Goal: Task Accomplishment & Management: Manage account settings

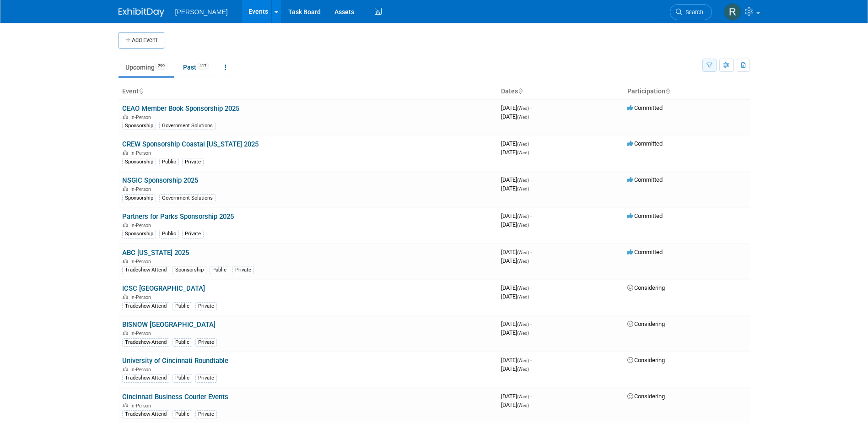
click at [710, 65] on icon "button" at bounding box center [710, 66] width 6 height 6
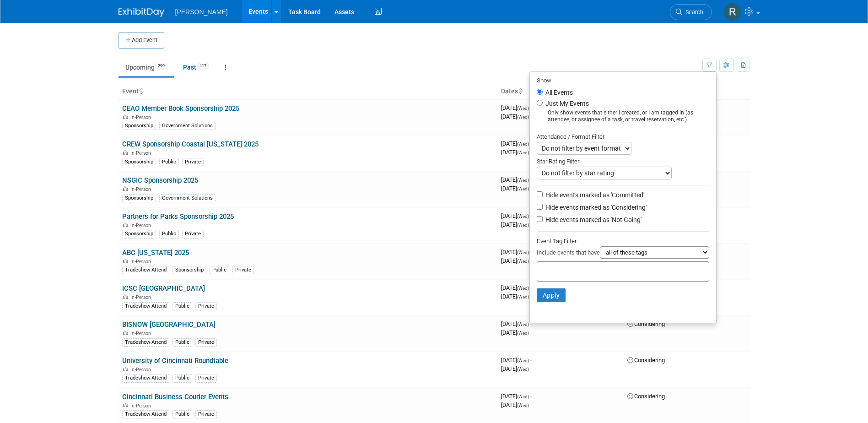
click at [568, 205] on li "Hide events marked as 'Considering'" at bounding box center [623, 208] width 186 height 12
click at [567, 212] on label "Hide events marked as 'Considering'" at bounding box center [595, 207] width 103 height 9
click at [543, 210] on input "Hide events marked as 'Considering'" at bounding box center [540, 207] width 6 height 6
checkbox input "true"
click at [564, 224] on label "Hide events marked as 'Not Going'" at bounding box center [593, 219] width 98 height 9
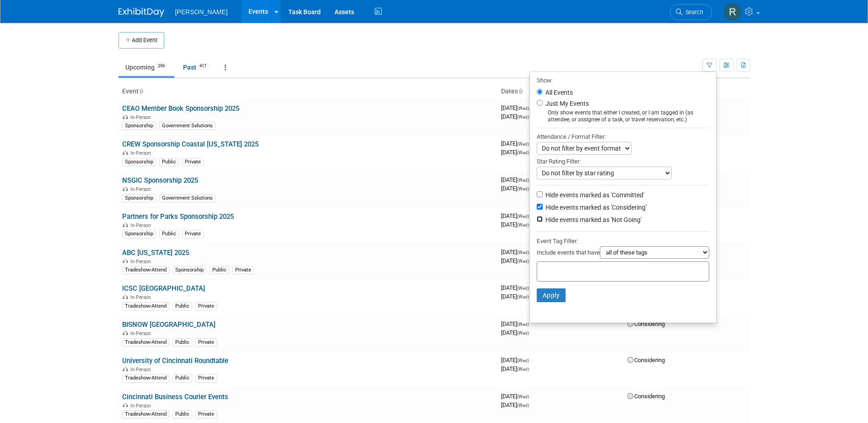
click at [543, 222] on input "Hide events marked as 'Not Going'" at bounding box center [540, 219] width 6 height 6
checkbox input "true"
click at [582, 275] on input "text" at bounding box center [577, 270] width 73 height 9
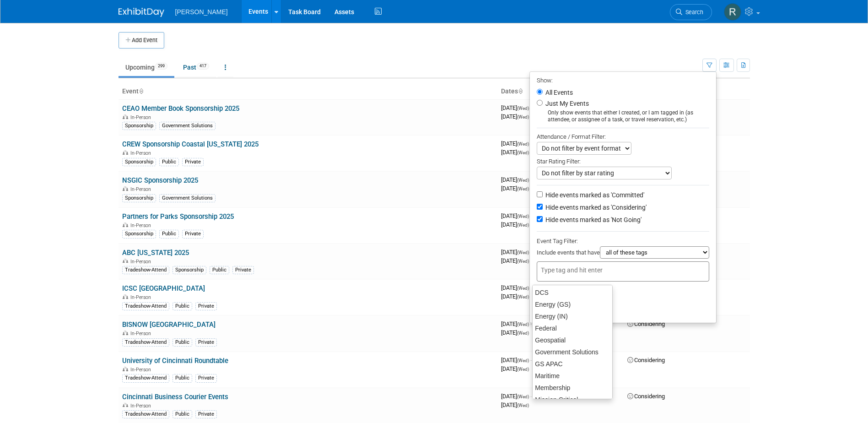
scroll to position [212, 0]
click at [567, 355] on div "Tradeshow-Booth" at bounding box center [572, 354] width 81 height 13
type input "Tradeshow-Booth"
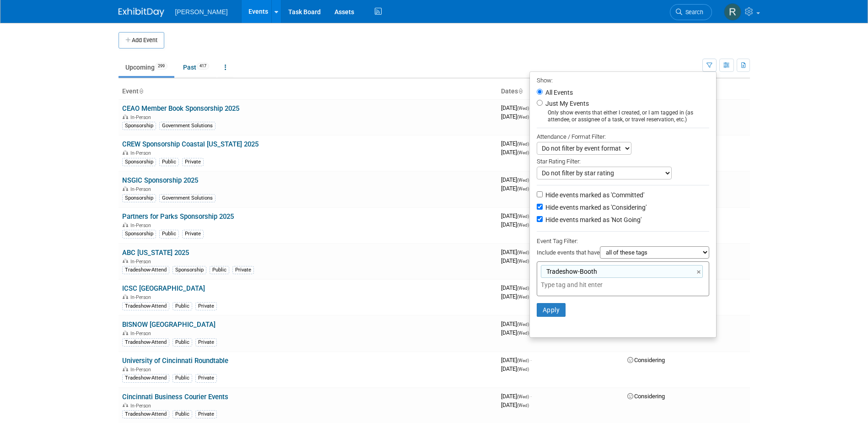
click at [636, 257] on select "all of these tags any one of these tags only and exactly these specific tags" at bounding box center [654, 252] width 109 height 12
select select "any"
click at [600, 250] on select "all of these tags any one of these tags only and exactly these specific tags" at bounding box center [654, 252] width 109 height 12
click at [550, 314] on button "Apply" at bounding box center [551, 310] width 29 height 14
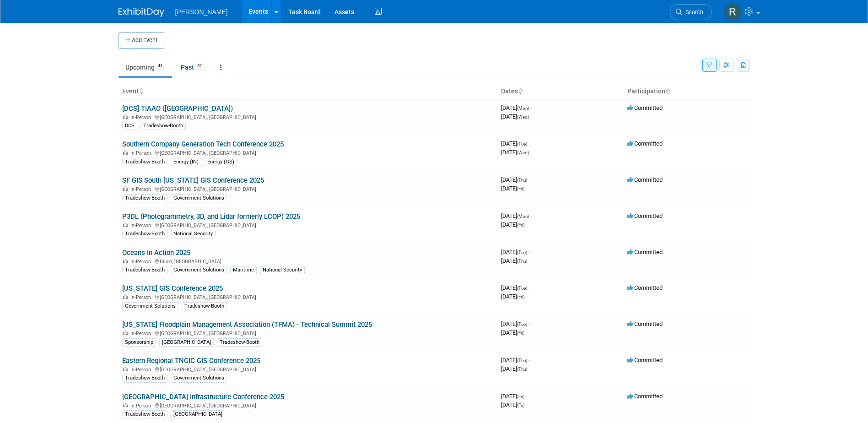
click at [743, 68] on icon "button" at bounding box center [744, 66] width 5 height 6
click at [681, 92] on link "Export Current View (44 Events)" at bounding box center [693, 94] width 99 height 13
drag, startPoint x: 696, startPoint y: 10, endPoint x: 690, endPoint y: 15, distance: 8.2
click at [696, 10] on span "Search" at bounding box center [693, 12] width 21 height 7
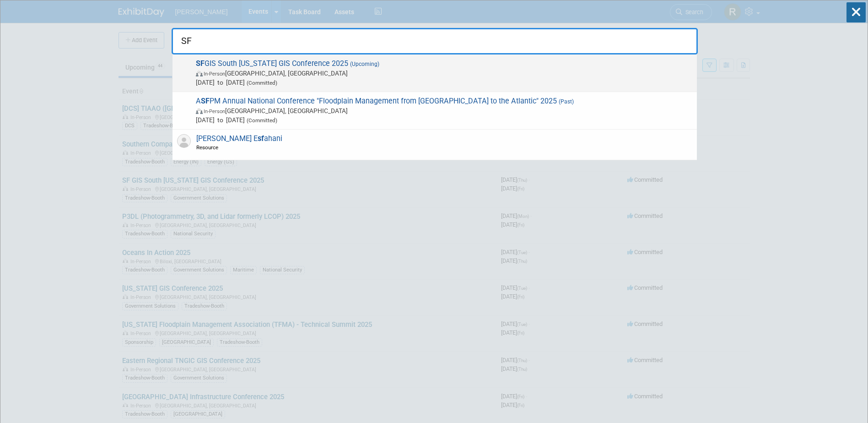
type input "SF"
click at [393, 63] on span "SF GIS South Florida GIS Conference 2025 (Upcoming) In-Person West Palm Beach, …" at bounding box center [442, 73] width 499 height 28
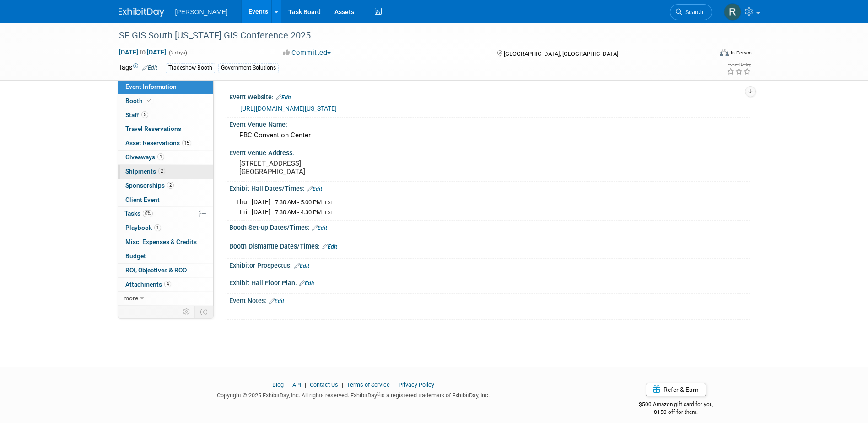
click at [157, 168] on span "Shipments 2" at bounding box center [145, 171] width 40 height 7
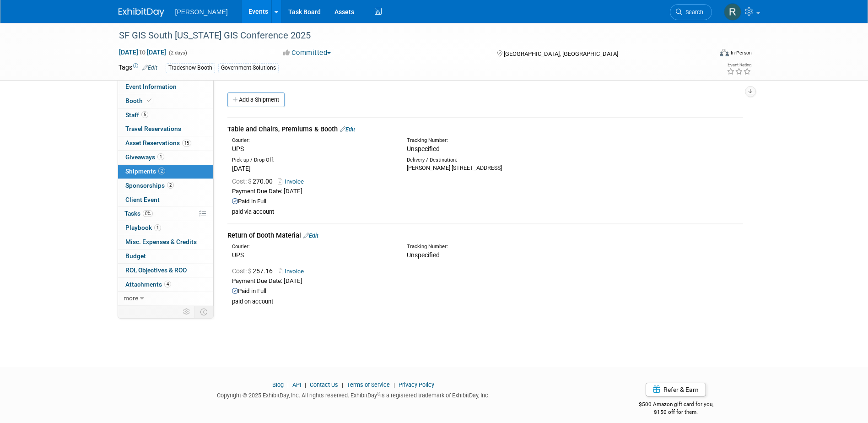
click at [353, 126] on link "Edit" at bounding box center [347, 129] width 15 height 7
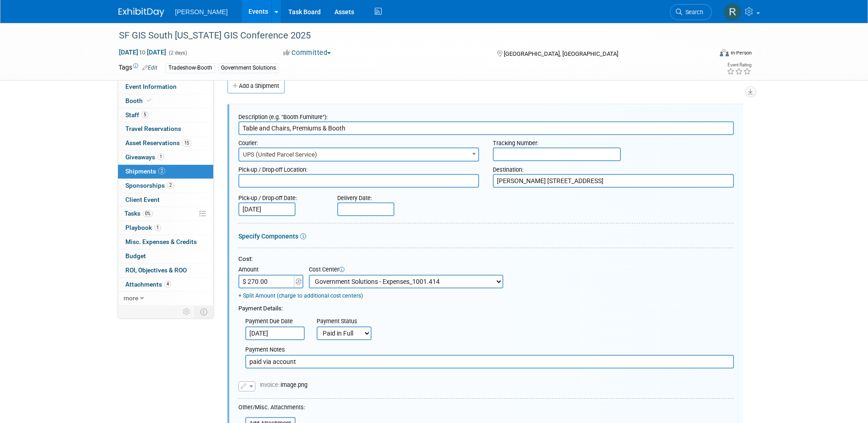
click at [535, 153] on input "text" at bounding box center [557, 154] width 128 height 14
paste input "1Z4916090373604008"
type input "1Z4916090373604008"
click at [366, 206] on input "text" at bounding box center [365, 209] width 57 height 14
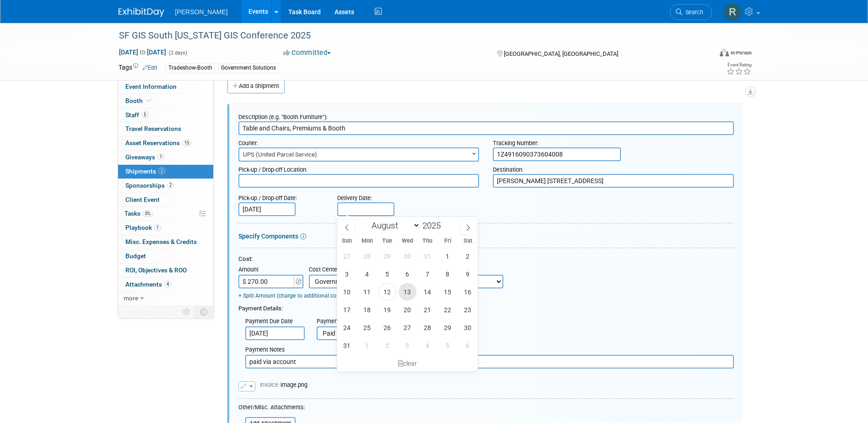
click at [406, 291] on span "13" at bounding box center [408, 292] width 18 height 18
type input "Aug 13, 2025"
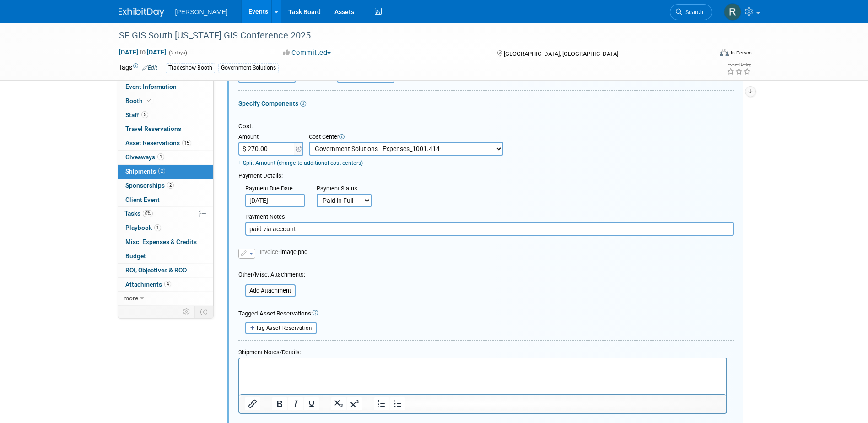
scroll to position [243, 0]
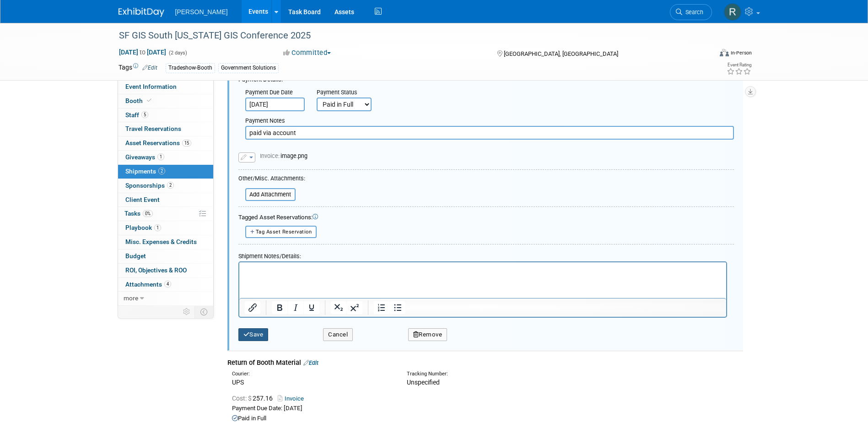
click at [256, 333] on button "Save" at bounding box center [254, 334] width 30 height 13
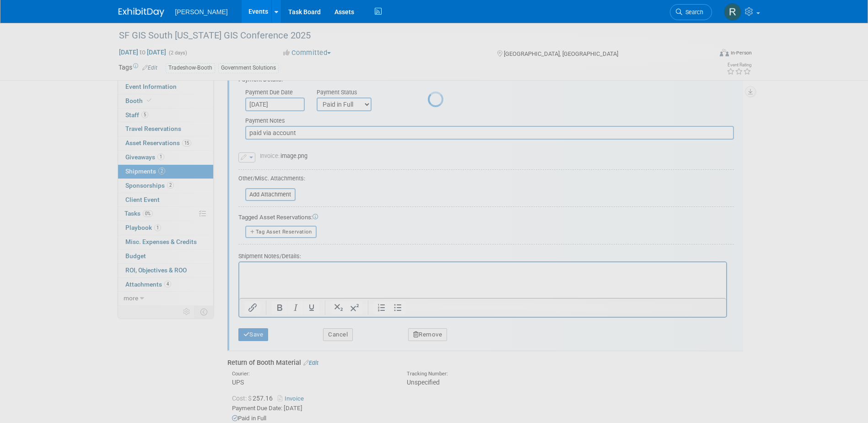
scroll to position [8, 0]
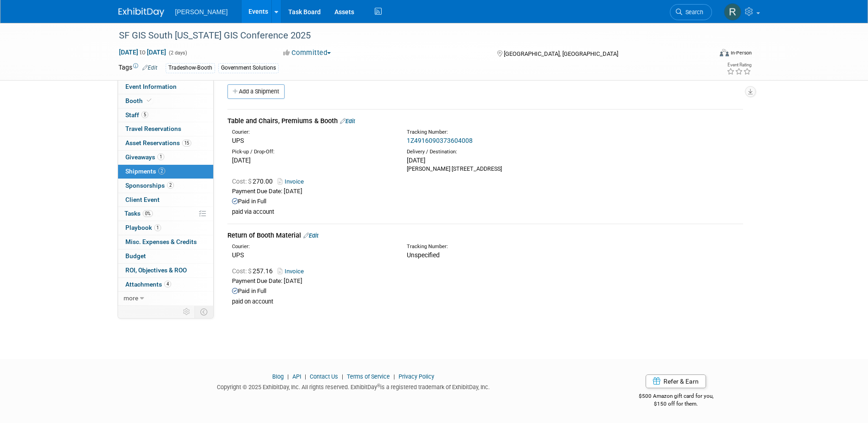
click at [315, 235] on link "Edit" at bounding box center [311, 235] width 15 height 7
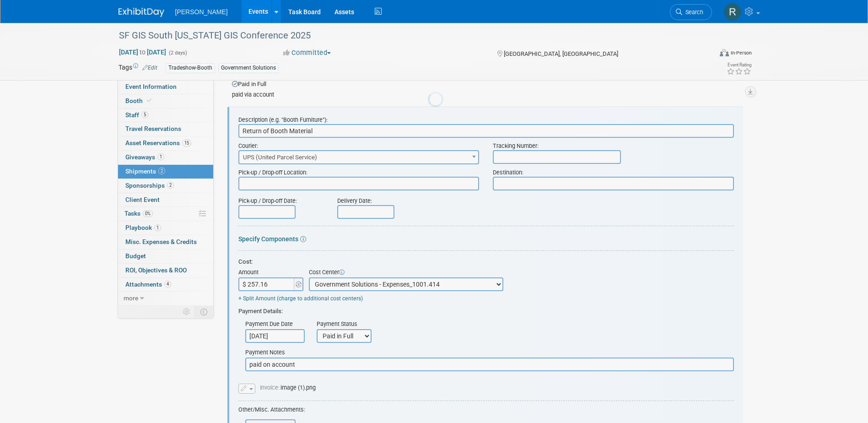
scroll to position [0, 0]
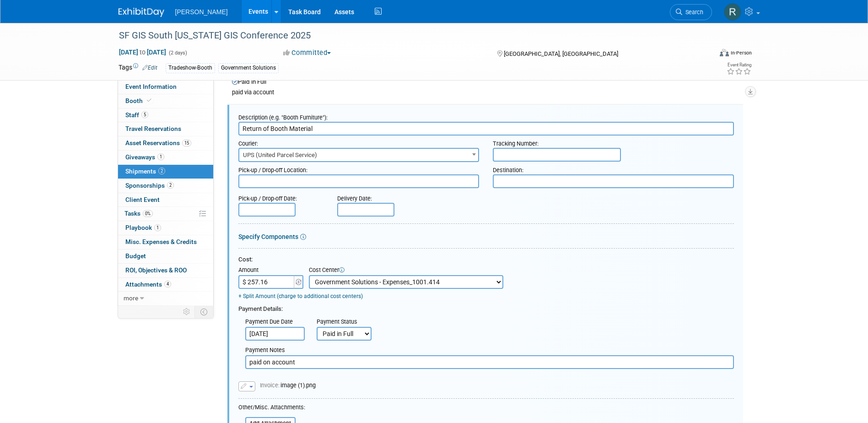
click at [522, 149] on input "text" at bounding box center [557, 155] width 128 height 14
paste input "1Z4916099075495862"
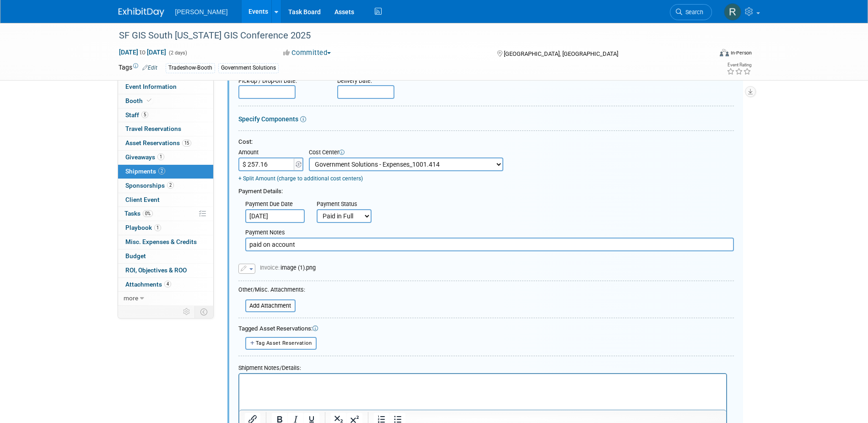
scroll to position [265, 0]
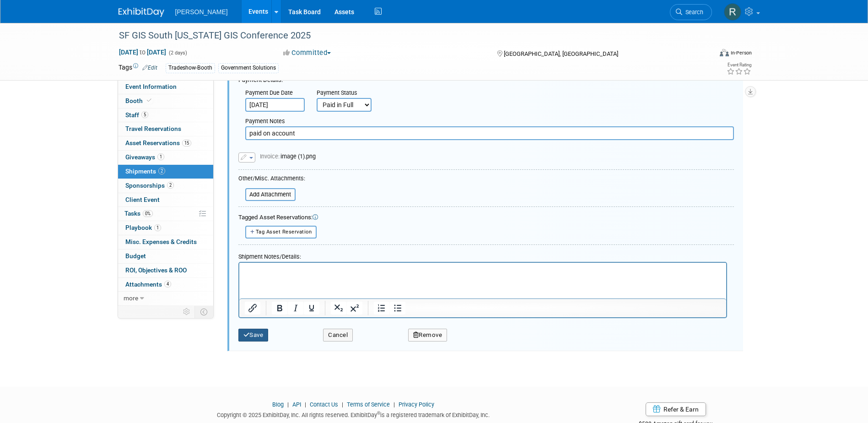
type input "1Z4916099075495862"
click at [256, 330] on button "Save" at bounding box center [254, 335] width 30 height 13
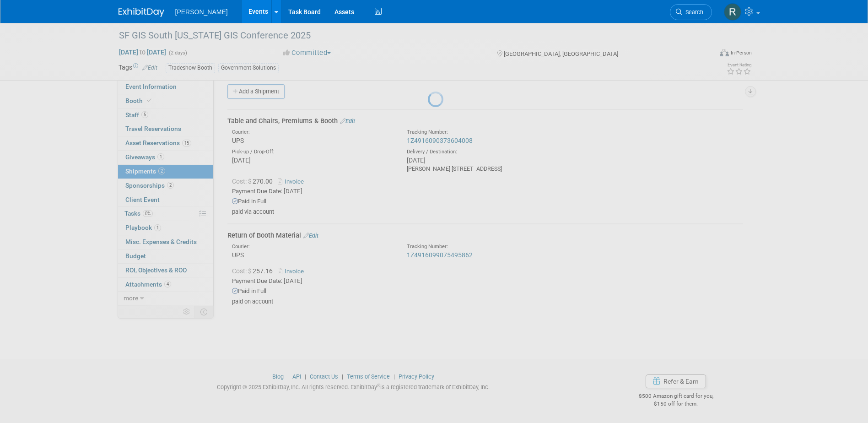
scroll to position [8, 0]
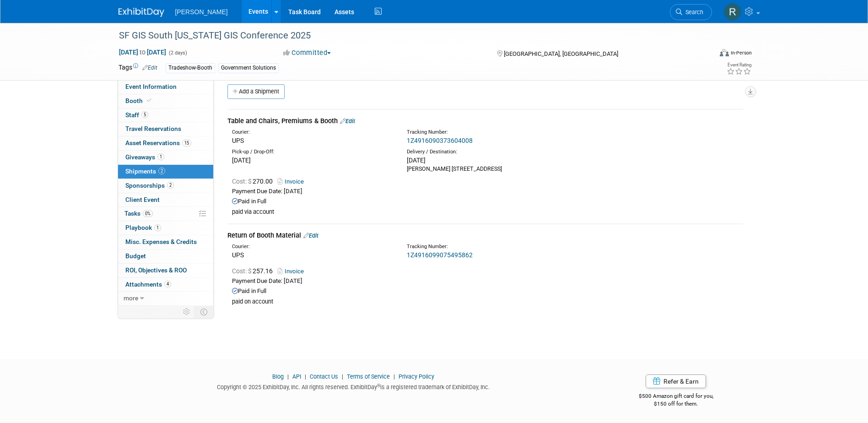
click at [685, 4] on link "Search" at bounding box center [691, 12] width 42 height 16
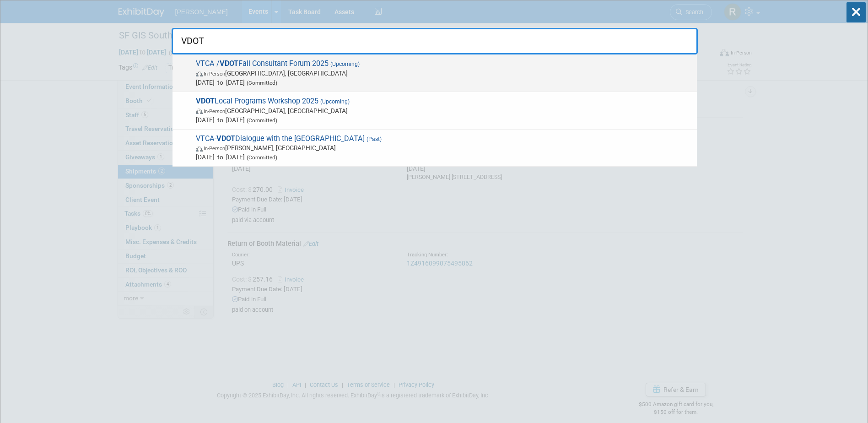
click at [298, 62] on span "VTCA / VDOT Fall Consultant Forum 2025 (Upcoming) In-Person Richmond, VA Sep 4,…" at bounding box center [442, 73] width 499 height 28
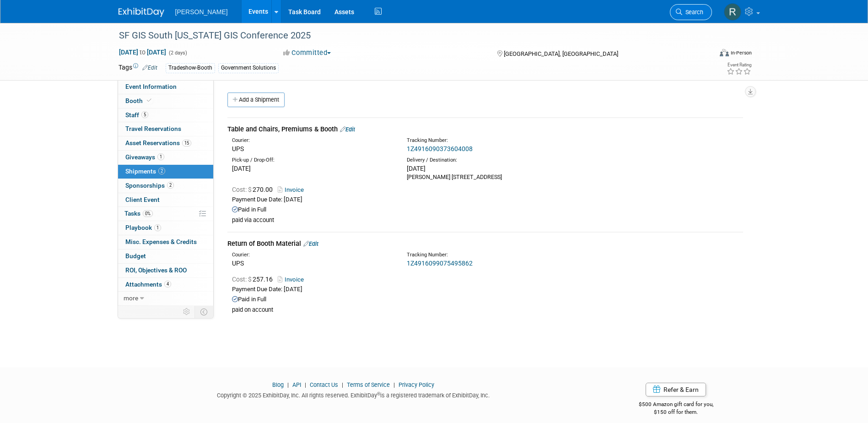
click at [690, 7] on link "Search" at bounding box center [691, 12] width 42 height 16
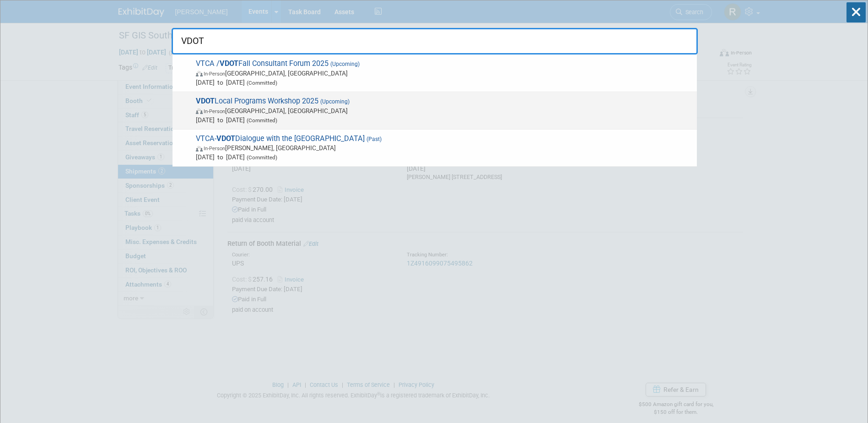
type input "VDOT"
click at [282, 113] on span "In-Person Norfolk, VA" at bounding box center [444, 110] width 497 height 9
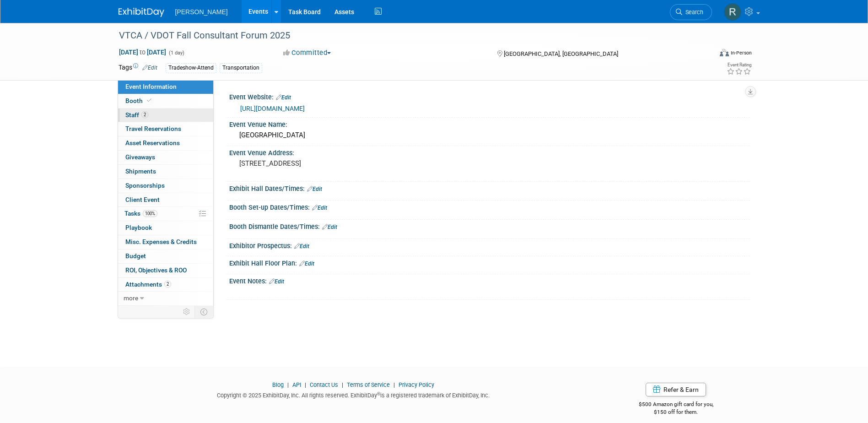
click at [152, 112] on link "2 Staff 2" at bounding box center [165, 116] width 95 height 14
click at [137, 115] on span "Staff 2" at bounding box center [136, 114] width 23 height 7
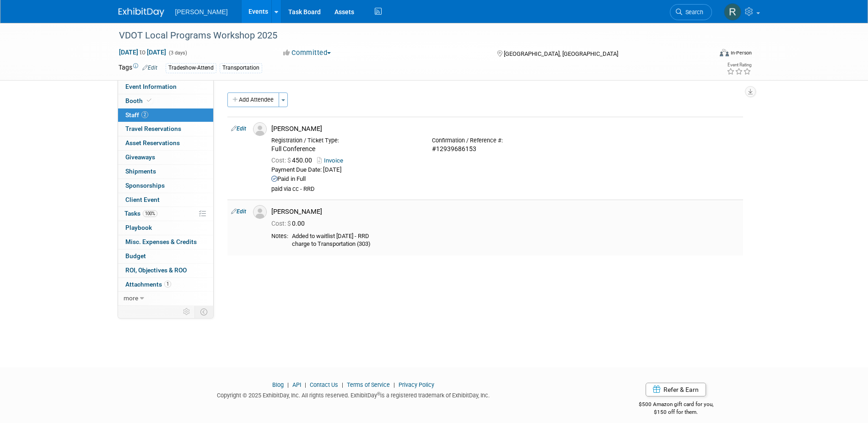
click at [244, 212] on link "Edit" at bounding box center [238, 211] width 15 height 6
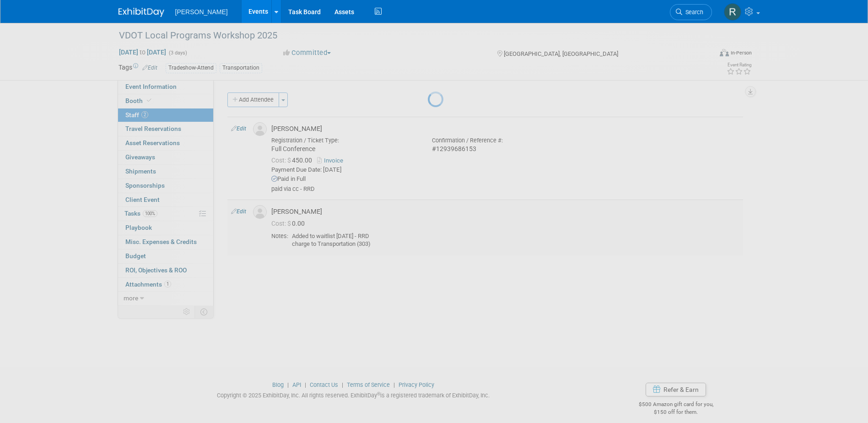
select select "812d3c78-9669-40cb-97f4-88d884611764"
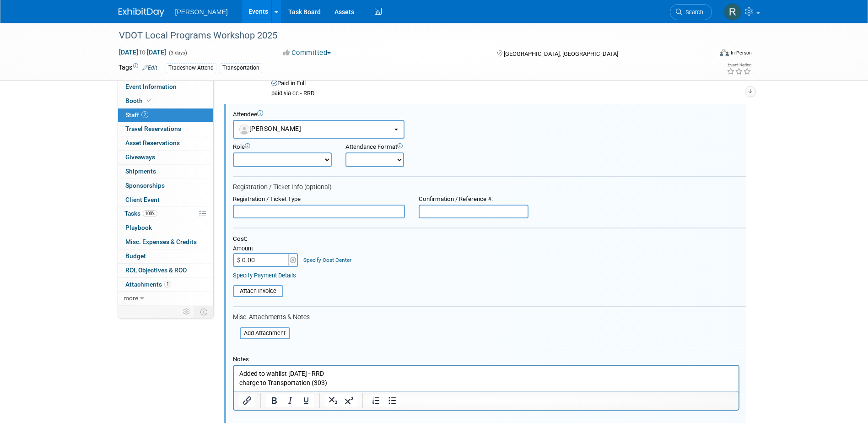
click at [436, 212] on input "text" at bounding box center [474, 212] width 110 height 14
paste input "13027267733"
type input "13027267733"
click at [365, 210] on input "text" at bounding box center [319, 212] width 172 height 14
type input "Full Conference"
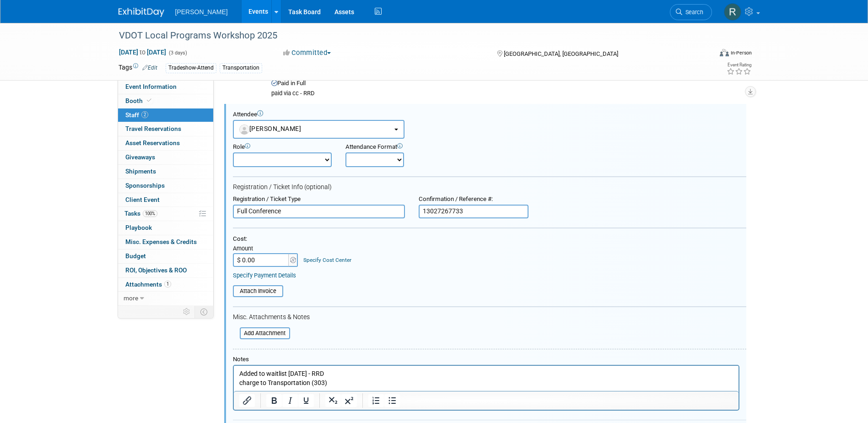
click at [265, 256] on input "$ 0.00" at bounding box center [261, 260] width 57 height 14
type input "$ 450.00"
click at [324, 259] on link "Specify Cost Center" at bounding box center [328, 260] width 48 height 6
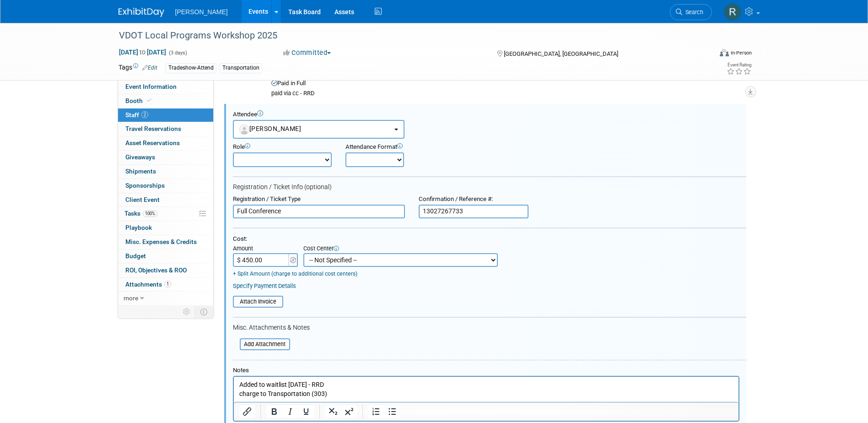
click at [338, 260] on select "-- Not Specified -- Advisory Services - Expenses_1001.502 Aerial Acquisition - …" at bounding box center [401, 260] width 195 height 14
select select "18966238"
click at [304, 253] on select "-- Not Specified -- Advisory Services - Expenses_1001.502 Aerial Acquisition - …" at bounding box center [401, 260] width 195 height 14
click at [258, 287] on link "Specify Payment Details" at bounding box center [264, 285] width 63 height 7
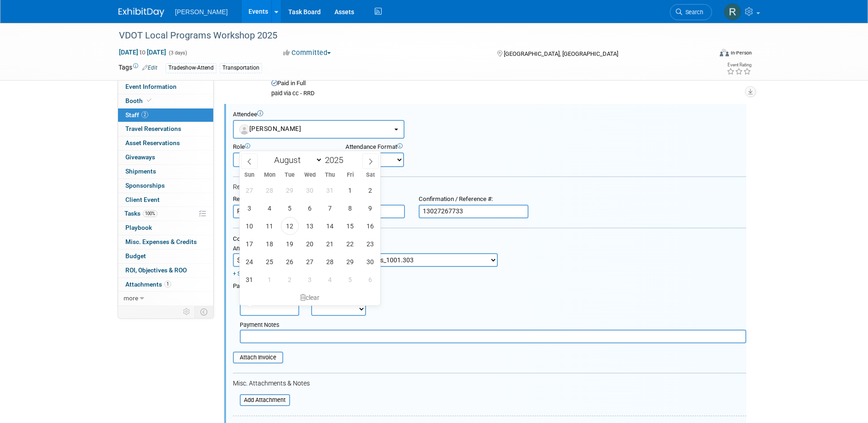
click at [266, 308] on input "text" at bounding box center [270, 309] width 60 height 14
click at [289, 227] on span "12" at bounding box center [290, 226] width 18 height 18
type input "Aug 12, 2025"
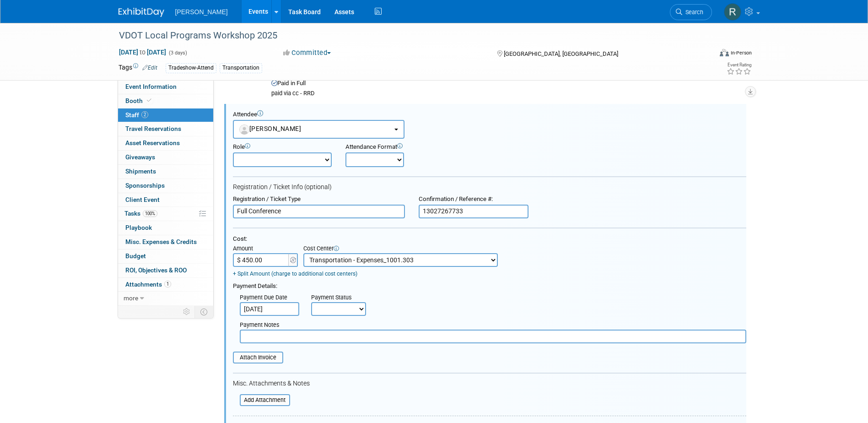
click at [335, 312] on select "Not Paid Yet Partially Paid Paid in Full" at bounding box center [338, 309] width 55 height 14
select select "1"
click at [311, 303] on select "Not Paid Yet Partially Paid Paid in Full" at bounding box center [338, 309] width 55 height 14
drag, startPoint x: 344, startPoint y: 342, endPoint x: 345, endPoint y: 334, distance: 7.8
click at [345, 340] on input "text" at bounding box center [493, 337] width 507 height 14
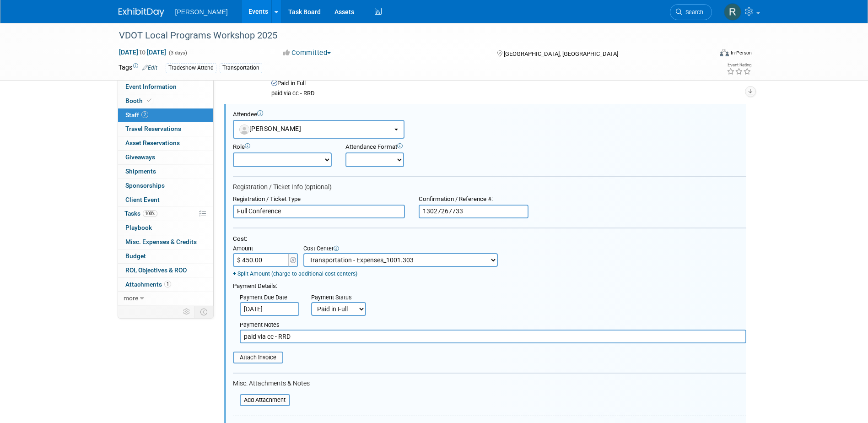
type input "paid via cc - RRD"
click at [265, 363] on input "file" at bounding box center [228, 358] width 109 height 10
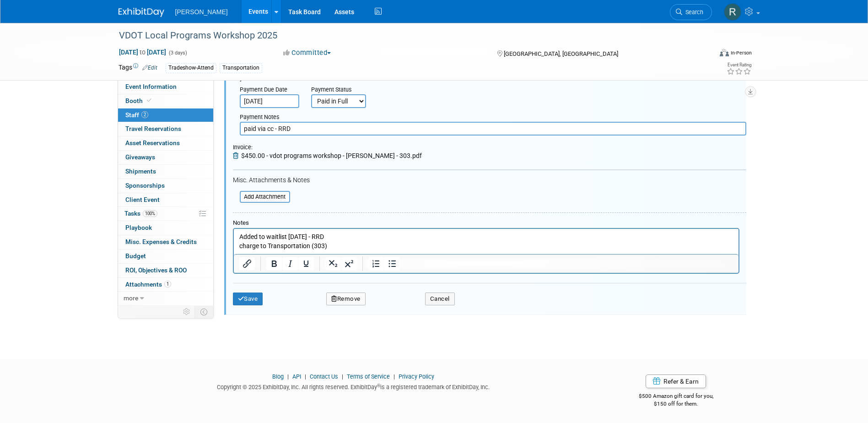
scroll to position [305, 0]
drag, startPoint x: 329, startPoint y: 229, endPoint x: 319, endPoint y: 232, distance: 10.4
click at [319, 232] on html "Added to waitlist 7.14.25 - RRD charge to Transportation (303)" at bounding box center [485, 240] width 505 height 22
drag, startPoint x: 331, startPoint y: 236, endPoint x: 441, endPoint y: 463, distance: 252.5
click at [233, 239] on html "Added to waitlist 7.14.25 - RRD charge to Transportation (303)" at bounding box center [485, 240] width 505 height 22
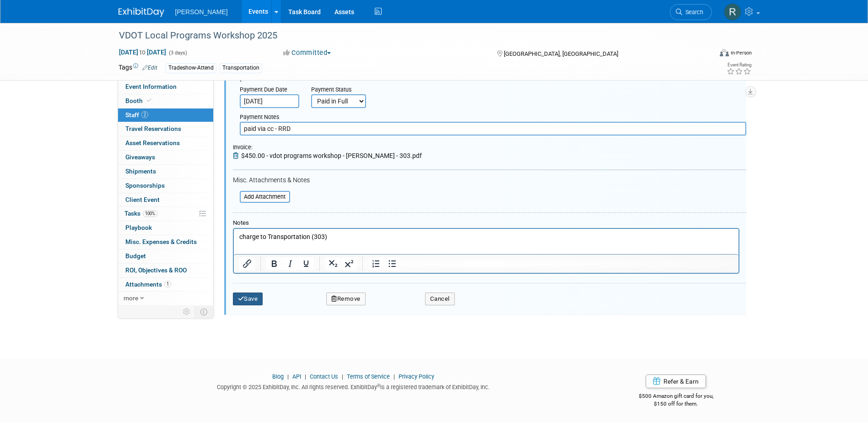
click at [252, 298] on button "Save" at bounding box center [248, 299] width 30 height 13
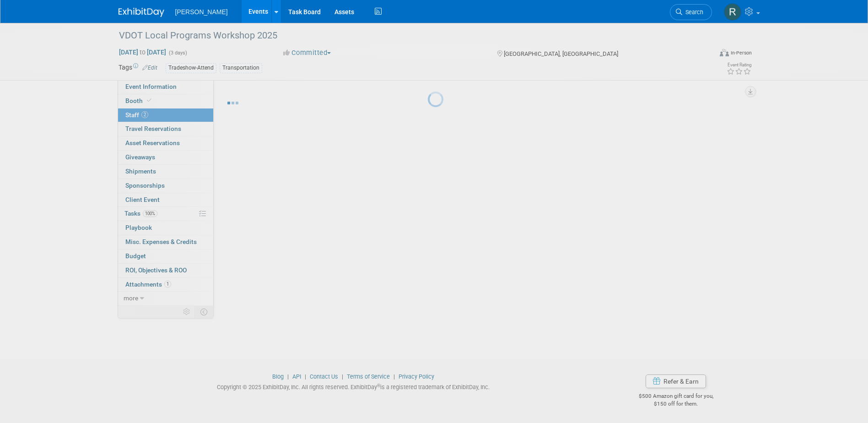
scroll to position [8, 0]
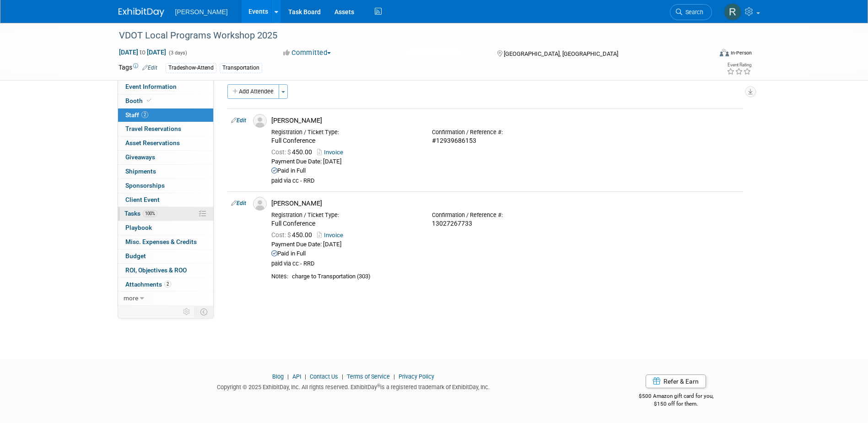
click at [170, 217] on link "100% Tasks 100%" at bounding box center [165, 214] width 95 height 14
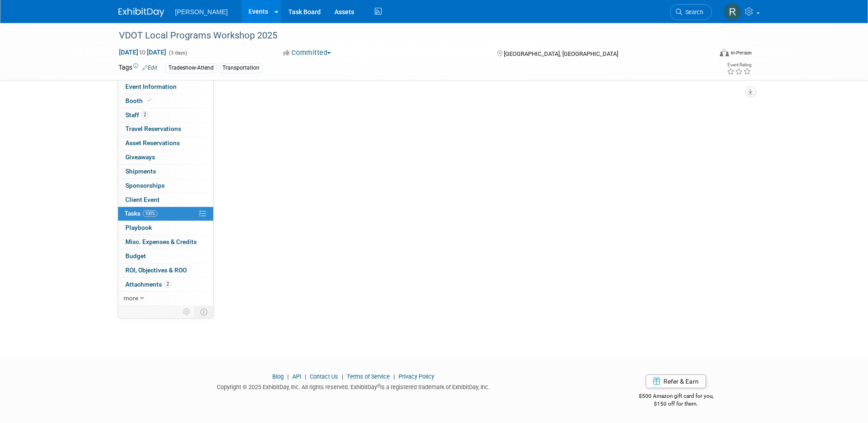
scroll to position [0, 0]
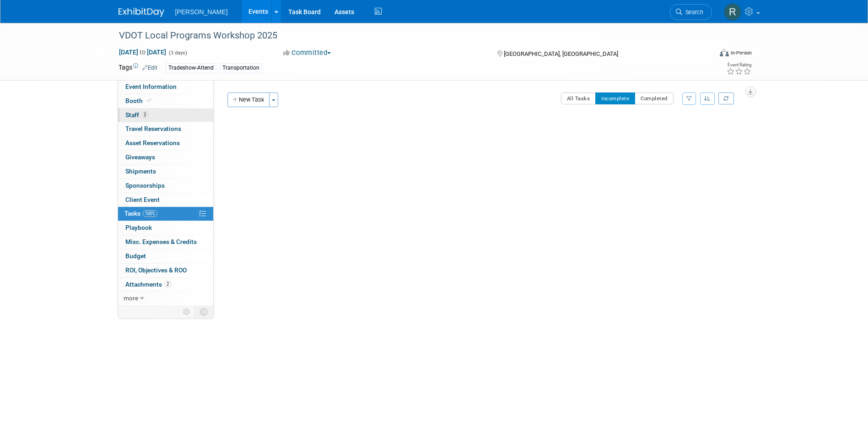
click at [146, 116] on span "2" at bounding box center [144, 114] width 7 height 7
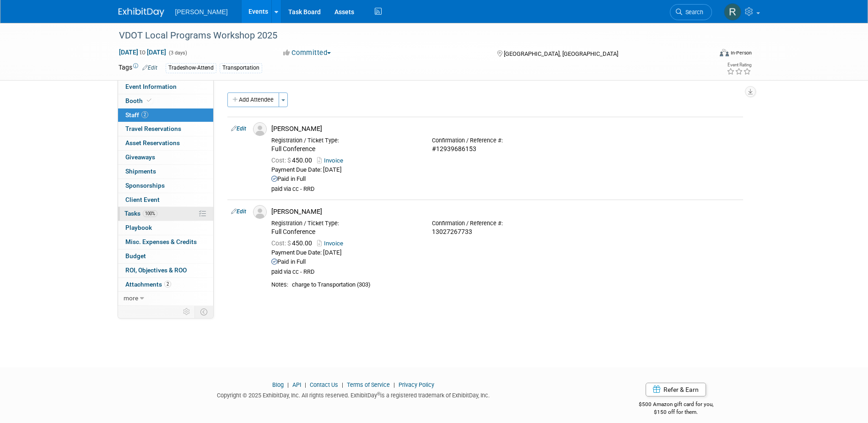
click at [163, 214] on link "100% Tasks 100%" at bounding box center [165, 214] width 95 height 14
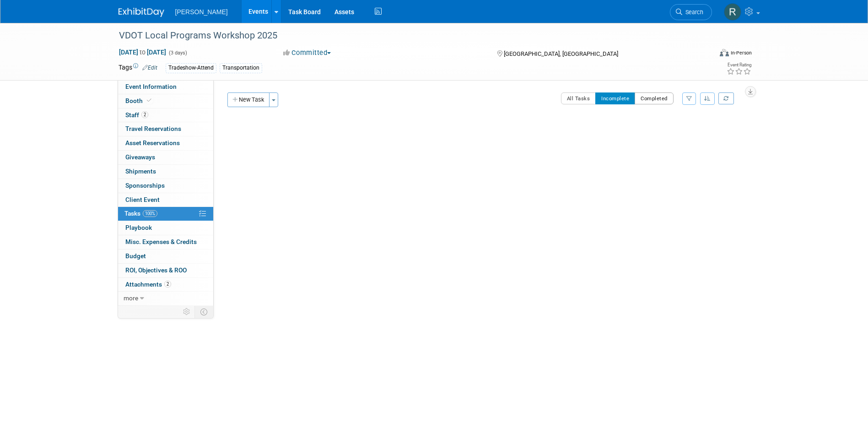
click at [661, 92] on button "Completed" at bounding box center [654, 98] width 39 height 12
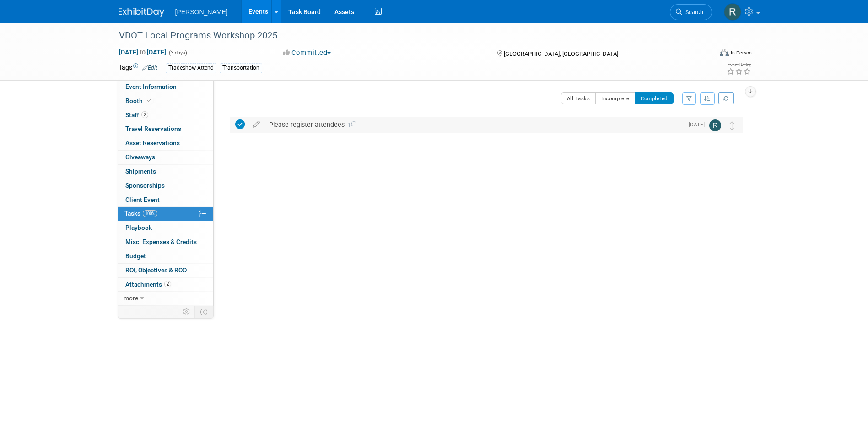
click at [309, 122] on div "Please register attendees 1" at bounding box center [474, 125] width 419 height 16
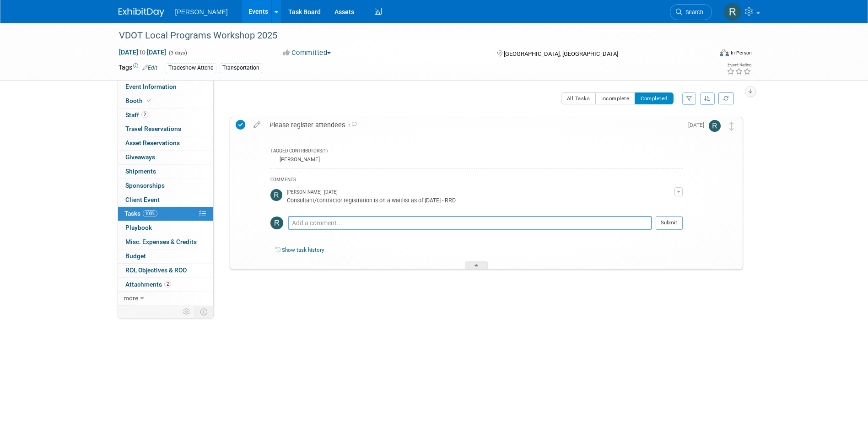
click at [325, 220] on textarea at bounding box center [470, 223] width 364 height 14
type textarea "Both"
click at [142, 109] on link "2 Staff 2" at bounding box center [165, 116] width 95 height 14
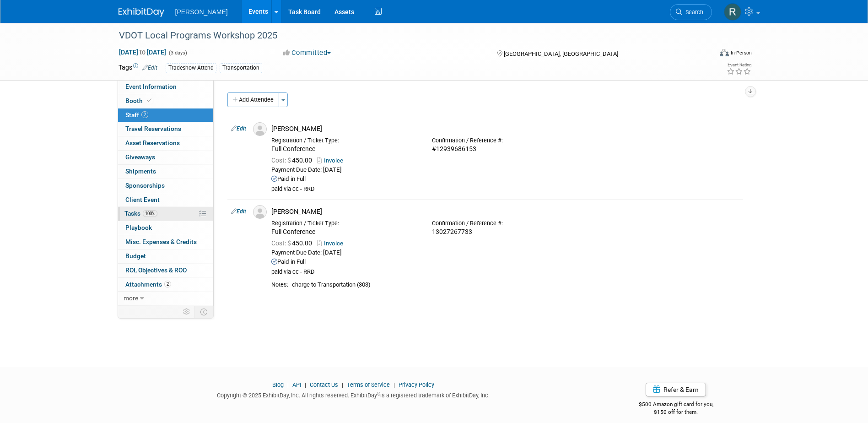
click at [137, 213] on span "Tasks 100%" at bounding box center [141, 213] width 33 height 7
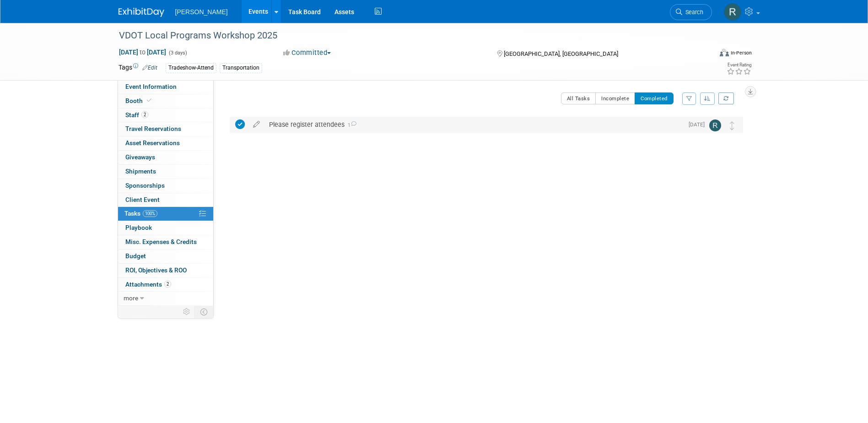
click at [326, 124] on div "Please register attendees 1" at bounding box center [474, 125] width 419 height 16
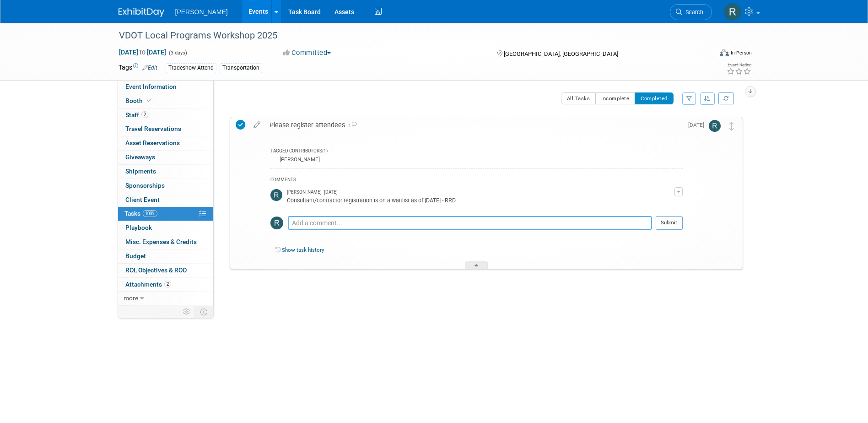
click at [297, 225] on textarea at bounding box center [470, 223] width 364 height 14
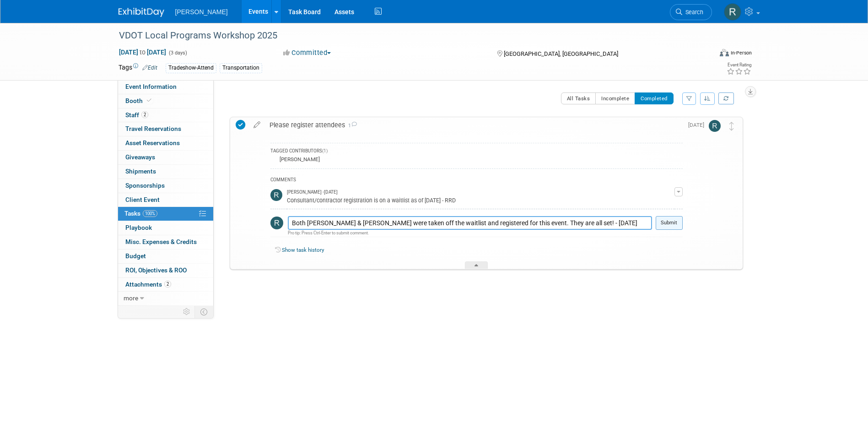
type textarea "Both Derrick & Judy were taken off the waitlist and registered for this event. …"
click at [670, 222] on button "Submit" at bounding box center [669, 223] width 27 height 14
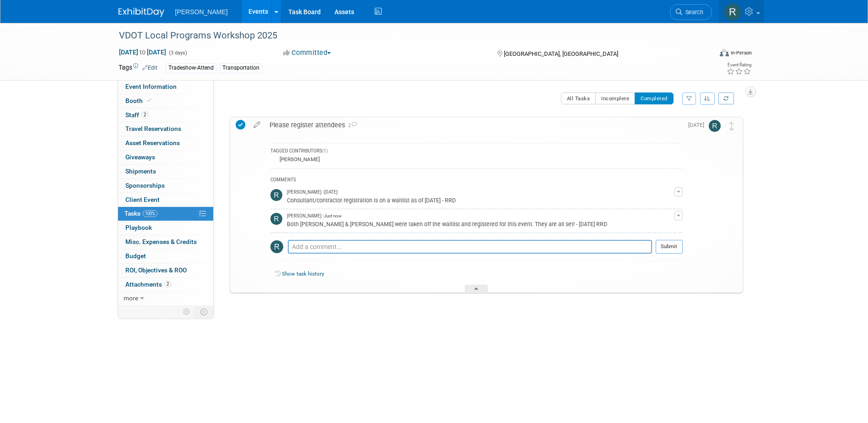
click at [762, 16] on link at bounding box center [741, 11] width 45 height 23
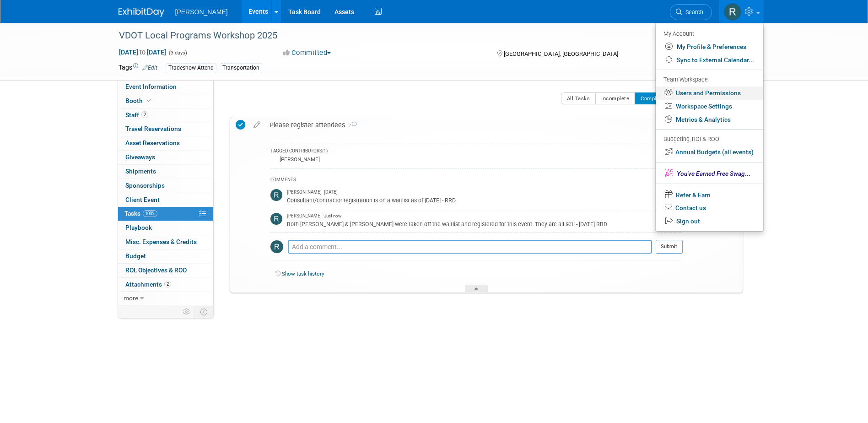
click at [701, 89] on link "Users and Permissions" at bounding box center [710, 93] width 108 height 13
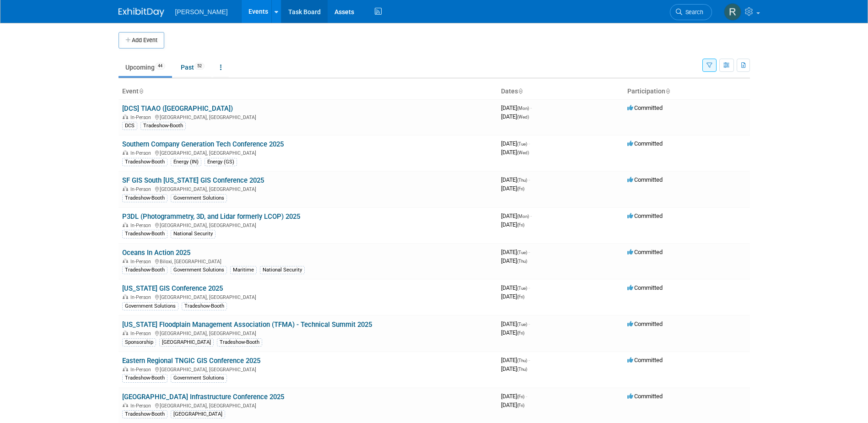
click at [288, 10] on link "Task Board" at bounding box center [305, 11] width 46 height 23
click at [680, 10] on icon at bounding box center [679, 12] width 6 height 6
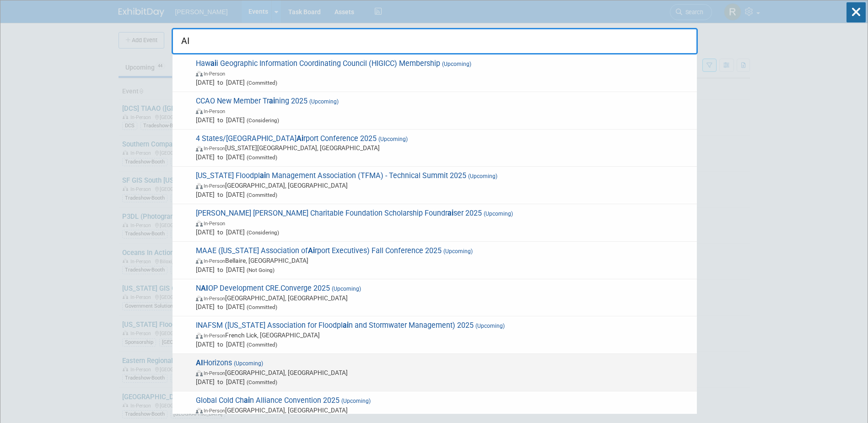
type input "AI"
click at [295, 371] on span "In-Person [GEOGRAPHIC_DATA], [GEOGRAPHIC_DATA]" at bounding box center [444, 372] width 497 height 9
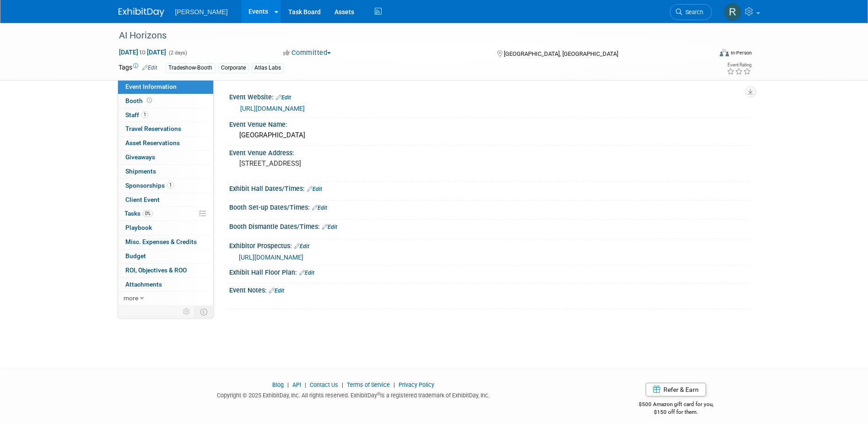
click at [278, 108] on link "[URL][DOMAIN_NAME]" at bounding box center [272, 108] width 65 height 7
click at [142, 115] on span "1" at bounding box center [144, 114] width 7 height 7
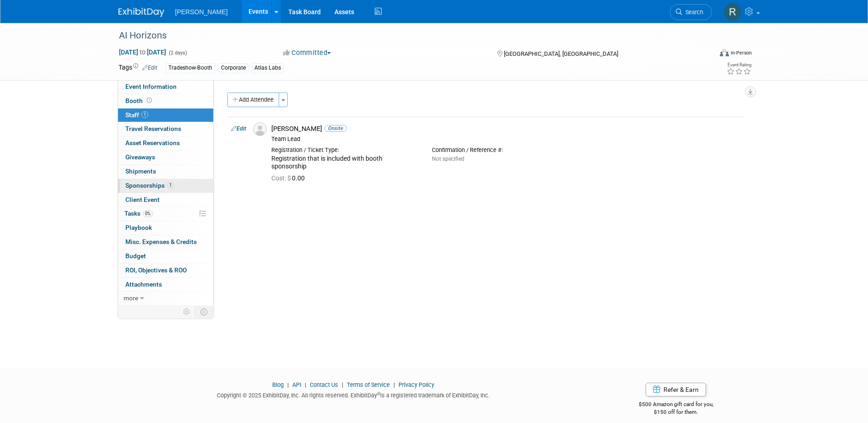
click at [148, 187] on span "Sponsorships 1" at bounding box center [149, 185] width 49 height 7
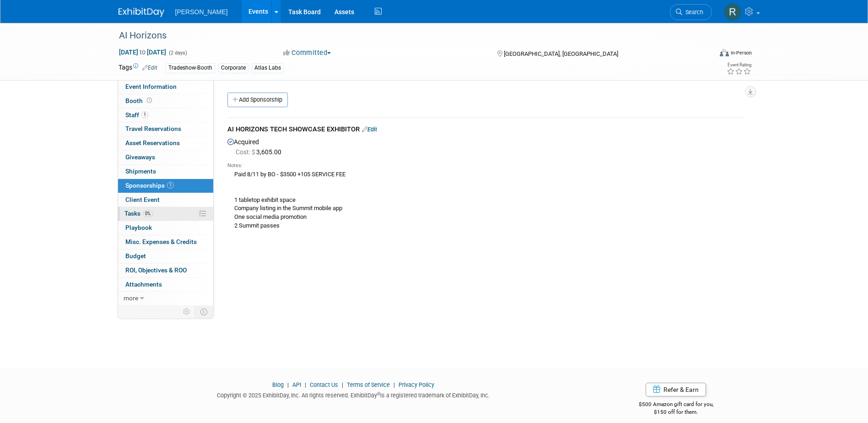
click at [141, 212] on span "Tasks 0%" at bounding box center [139, 213] width 28 height 7
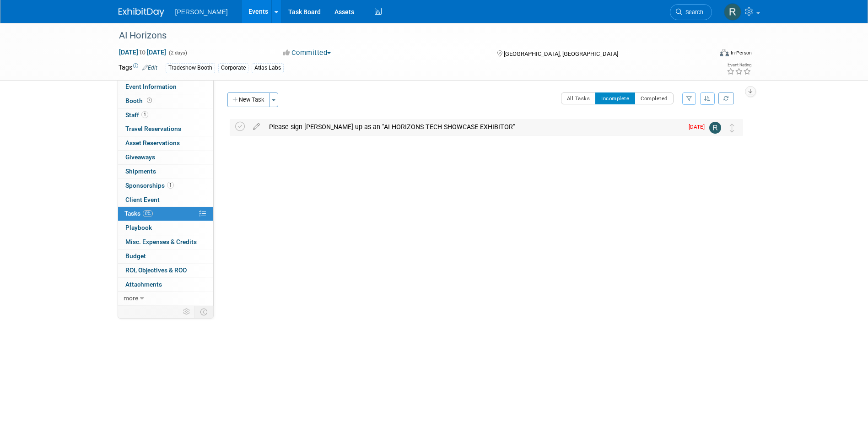
click at [291, 128] on div "Please sign Woolpert up as an "AI HORIZONS TECH SHOWCASE EXHIBITOR"" at bounding box center [474, 127] width 419 height 16
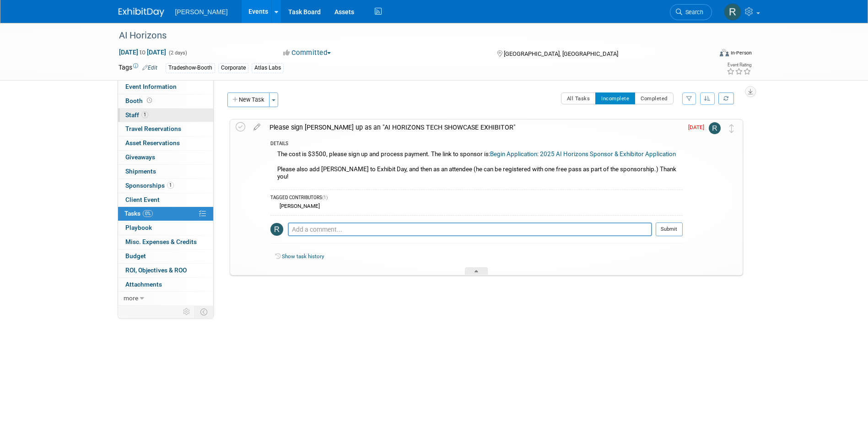
click at [169, 113] on link "1 Staff 1" at bounding box center [165, 116] width 95 height 14
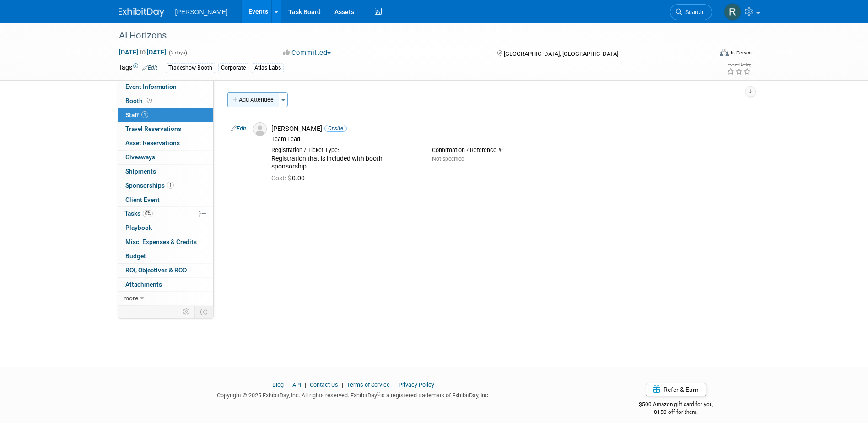
click at [252, 97] on button "Add Attendee" at bounding box center [254, 99] width 52 height 15
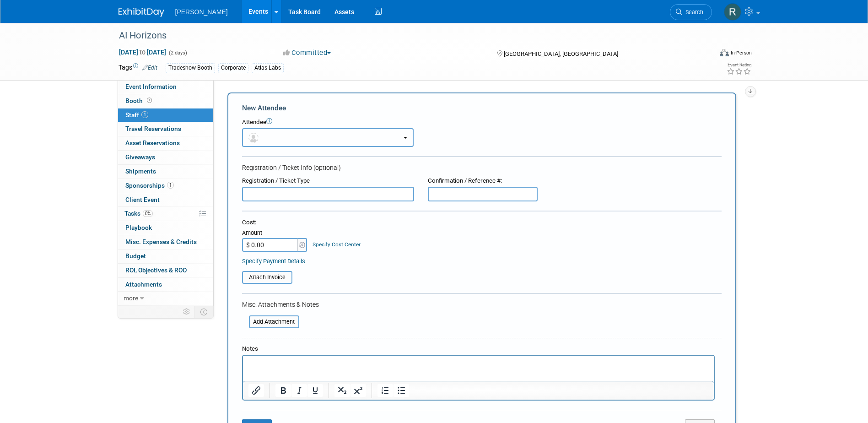
drag, startPoint x: 271, startPoint y: 136, endPoint x: 272, endPoint y: 164, distance: 28.9
click at [271, 137] on button "button" at bounding box center [328, 137] width 172 height 19
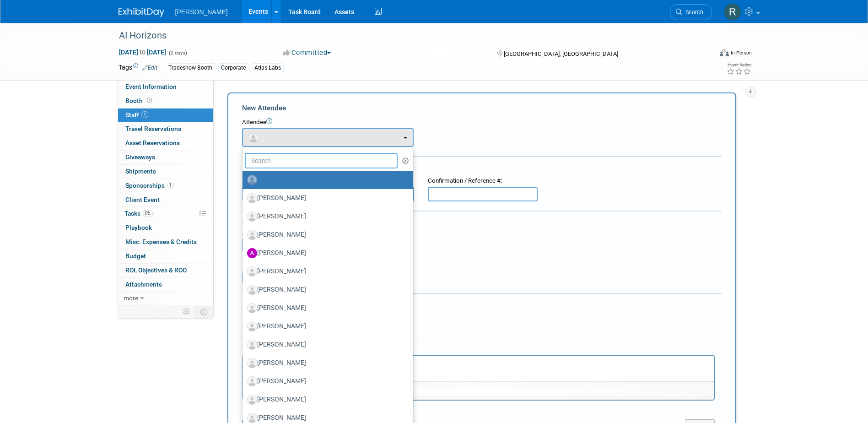
click at [275, 166] on input "text" at bounding box center [321, 161] width 153 height 16
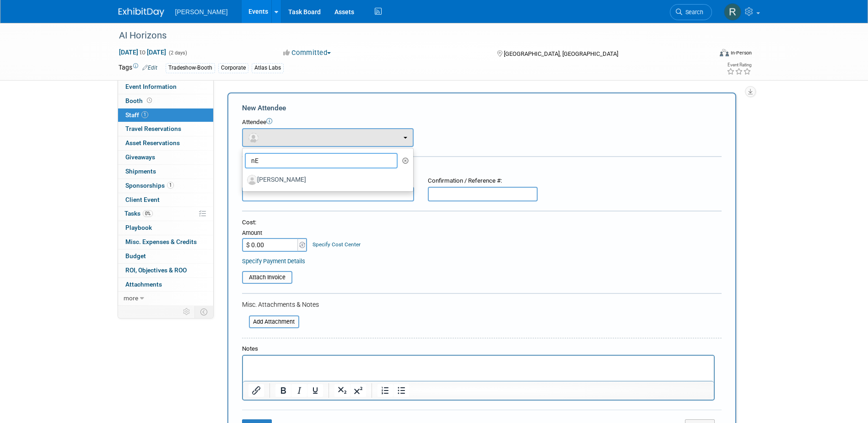
type input "n"
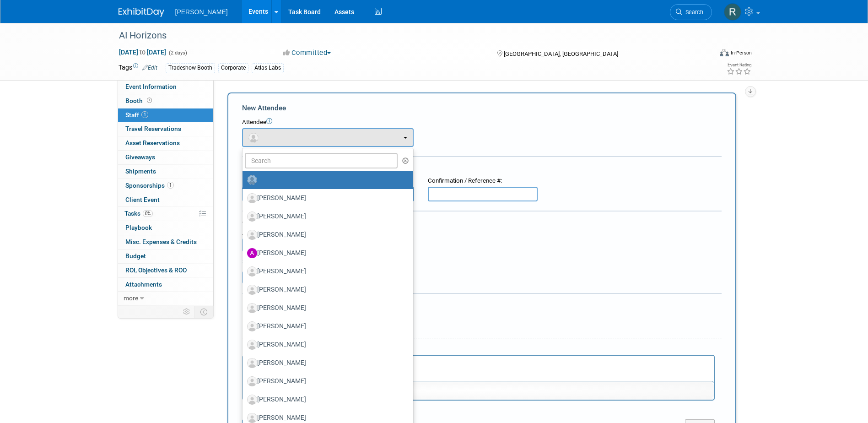
click at [338, 76] on div "Tags Edit Tradeshow-Booth Corporate Atlas Labs Event Rating" at bounding box center [436, 69] width 648 height 16
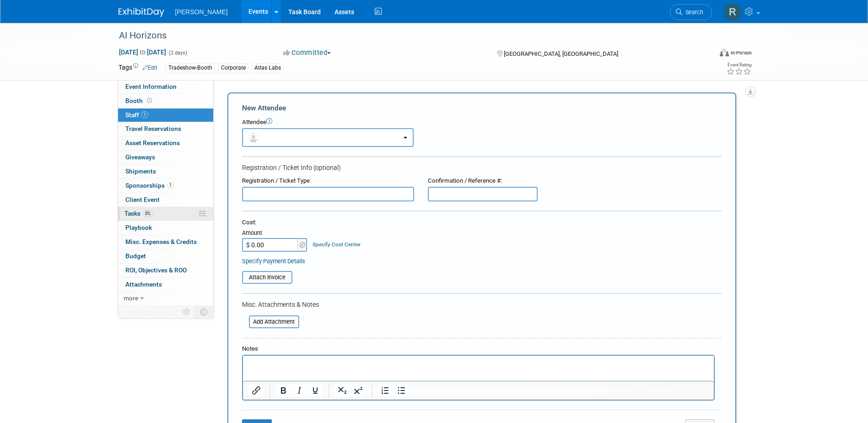
click at [136, 216] on span "Tasks 0%" at bounding box center [139, 213] width 28 height 7
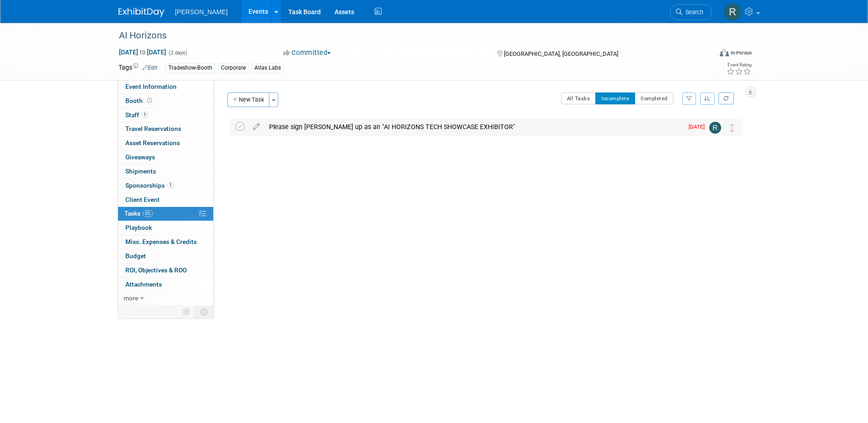
click at [294, 125] on div "Please sign Woolpert up as an "AI HORIZONS TECH SHOWCASE EXHIBITOR"" at bounding box center [474, 127] width 419 height 16
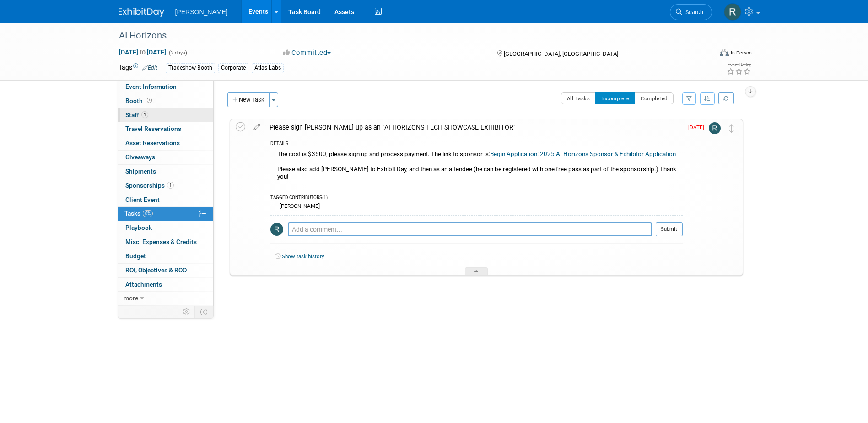
click at [160, 115] on link "1 Staff 1" at bounding box center [165, 116] width 95 height 14
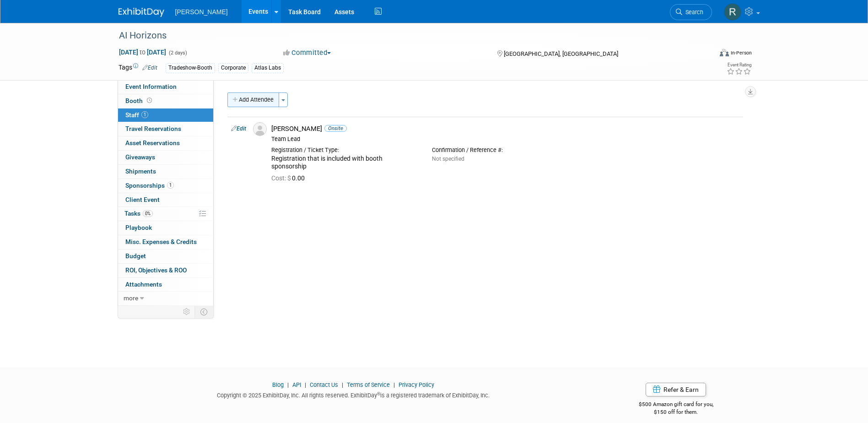
click at [273, 105] on button "Add Attendee" at bounding box center [254, 99] width 52 height 15
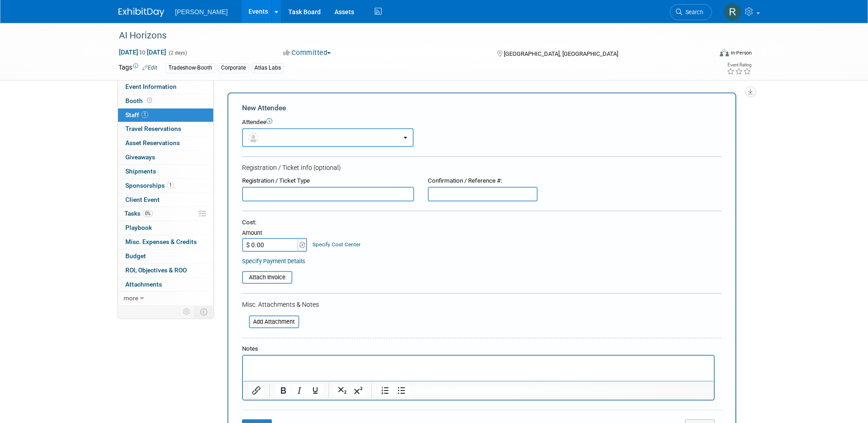
click at [290, 134] on button "button" at bounding box center [328, 137] width 172 height 19
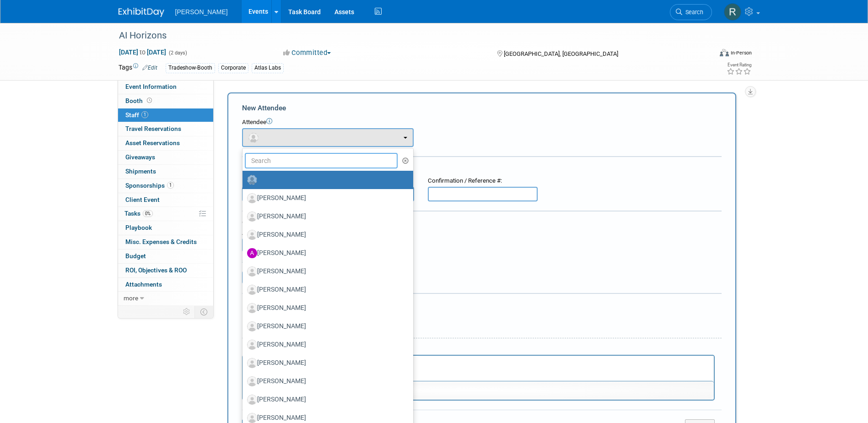
click at [292, 162] on input "text" at bounding box center [321, 161] width 153 height 16
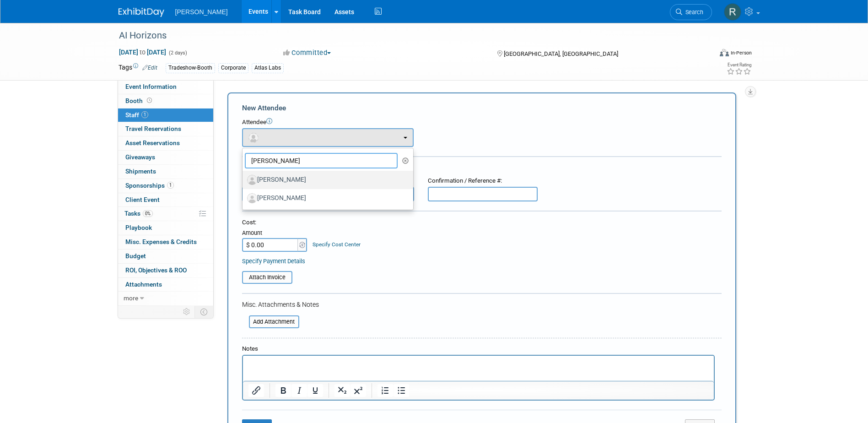
type input "Neil"
click at [291, 177] on label "[PERSON_NAME]" at bounding box center [325, 180] width 157 height 15
click at [244, 177] on input "[PERSON_NAME]" at bounding box center [241, 179] width 6 height 6
select select "360d8e51-6b55-4fc4-bb69-ff1468a84cd0"
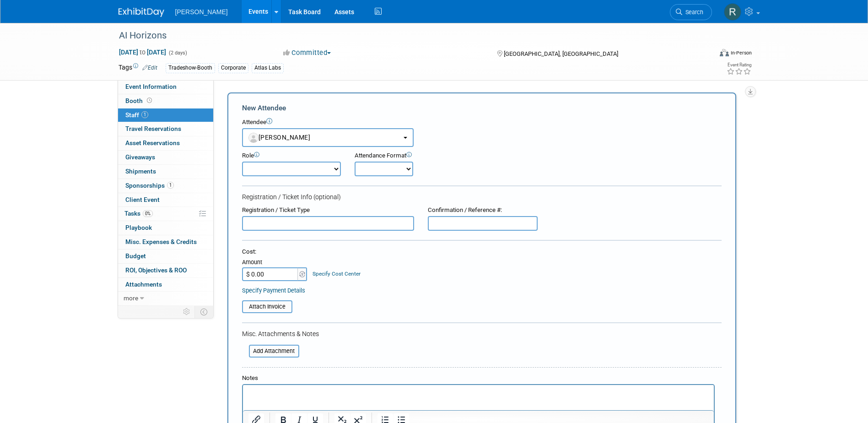
click at [288, 222] on input "text" at bounding box center [328, 223] width 172 height 15
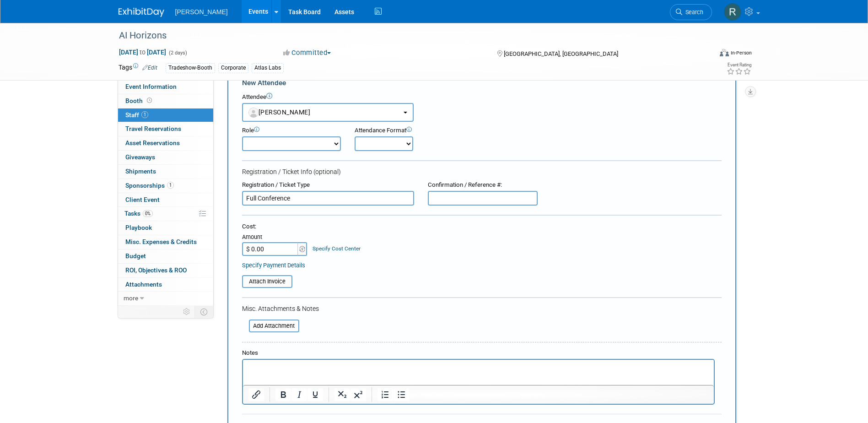
scroll to position [46, 0]
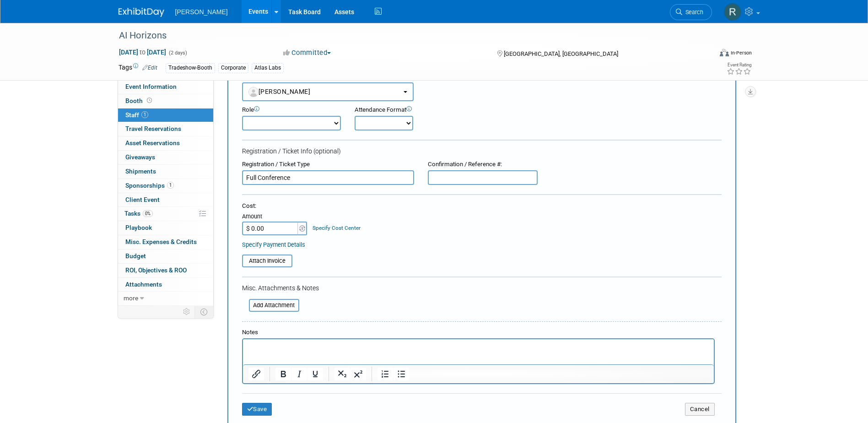
type input "Full Conference"
click at [308, 352] on p "Rich Text Area. Press ALT-0 for help." at bounding box center [478, 347] width 461 height 9
click at [267, 406] on button "Save" at bounding box center [257, 409] width 30 height 13
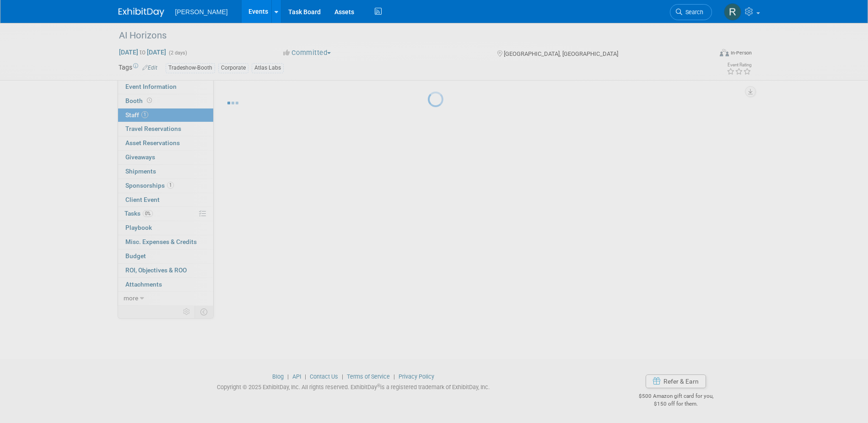
scroll to position [8, 0]
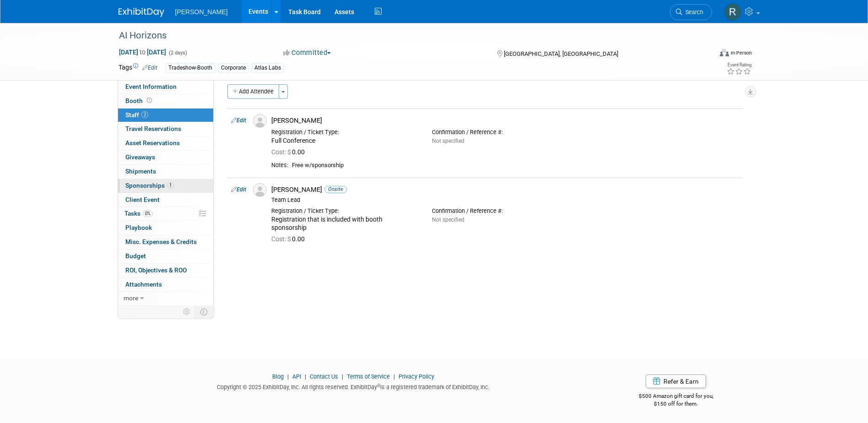
click at [148, 184] on span "Sponsorships 1" at bounding box center [149, 185] width 49 height 7
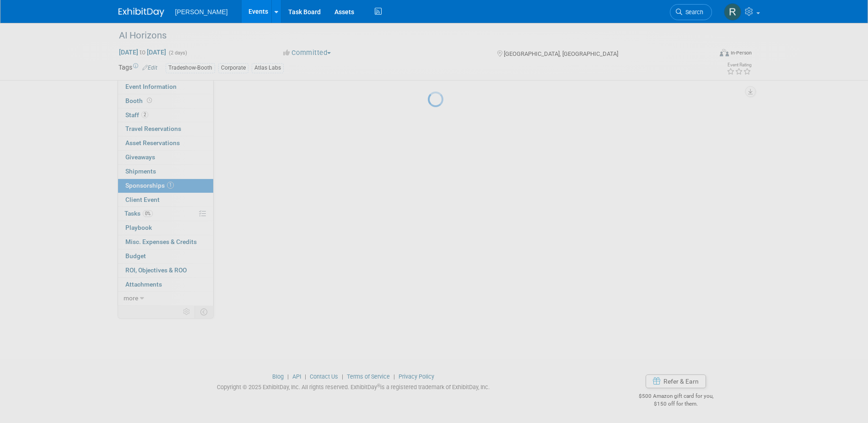
scroll to position [0, 0]
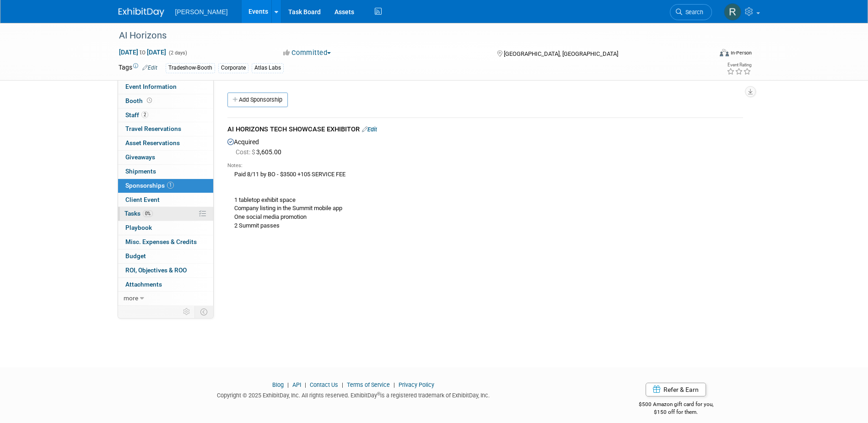
click at [146, 209] on link "0% Tasks 0%" at bounding box center [165, 214] width 95 height 14
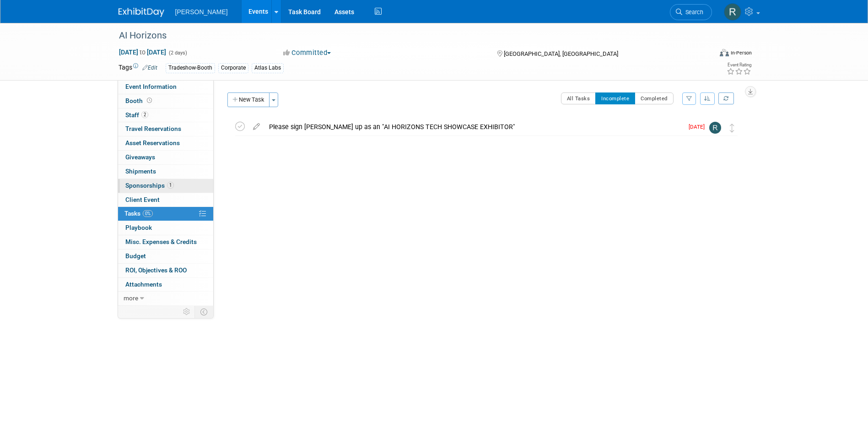
click at [160, 189] on span "Sponsorships 1" at bounding box center [149, 185] width 49 height 7
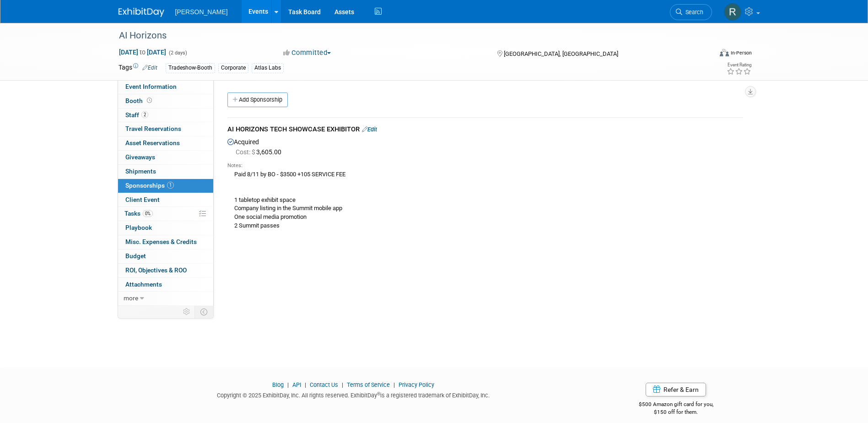
click at [377, 130] on link "Edit" at bounding box center [369, 129] width 15 height 7
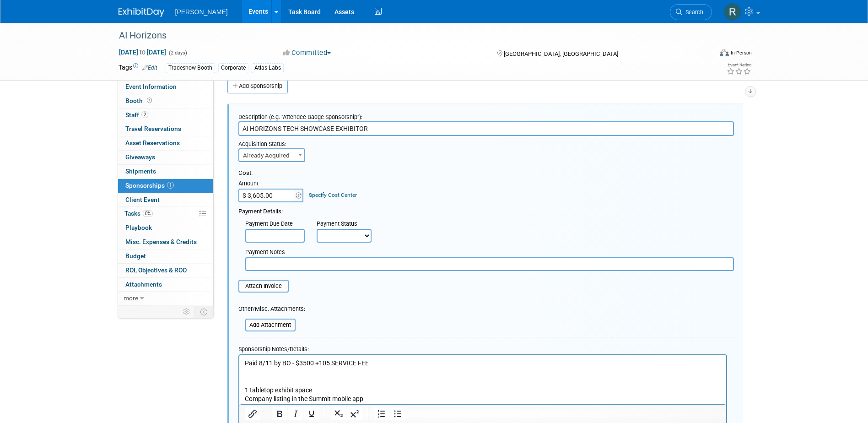
click at [279, 233] on input "text" at bounding box center [275, 236] width 60 height 14
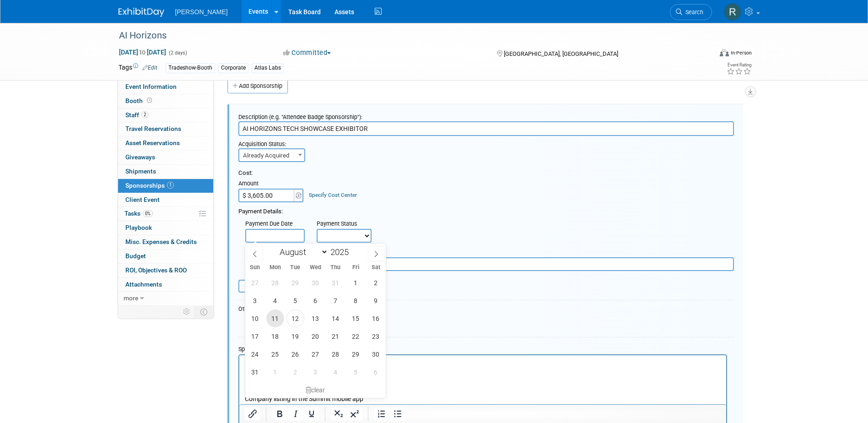
click at [280, 321] on span "11" at bounding box center [275, 318] width 18 height 18
type input "Aug 11, 2025"
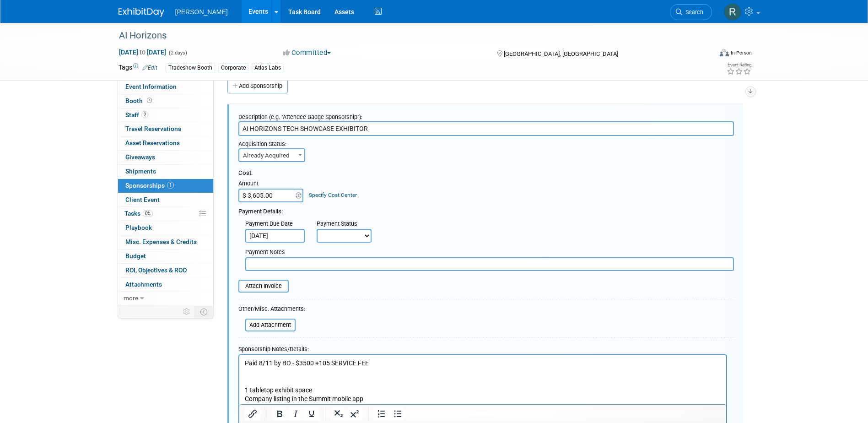
drag, startPoint x: 342, startPoint y: 233, endPoint x: 343, endPoint y: 244, distance: 10.6
click at [342, 233] on select "Not Paid Yet Partially Paid Paid in Full" at bounding box center [344, 236] width 55 height 14
select select "1"
click at [317, 229] on select "Not Paid Yet Partially Paid Paid in Full" at bounding box center [344, 236] width 55 height 14
click at [334, 264] on input "text" at bounding box center [489, 264] width 489 height 14
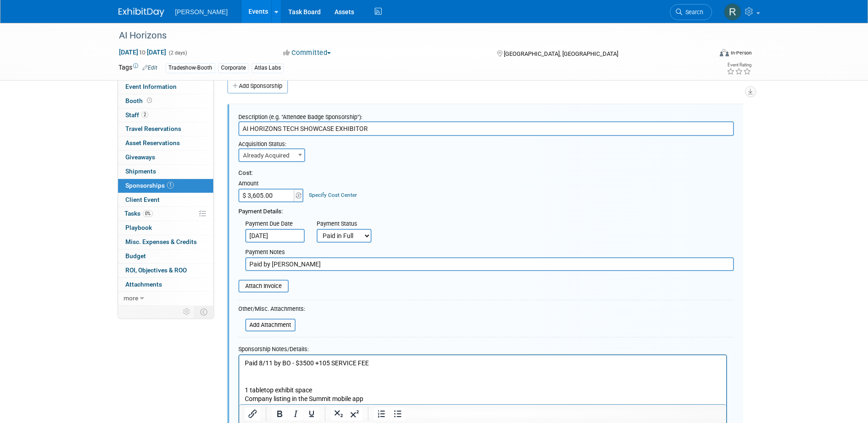
type input "Paid by BO"
drag, startPoint x: 295, startPoint y: 363, endPoint x: 168, endPoint y: 352, distance: 127.3
click at [239, 355] on html "Paid 8/11 by BO - $3500 +105 SERVICE FEE 1 tabletop exhibit space Company listi…" at bounding box center [482, 388] width 487 height 66
click at [331, 193] on link "Specify Cost Center" at bounding box center [333, 195] width 48 height 6
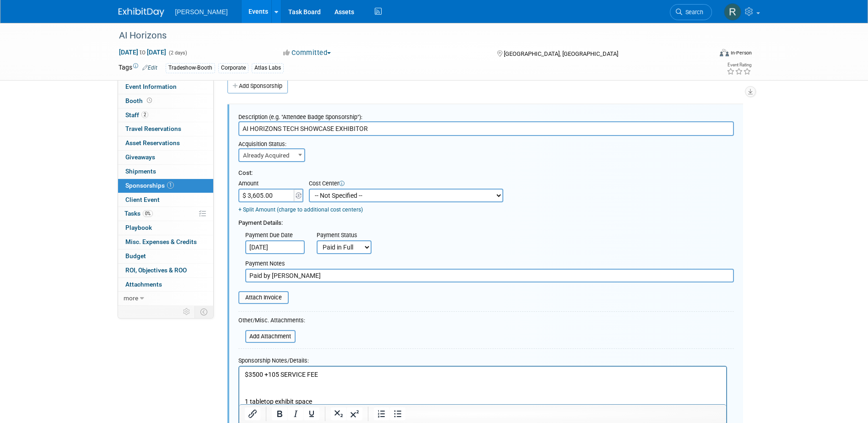
click at [331, 193] on select "-- Not Specified -- Advisory Services - Expenses_1001.502 Aerial Acquisition - …" at bounding box center [406, 196] width 195 height 14
click at [415, 247] on div "Payment Due Date Aug 11, 2025 Payment Status Not Paid Yet Partially Paid Paid i…" at bounding box center [487, 241] width 510 height 27
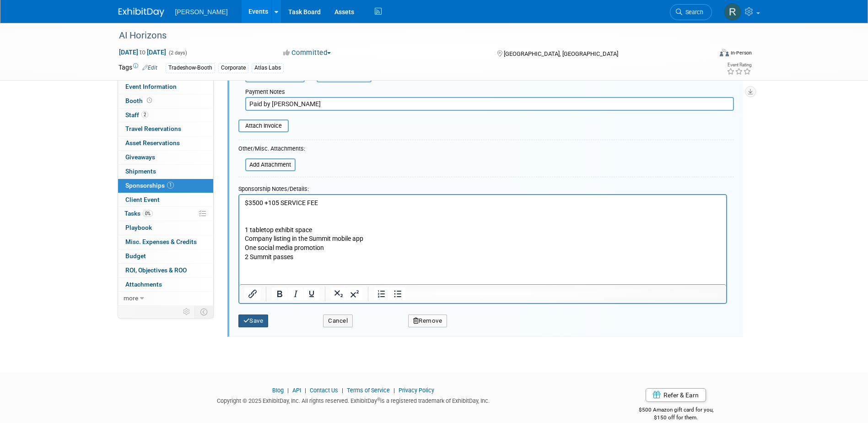
click at [256, 320] on button "Save" at bounding box center [254, 321] width 30 height 13
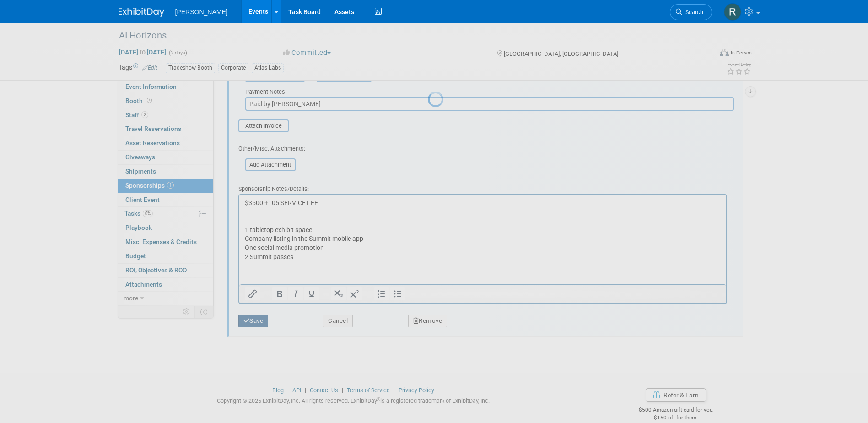
scroll to position [8, 0]
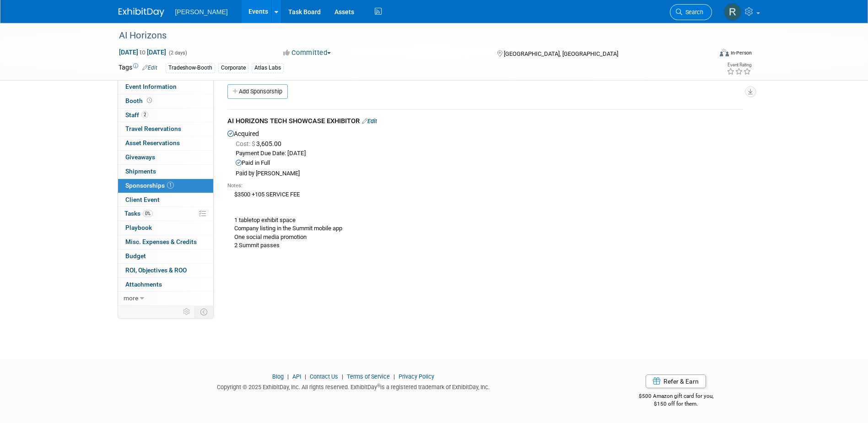
click at [693, 14] on span "Search" at bounding box center [693, 12] width 21 height 7
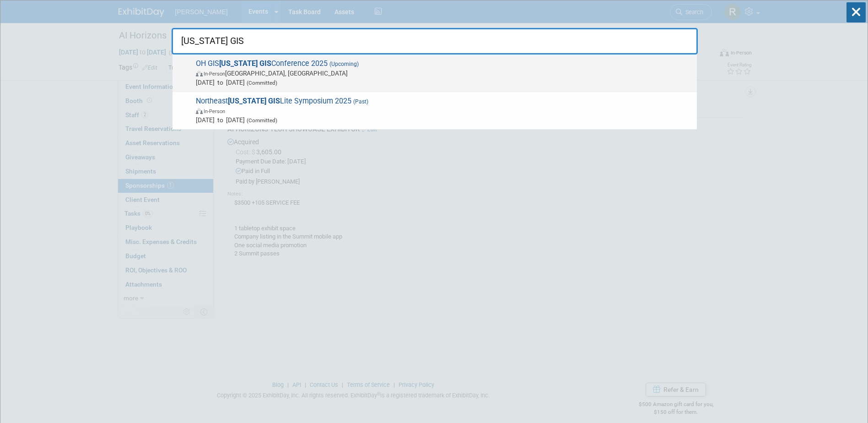
type input "Ohio GIS"
click at [259, 75] on span "In-Person Columbus, OH" at bounding box center [444, 73] width 497 height 9
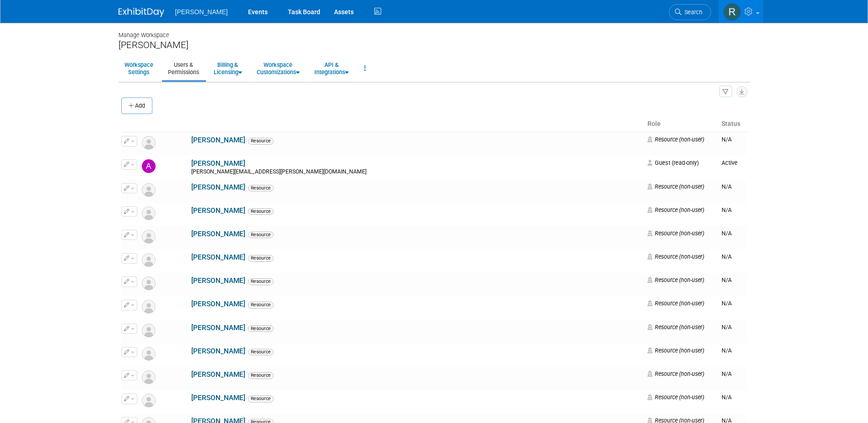
drag, startPoint x: 136, startPoint y: 108, endPoint x: 171, endPoint y: 106, distance: 34.4
click at [137, 108] on button "Add" at bounding box center [136, 106] width 31 height 16
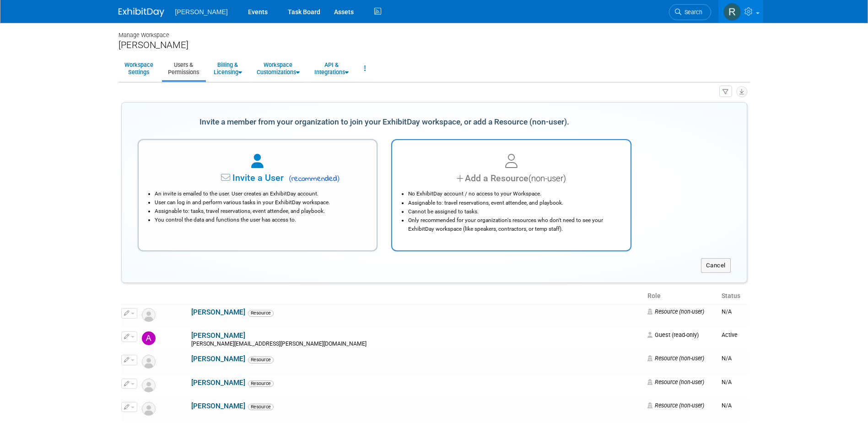
click at [499, 189] on div "No ExhibitDay account / no access to your Workspace. Assignable to: travel rese…" at bounding box center [512, 209] width 216 height 48
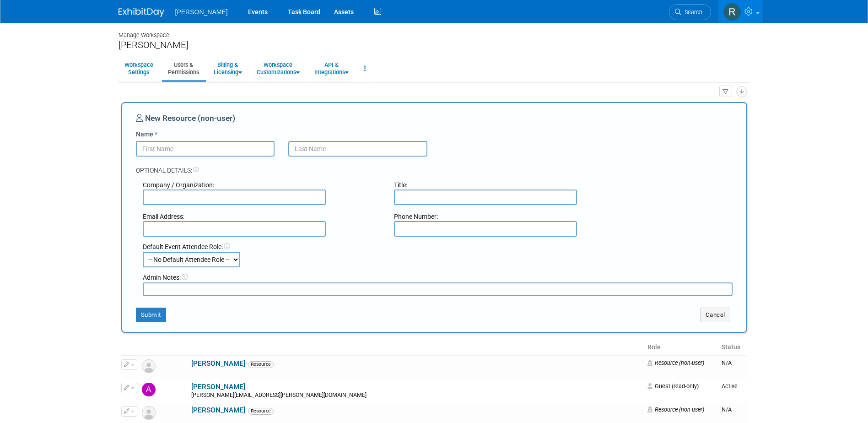
click at [187, 152] on input "Name *" at bounding box center [205, 149] width 139 height 16
type input "Neil"
type input "Churman"
click at [159, 319] on button "Submit" at bounding box center [151, 315] width 30 height 15
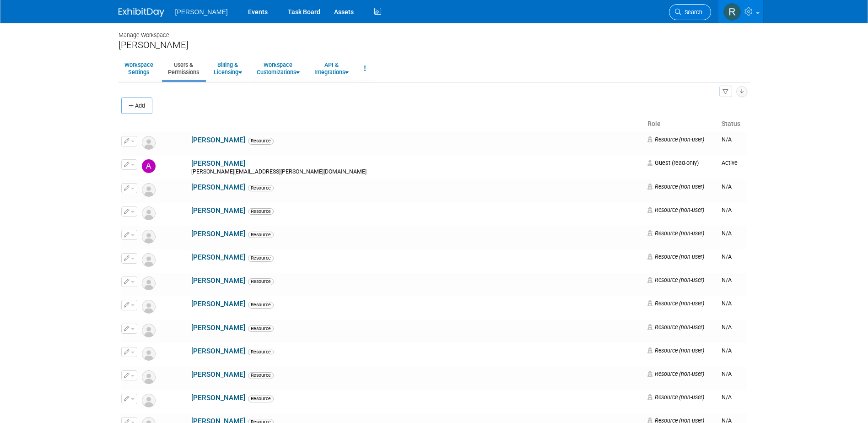
click at [678, 13] on icon at bounding box center [678, 12] width 6 height 6
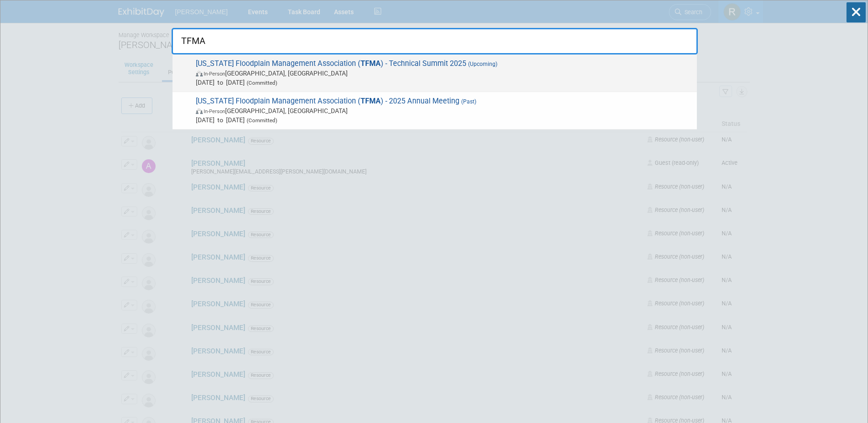
type input "TFMA"
click at [314, 74] on span "In-Person San Antonio, TX" at bounding box center [444, 73] width 497 height 9
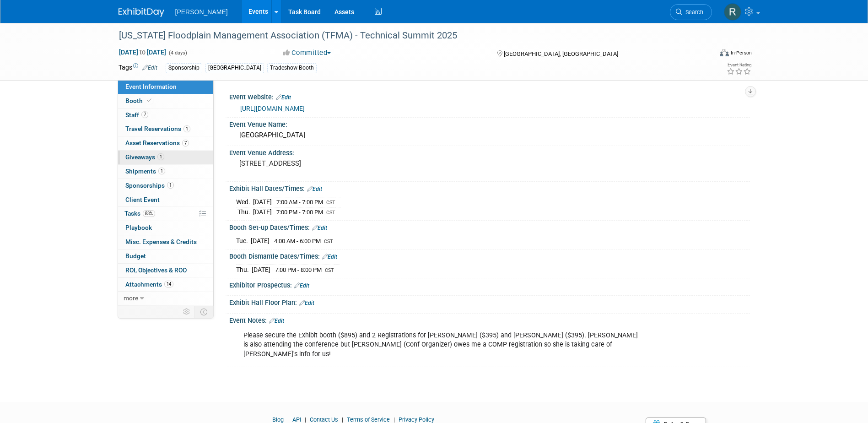
click at [146, 159] on span "Giveaways 1" at bounding box center [144, 156] width 39 height 7
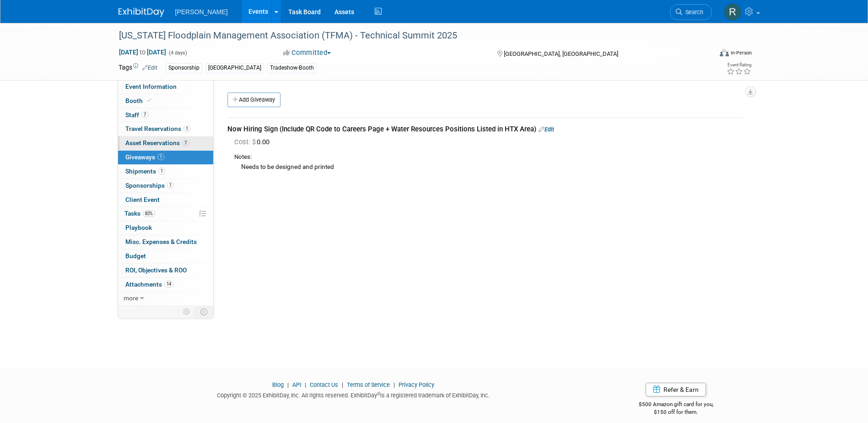
click at [169, 144] on span "Asset Reservations 7" at bounding box center [157, 142] width 64 height 7
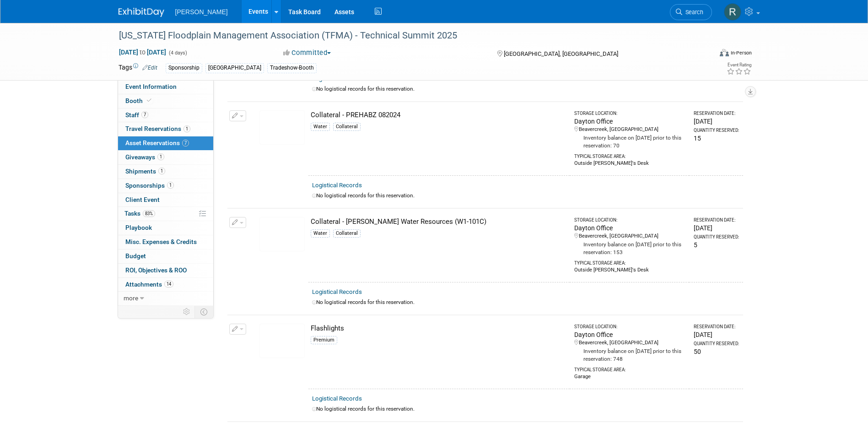
scroll to position [137, 0]
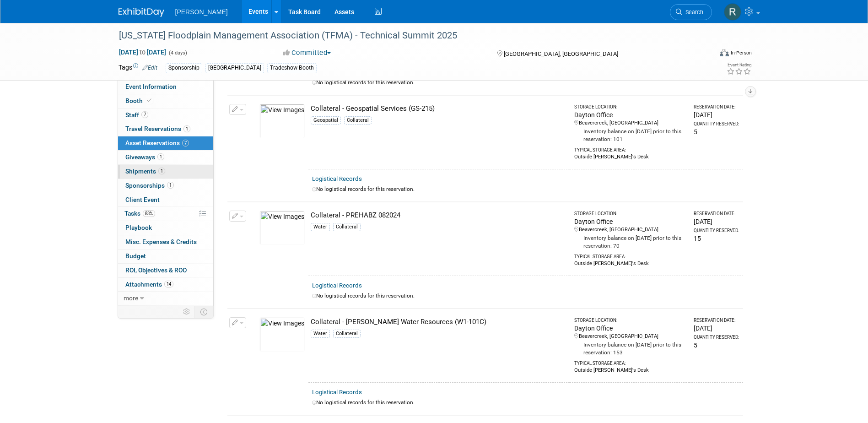
click at [146, 168] on span "Shipments 1" at bounding box center [145, 171] width 40 height 7
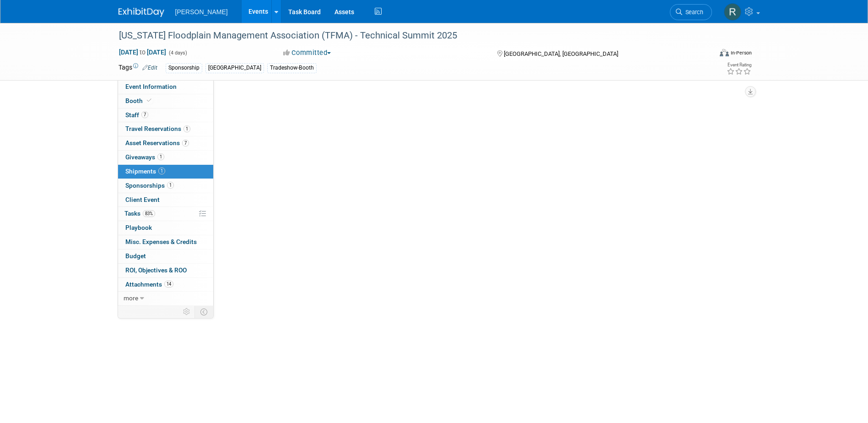
scroll to position [0, 0]
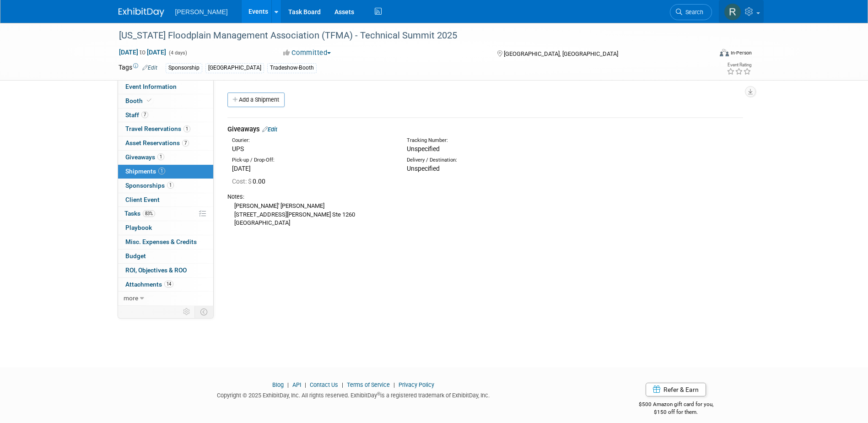
click at [759, 5] on link at bounding box center [741, 11] width 45 height 23
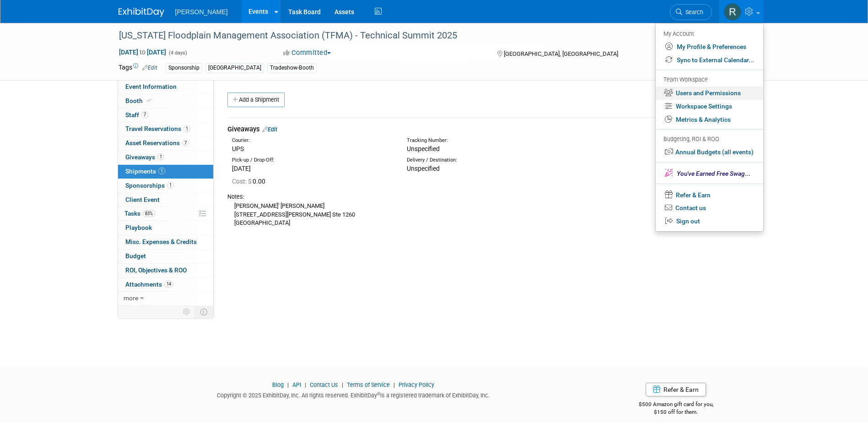
click at [692, 90] on link "Users and Permissions" at bounding box center [710, 93] width 108 height 13
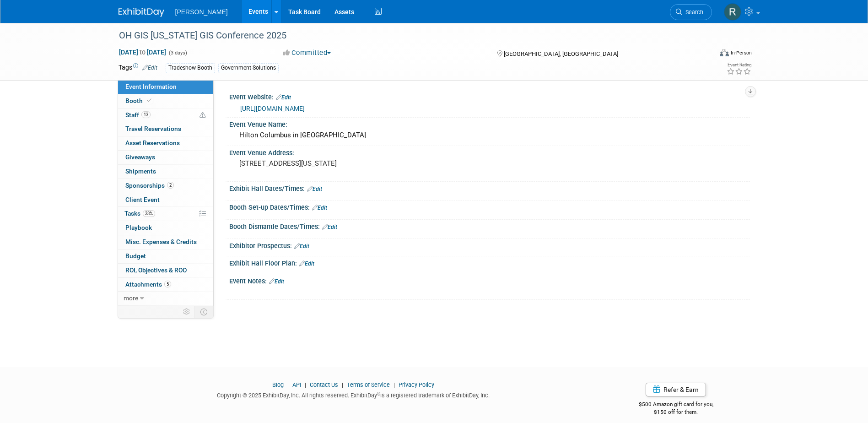
click at [305, 105] on link "[URL][DOMAIN_NAME]" at bounding box center [272, 108] width 65 height 7
click at [160, 184] on span "Sponsorships 2" at bounding box center [149, 185] width 49 height 7
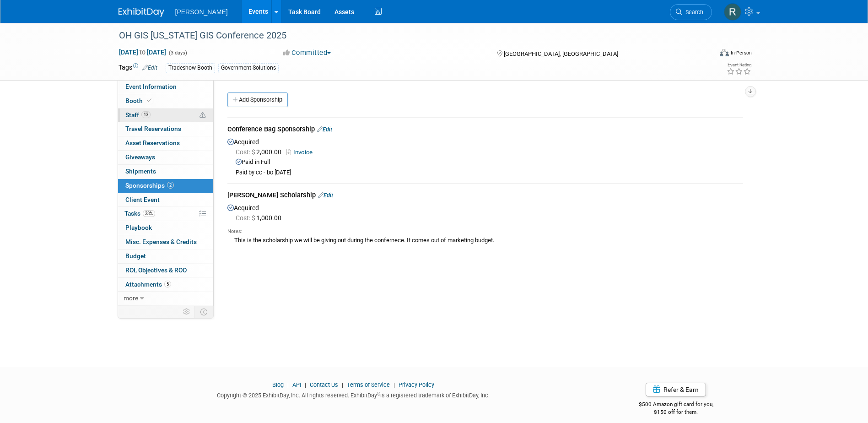
click at [157, 114] on link "13 Staff 13" at bounding box center [165, 116] width 95 height 14
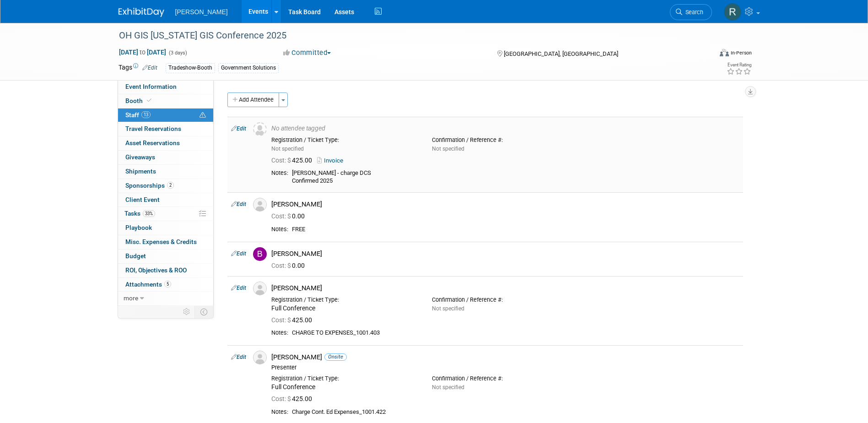
click at [246, 129] on link "Edit" at bounding box center [238, 128] width 15 height 6
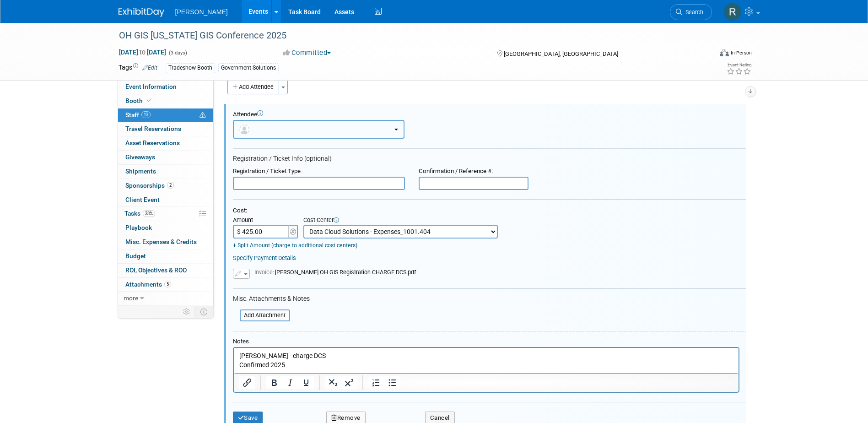
click at [295, 136] on button "button" at bounding box center [319, 129] width 172 height 19
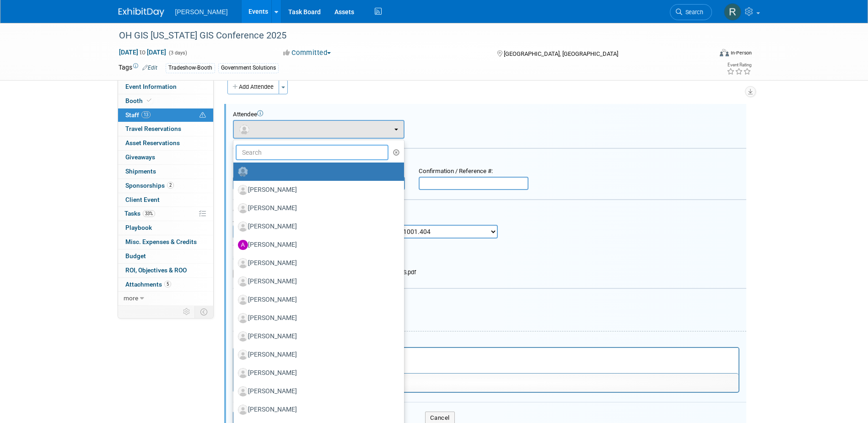
click at [296, 159] on input "text" at bounding box center [312, 153] width 153 height 16
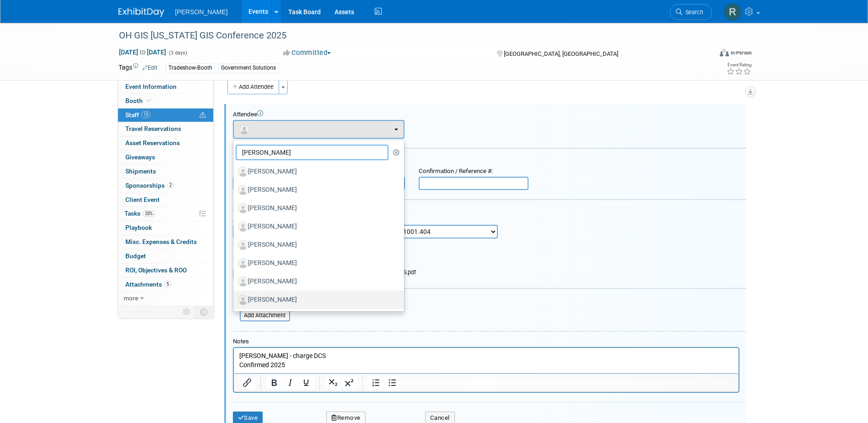
type input "Michael"
click at [293, 299] on label "[PERSON_NAME]" at bounding box center [316, 300] width 157 height 15
click at [235, 299] on input "[PERSON_NAME]" at bounding box center [232, 299] width 6 height 6
select select "ee8d24b4-3e66-4b71-a03c-f5d5ab02ce74"
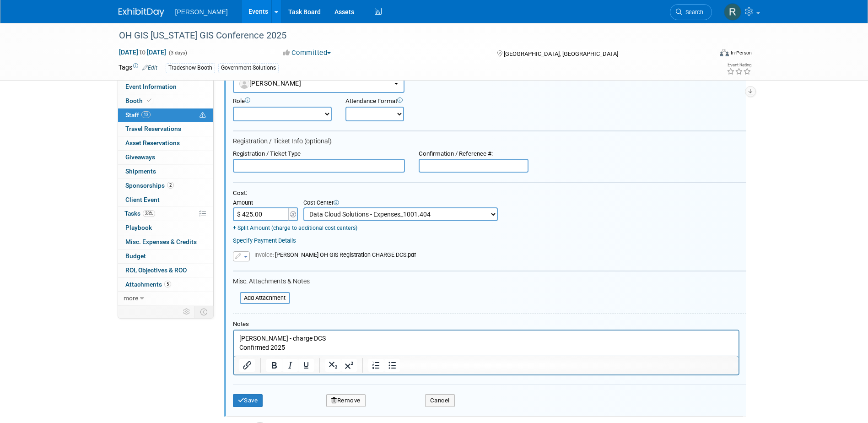
scroll to position [13, 0]
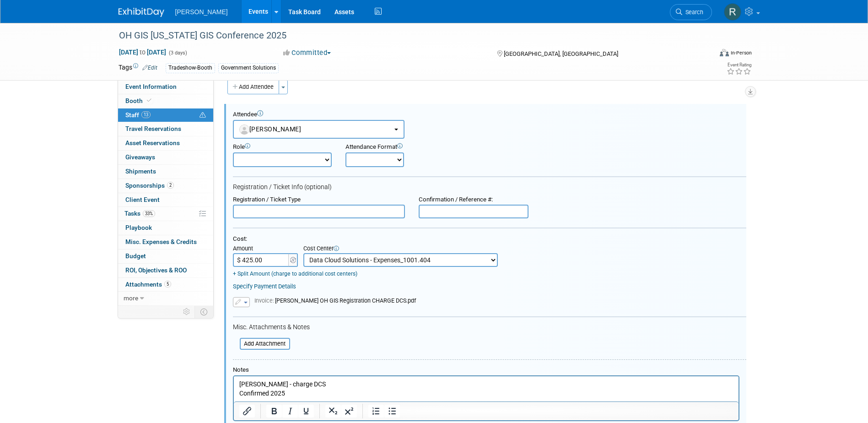
click at [324, 211] on input "text" at bounding box center [319, 212] width 172 height 14
type input "Full Conference"
click at [277, 287] on link "Specify Payment Details" at bounding box center [264, 286] width 63 height 7
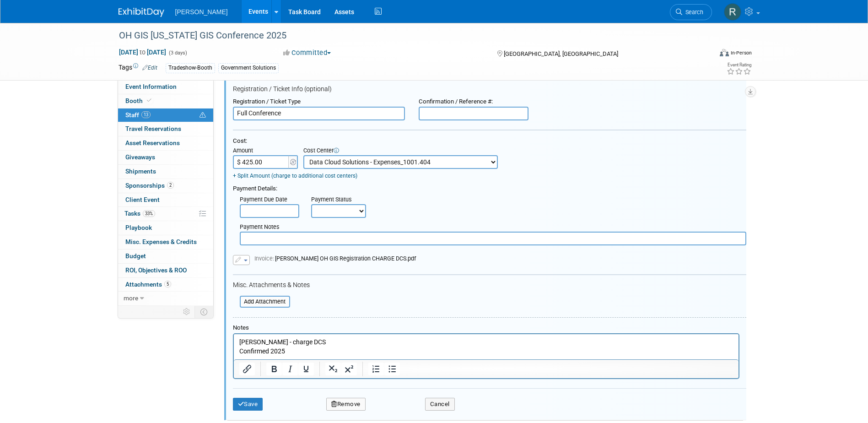
scroll to position [150, 0]
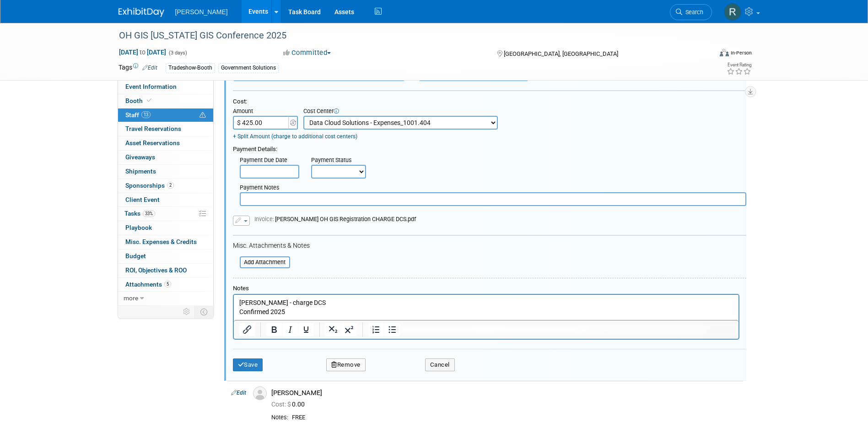
click at [290, 300] on p "Michael Cowles - charge DCS Confirmed 2025" at bounding box center [486, 307] width 494 height 18
drag, startPoint x: 290, startPoint y: 300, endPoint x: 441, endPoint y: 597, distance: 332.3
click at [233, 300] on html "Michael Cowles - charge DCS Confirmed 2025" at bounding box center [485, 305] width 505 height 22
drag, startPoint x: 288, startPoint y: 304, endPoint x: 457, endPoint y: 581, distance: 324.8
click at [233, 302] on html "Michael Cowles - charge DCS Confirmed 2025" at bounding box center [485, 305] width 505 height 22
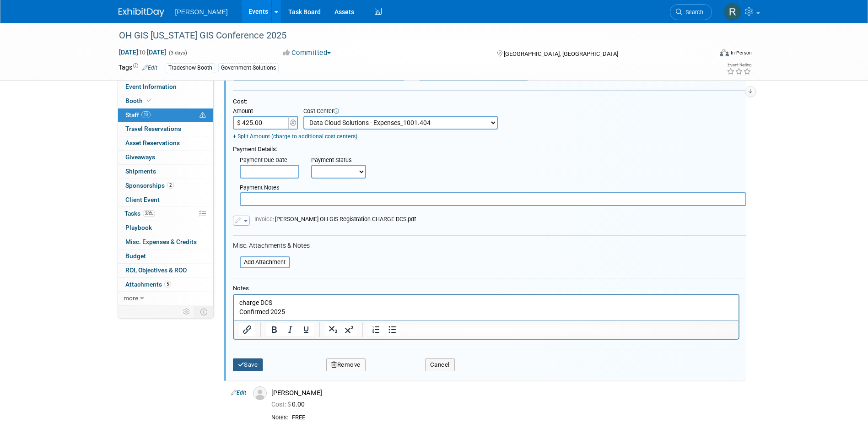
click at [237, 361] on button "Save" at bounding box center [248, 364] width 30 height 13
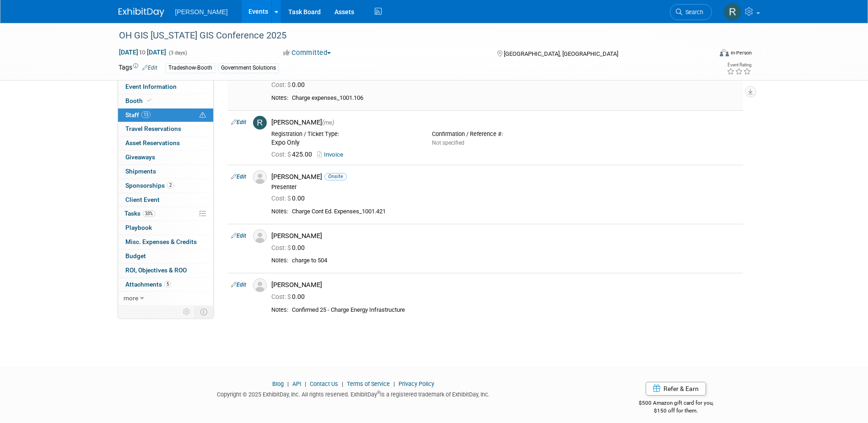
scroll to position [557, 0]
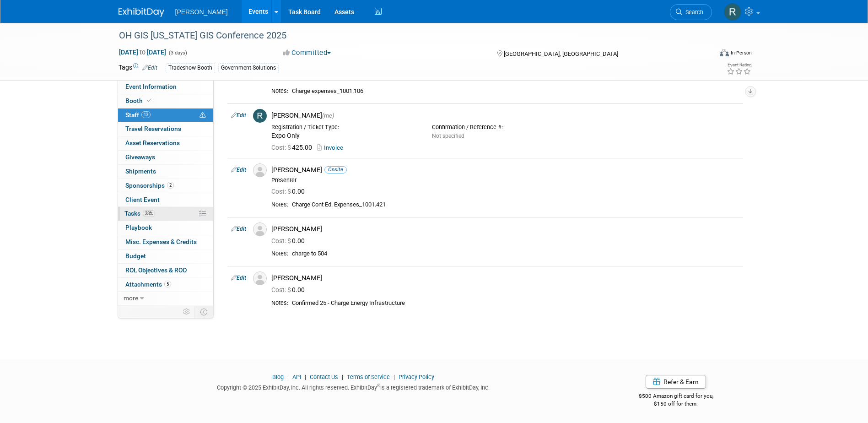
click at [136, 213] on span "Tasks 33%" at bounding box center [140, 213] width 31 height 7
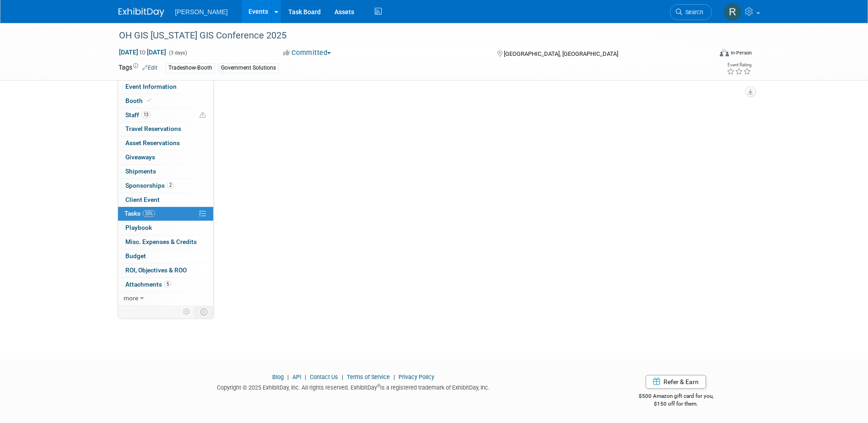
scroll to position [0, 0]
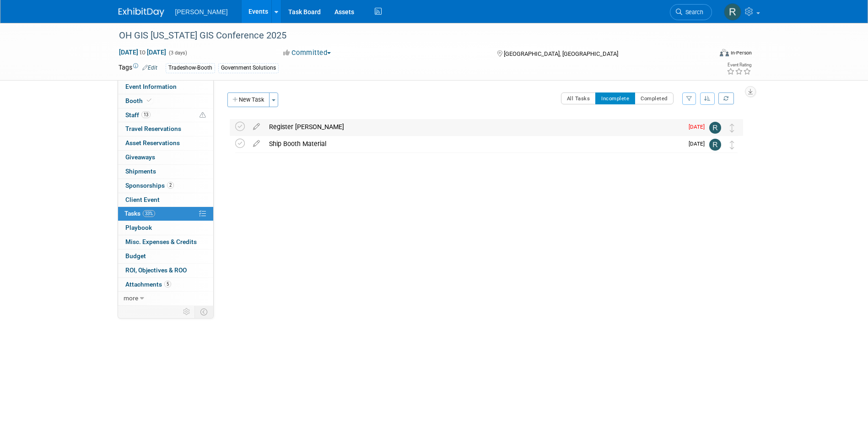
click at [291, 128] on div "Register Wendy Carr" at bounding box center [474, 127] width 419 height 16
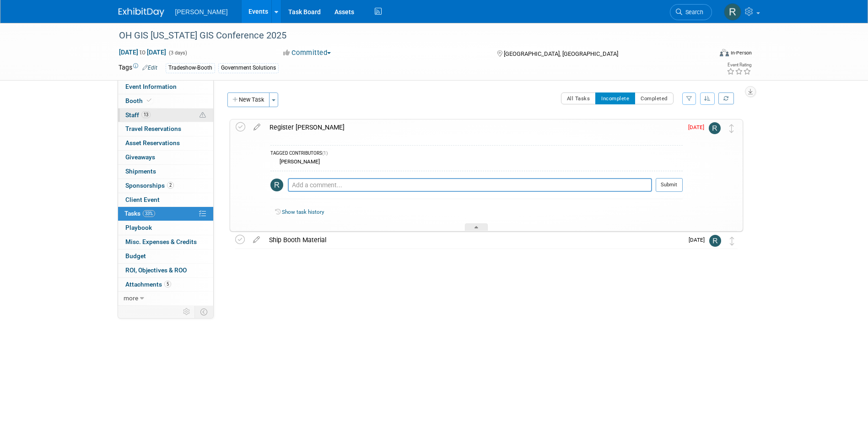
click at [154, 114] on link "13 Staff 13" at bounding box center [165, 116] width 95 height 14
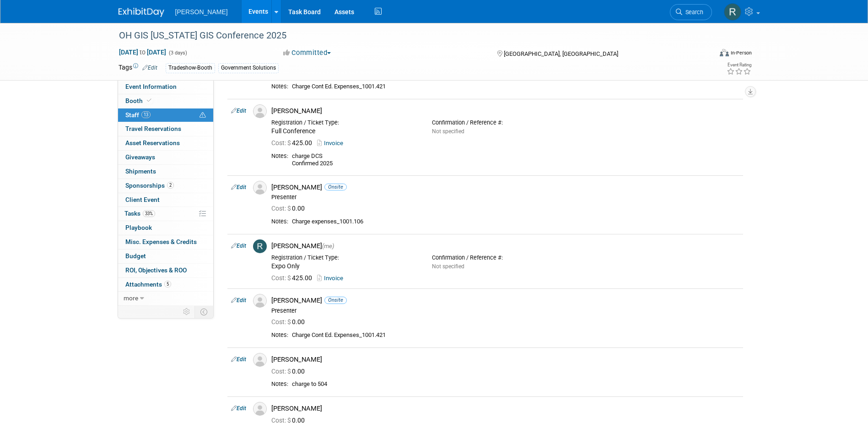
scroll to position [557, 0]
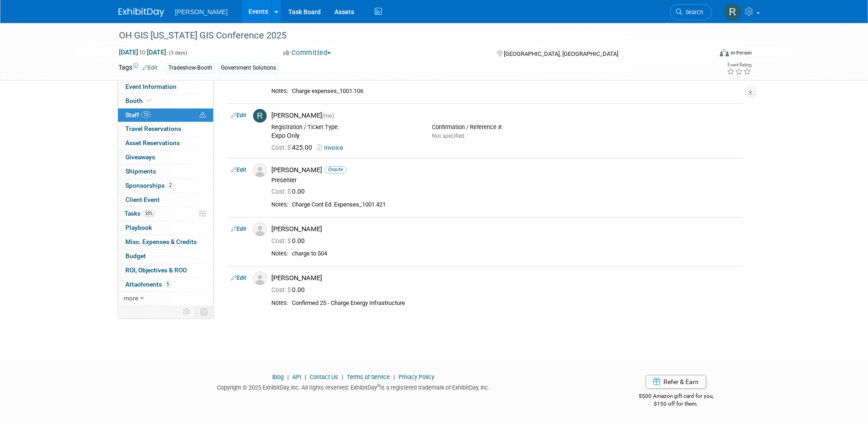
click at [244, 277] on link "Edit" at bounding box center [238, 278] width 15 height 6
select select "dbba279a-17be-4019-aef1-a418c73d837f"
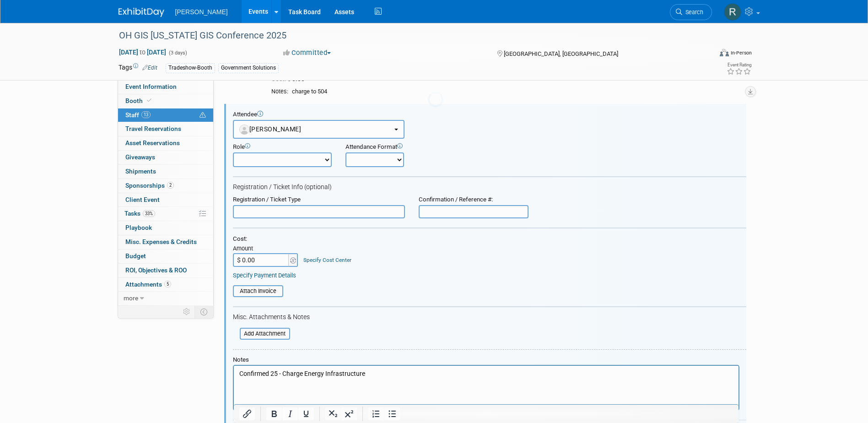
scroll to position [0, 0]
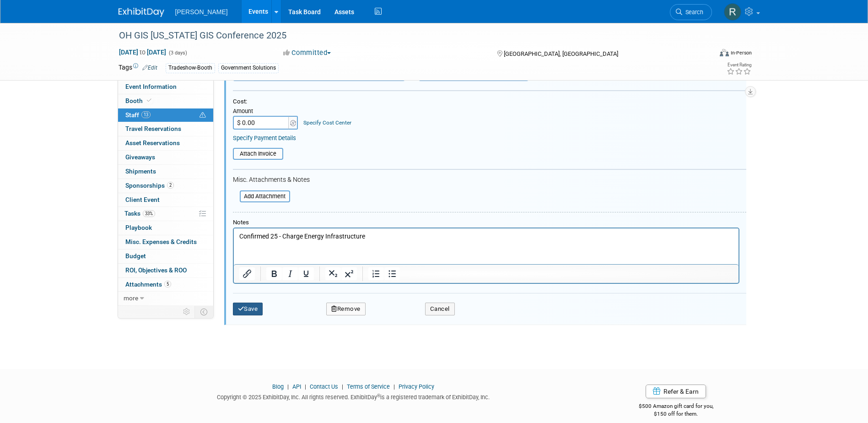
click at [247, 311] on button "Save" at bounding box center [248, 309] width 30 height 13
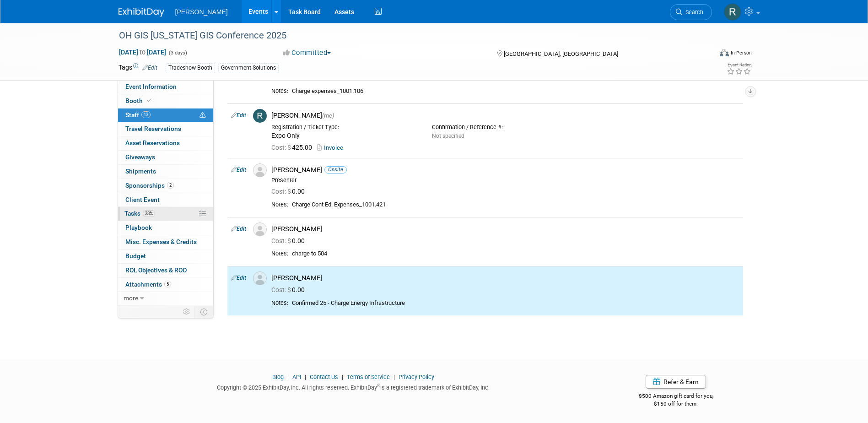
click at [145, 215] on span "33%" at bounding box center [149, 213] width 12 height 7
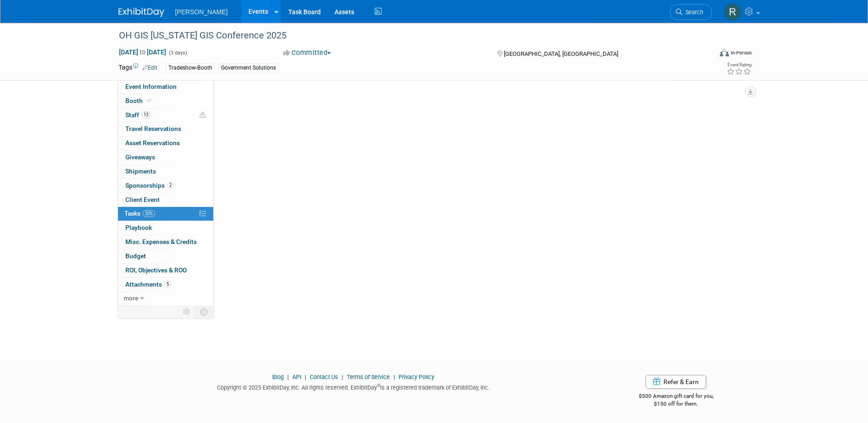
scroll to position [0, 0]
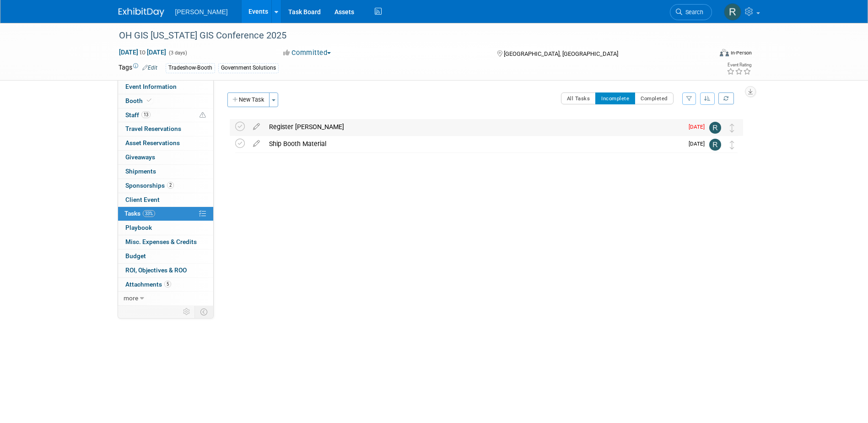
click at [290, 127] on div "Register Wendy Carr" at bounding box center [474, 127] width 419 height 16
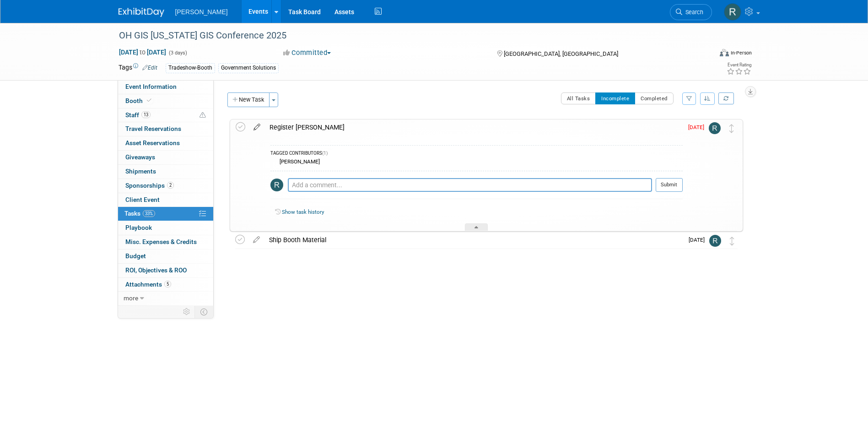
click at [258, 127] on icon at bounding box center [257, 124] width 16 height 11
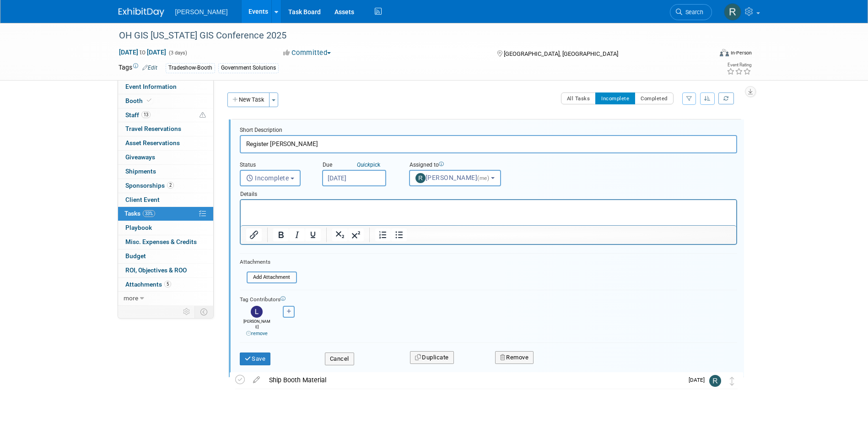
click at [286, 315] on button "button" at bounding box center [289, 312] width 12 height 12
select select
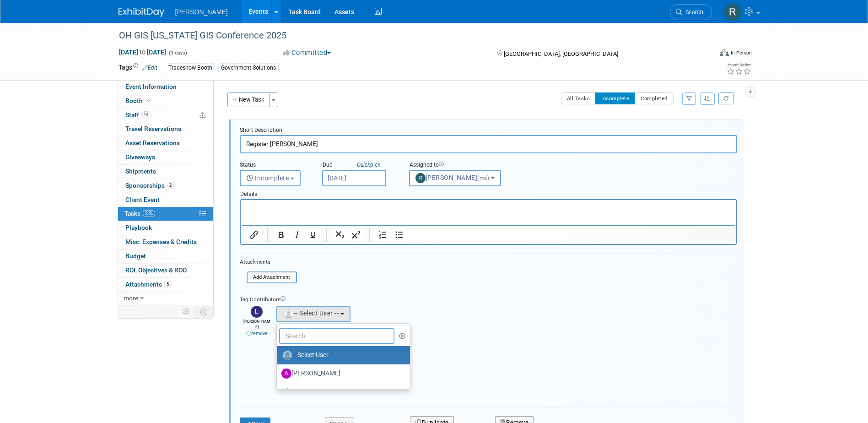
click at [305, 336] on input "text" at bounding box center [337, 336] width 116 height 16
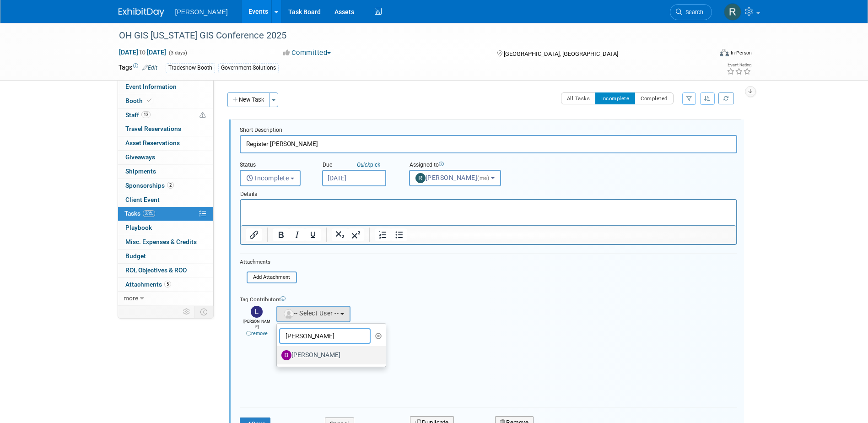
type input "Buse"
click at [301, 352] on label "[PERSON_NAME]" at bounding box center [330, 355] width 96 height 15
click at [278, 352] on input "[PERSON_NAME]" at bounding box center [275, 354] width 6 height 6
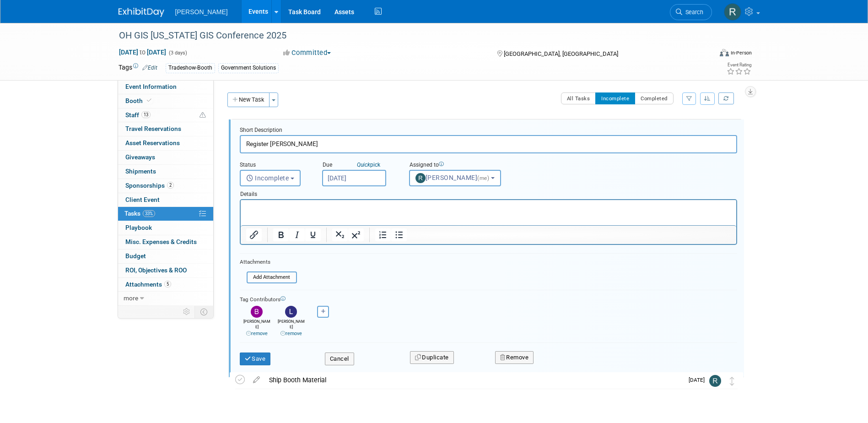
click at [278, 212] on html at bounding box center [488, 206] width 496 height 12
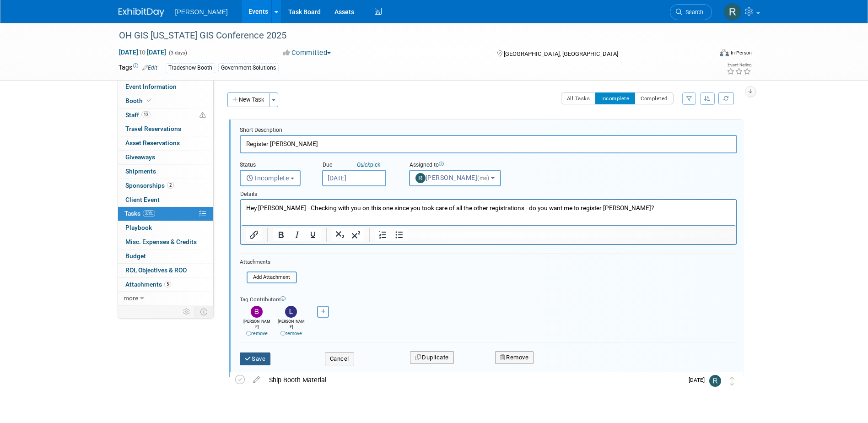
click at [259, 353] on button "Save" at bounding box center [255, 359] width 31 height 13
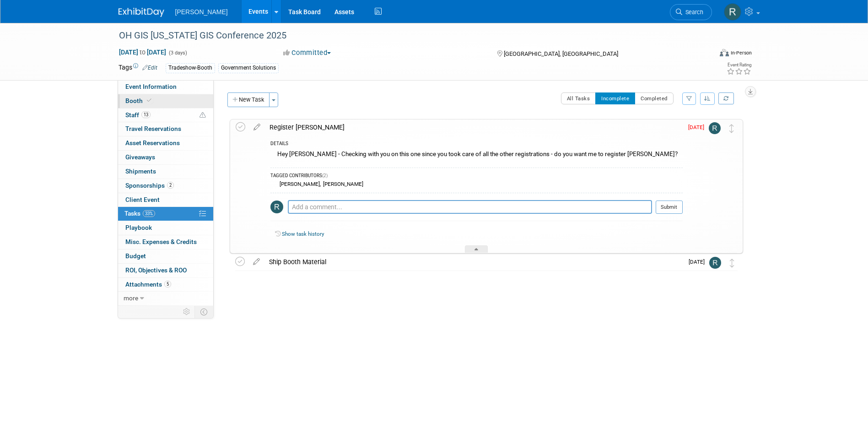
click at [149, 107] on link "Booth" at bounding box center [165, 101] width 95 height 14
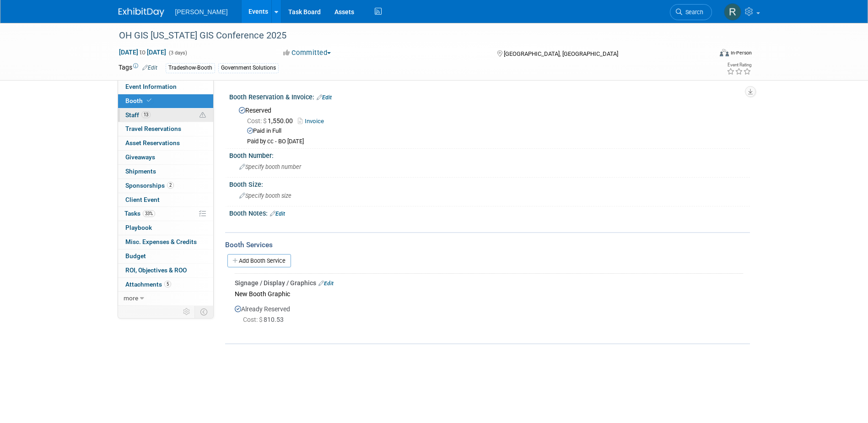
click at [149, 114] on span "13" at bounding box center [145, 114] width 9 height 7
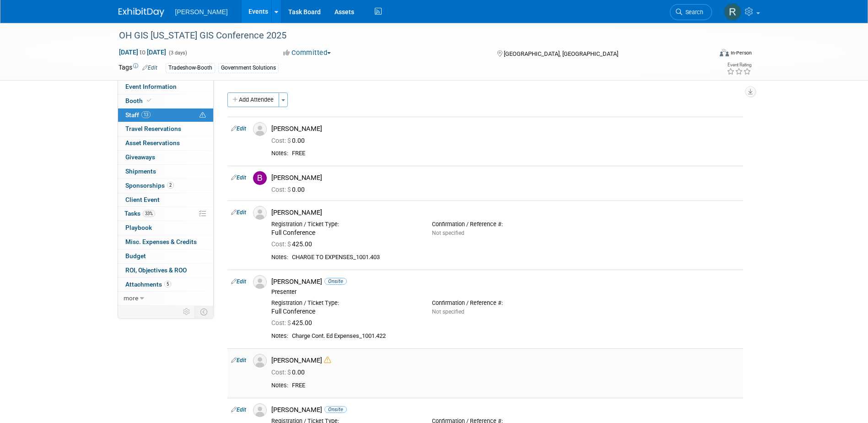
click at [324, 362] on icon at bounding box center [327, 360] width 7 height 7
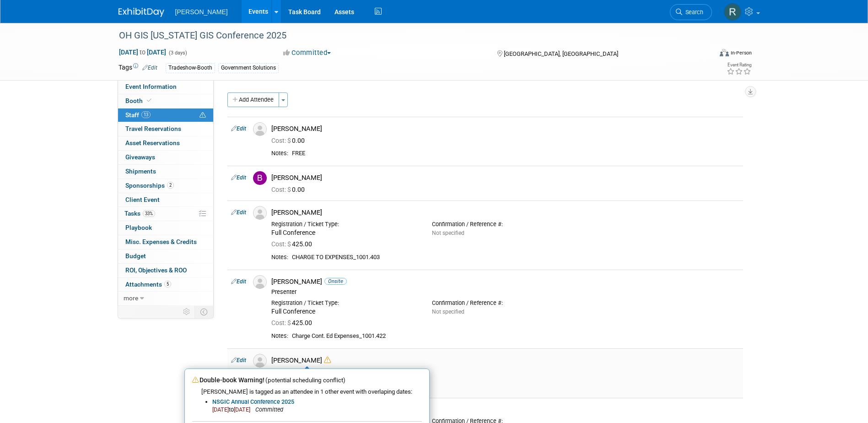
click at [425, 358] on div "Jeff Lovin Double-book Warning! (potential scheduling conflict) Jeff is tagged …" at bounding box center [505, 360] width 468 height 9
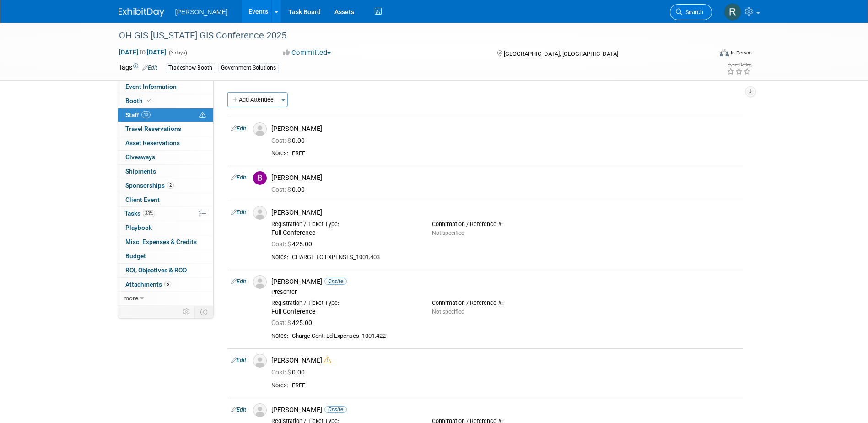
click at [683, 10] on span "Search" at bounding box center [693, 12] width 21 height 7
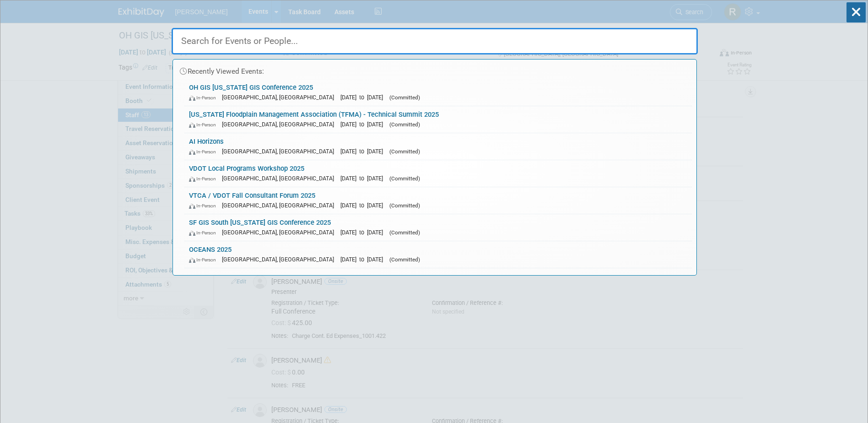
click at [403, 37] on input "text" at bounding box center [435, 41] width 526 height 27
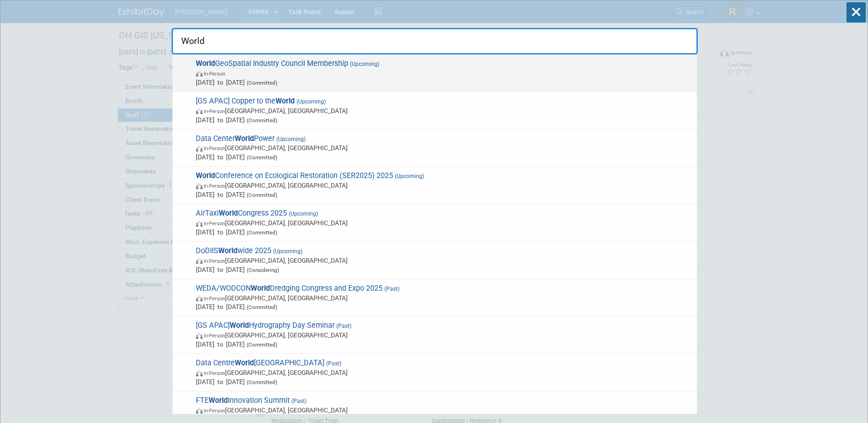
type input "World"
click at [330, 70] on span "In-Person" at bounding box center [444, 73] width 497 height 9
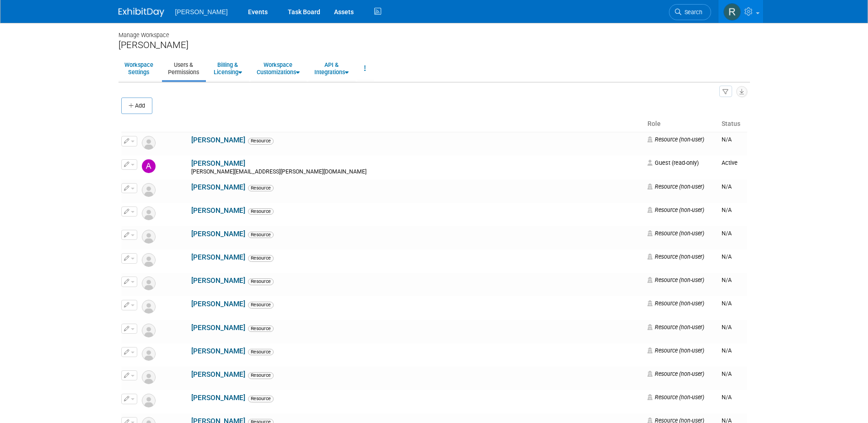
scroll to position [7123, 0]
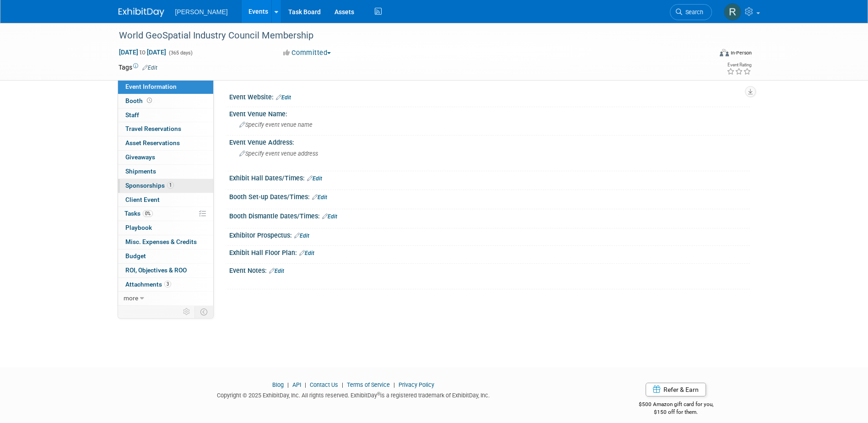
click at [144, 184] on span "Sponsorships 1" at bounding box center [149, 185] width 49 height 7
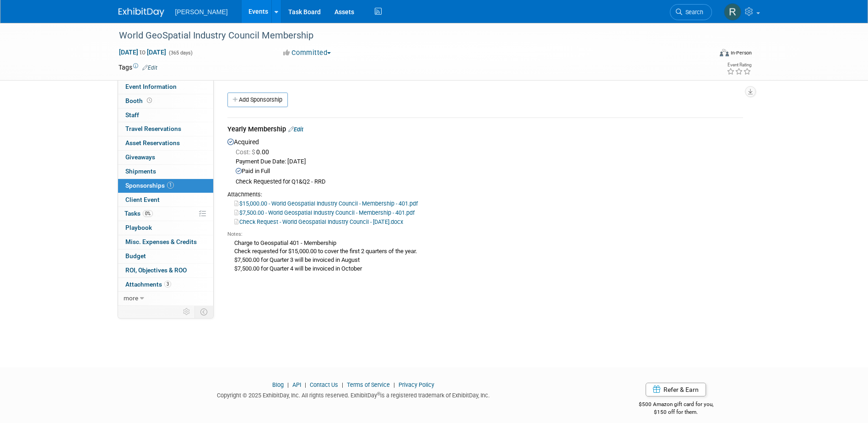
click at [300, 130] on link "Edit" at bounding box center [295, 129] width 15 height 7
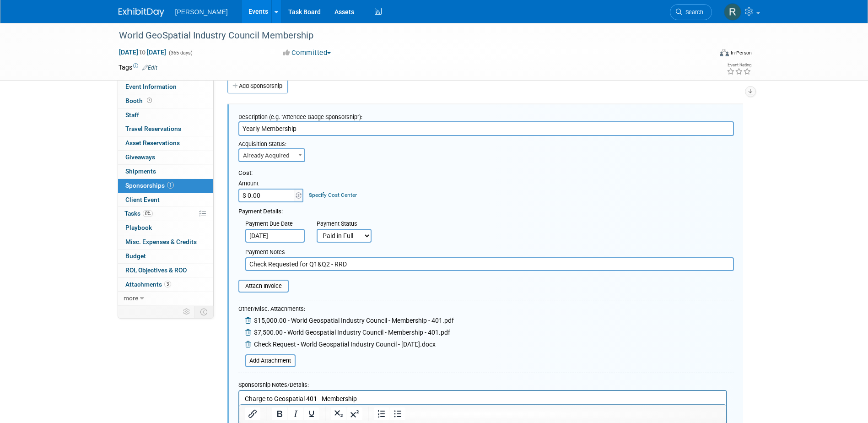
click at [338, 238] on select "Not Paid Yet Partially Paid Paid in Full" at bounding box center [344, 236] width 55 height 14
select select "2"
click at [317, 229] on select "Not Paid Yet Partially Paid Paid in Full" at bounding box center [344, 236] width 55 height 14
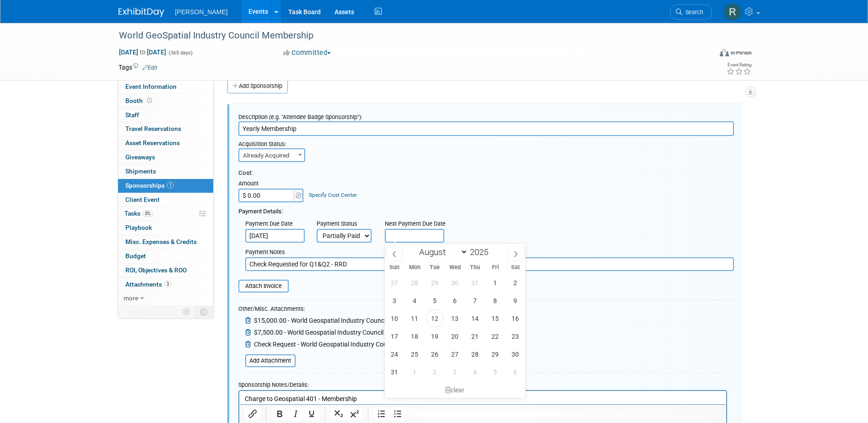
click at [412, 236] on input "text" at bounding box center [415, 236] width 60 height 14
click at [493, 318] on span "15" at bounding box center [496, 318] width 18 height 18
type input "[DATE]"
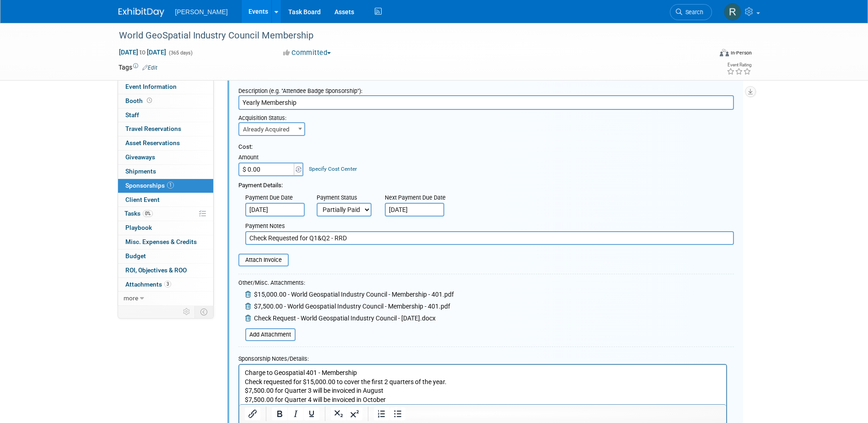
scroll to position [60, 0]
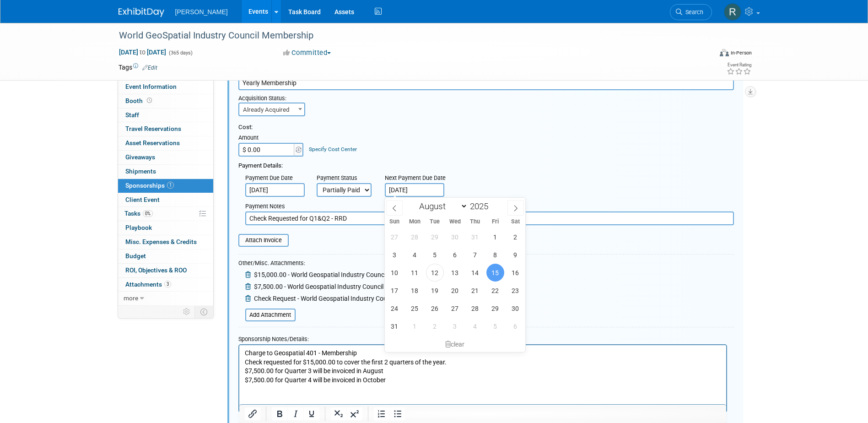
click at [616, 279] on form "Description (e.g. "Attendee Badge Sponsorship"): Yearly Membership Acquisition …" at bounding box center [487, 251] width 496 height 377
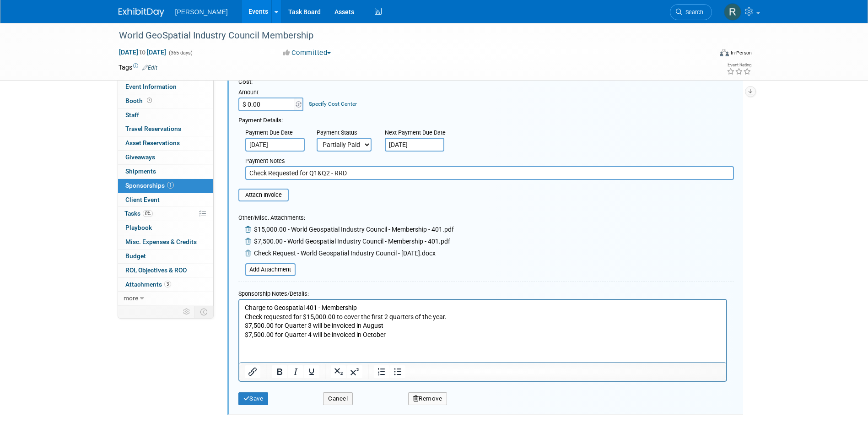
scroll to position [105, 0]
click at [277, 268] on input "file" at bounding box center [240, 269] width 109 height 11
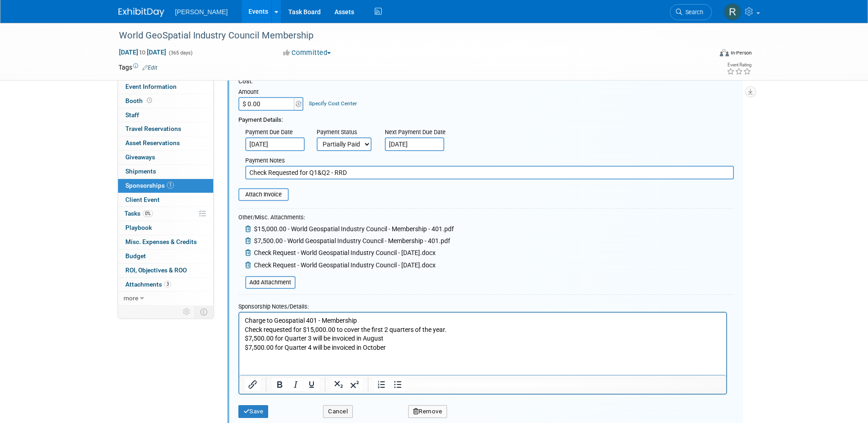
scroll to position [151, 0]
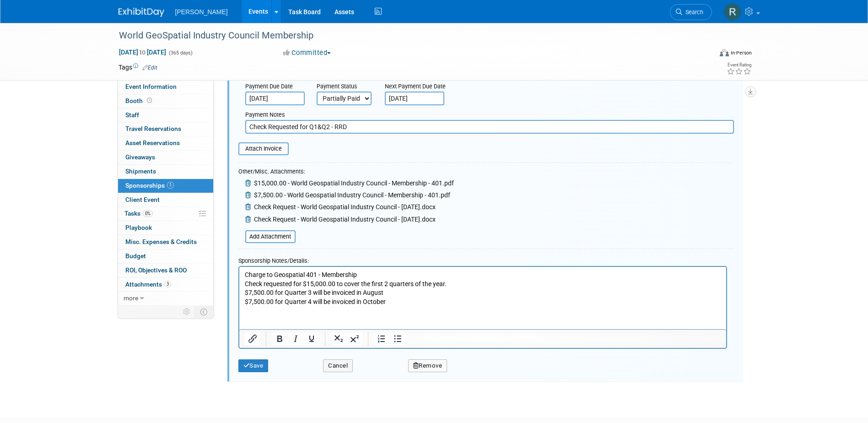
click at [396, 292] on p "Charge to Geospatial 401 - Membership Check requested for $15,000.00 to cover t…" at bounding box center [482, 288] width 477 height 36
click at [396, 293] on p "Charge to Geospatial 401 - Membership Check requested for $15,000.00 to cover t…" at bounding box center [482, 288] width 477 height 36
click at [478, 289] on p "Charge to Geospatial 401 - Membership Check requested for $15,000.00 to cover t…" at bounding box center [482, 288] width 477 height 36
click at [381, 126] on input "Check Requested for Q1&Q2 - RRD" at bounding box center [489, 127] width 489 height 14
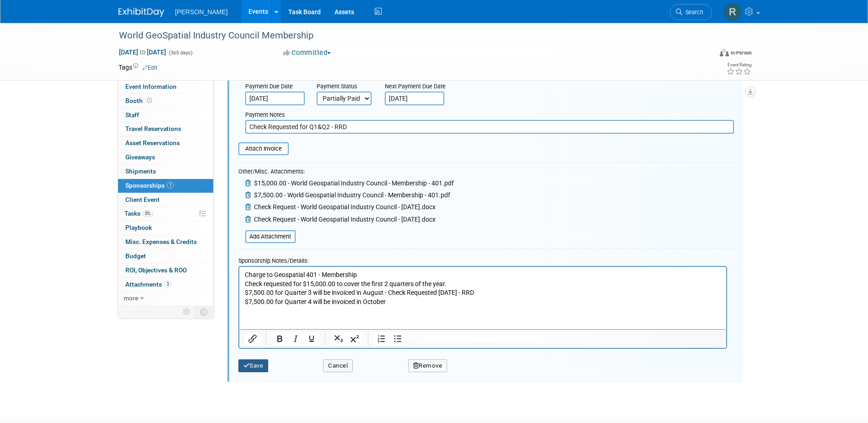
click at [260, 365] on button "Save" at bounding box center [254, 365] width 30 height 13
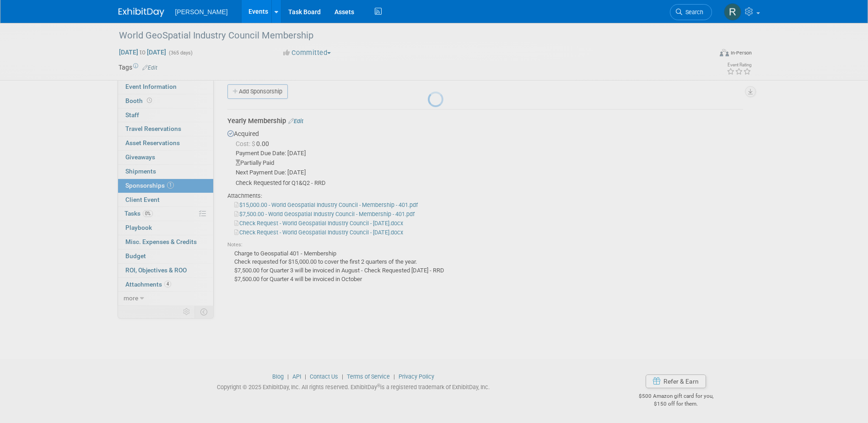
scroll to position [8, 0]
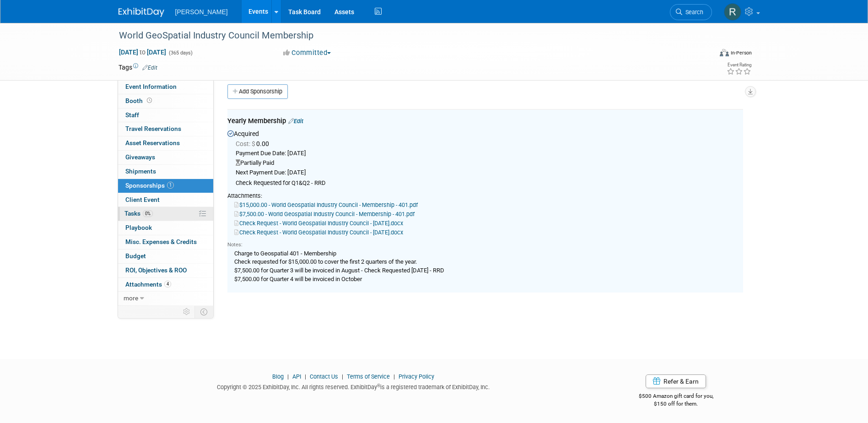
click at [136, 217] on link "0% Tasks 0%" at bounding box center [165, 214] width 95 height 14
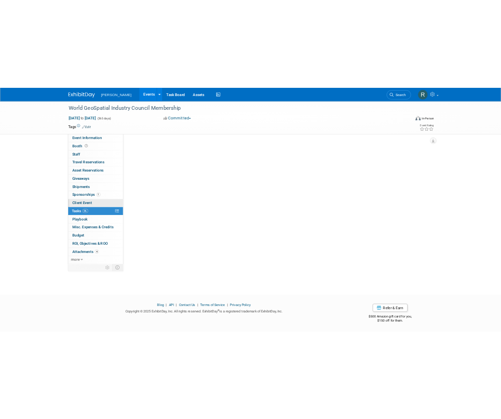
scroll to position [0, 0]
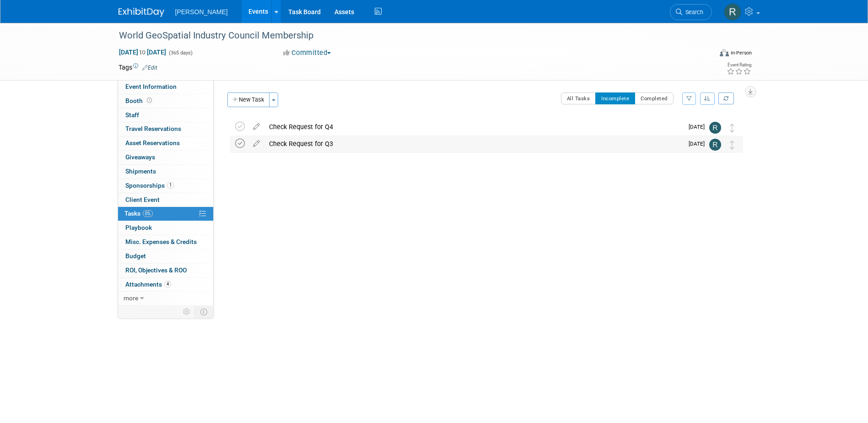
click at [239, 144] on icon at bounding box center [240, 144] width 10 height 10
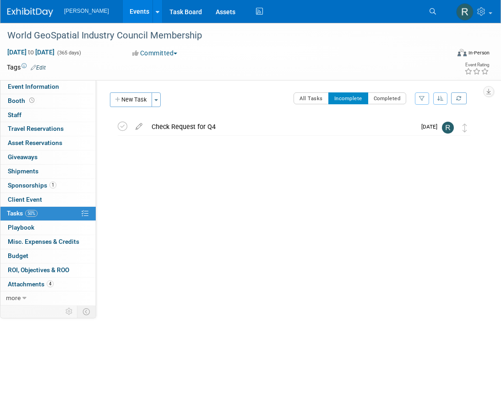
drag, startPoint x: 429, startPoint y: 11, endPoint x: 421, endPoint y: 16, distance: 9.0
click at [429, 11] on link "Search" at bounding box center [434, 11] width 20 height 15
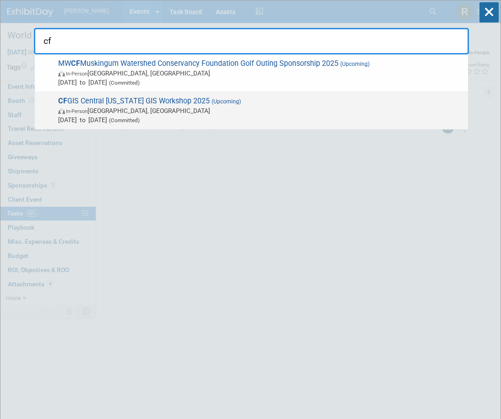
type input "cf"
click at [174, 114] on span "In-Person [GEOGRAPHIC_DATA], [GEOGRAPHIC_DATA]" at bounding box center [260, 110] width 405 height 9
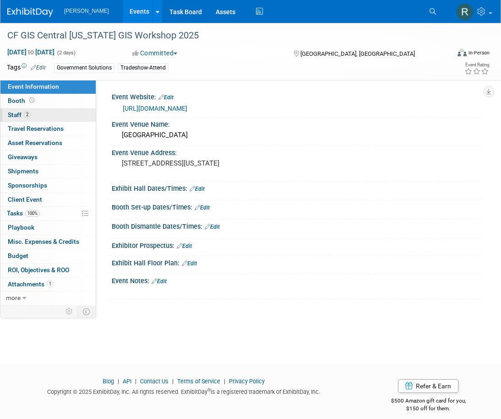
click at [25, 115] on span "2" at bounding box center [27, 114] width 7 height 7
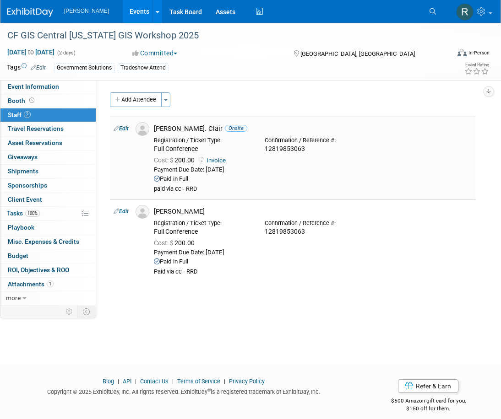
click at [127, 129] on link "Edit" at bounding box center [121, 128] width 15 height 6
select select "f86014f9-833f-45ac-ae5f-e6b7a3b292c9"
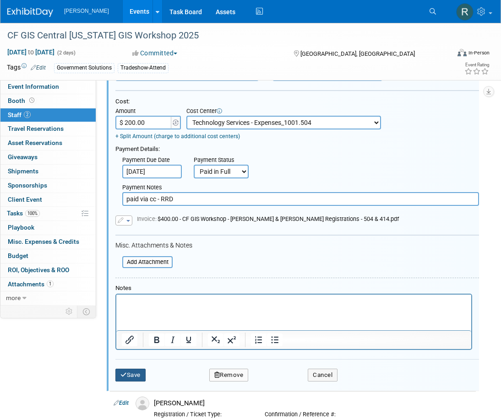
click at [129, 378] on button "Save" at bounding box center [130, 375] width 30 height 13
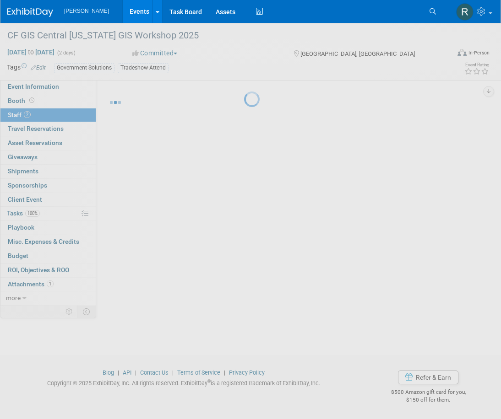
scroll to position [9, 0]
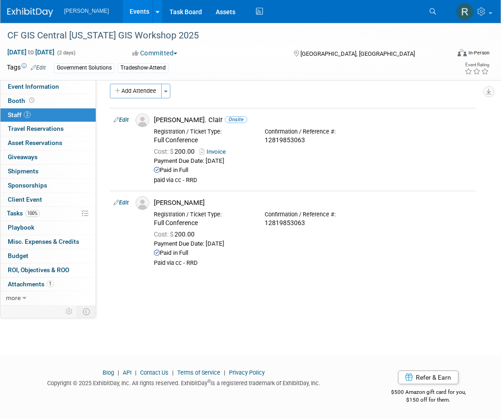
click at [423, 6] on div "Woolpert Events Add Event Bulk Upload Events Shareable Event Boards Recently Vi…" at bounding box center [244, 11] width 475 height 23
click at [428, 11] on link "Search" at bounding box center [434, 11] width 20 height 15
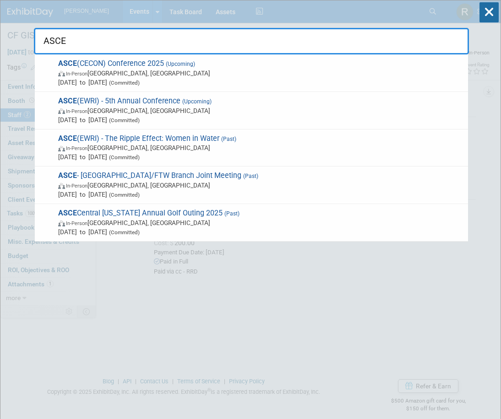
click at [102, 44] on input "ASCE" at bounding box center [251, 41] width 435 height 27
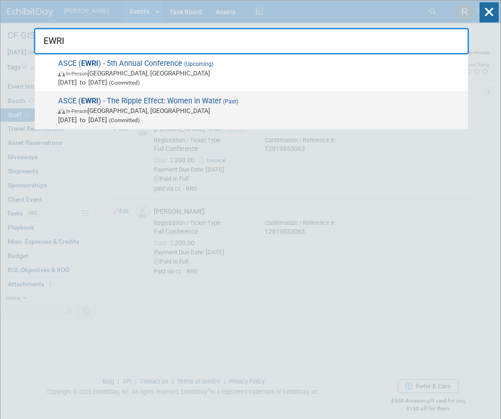
type input "EWRI"
click at [112, 101] on span "ASCE ( EWRI ) - The Ripple Effect: Women in Water (Past) In-Person Houston, TX …" at bounding box center [259, 111] width 408 height 28
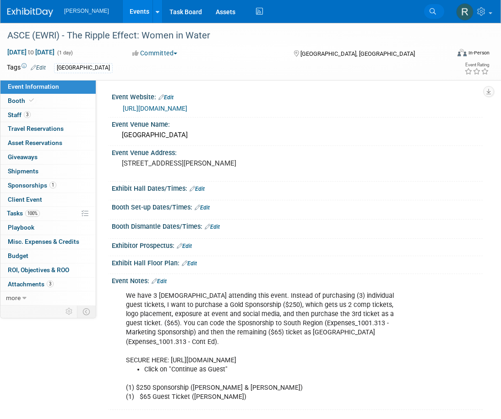
click at [430, 7] on link "Search" at bounding box center [434, 11] width 20 height 15
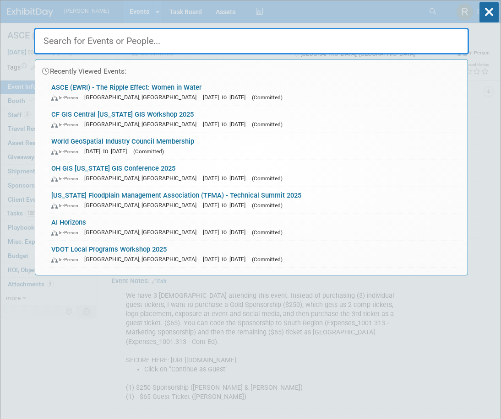
click at [346, 38] on input "text" at bounding box center [251, 41] width 435 height 27
click at [213, 217] on link "AI Horizons In-Person [GEOGRAPHIC_DATA], [GEOGRAPHIC_DATA] [DATE] to [DATE] (Co…" at bounding box center [255, 227] width 416 height 27
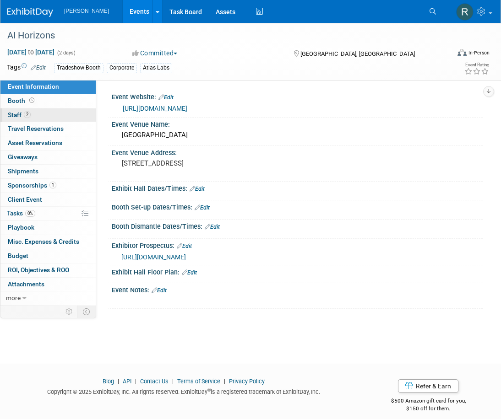
click at [72, 116] on link "2 Staff 2" at bounding box center [47, 116] width 95 height 14
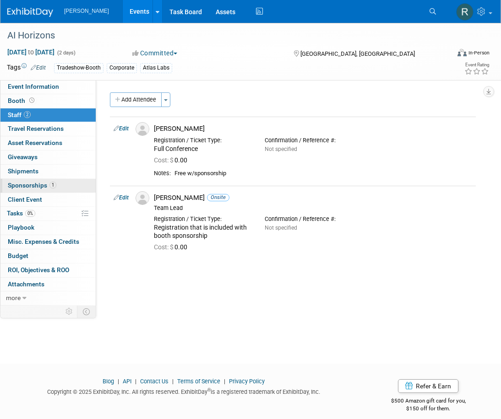
click at [19, 190] on link "1 Sponsorships 1" at bounding box center [47, 186] width 95 height 14
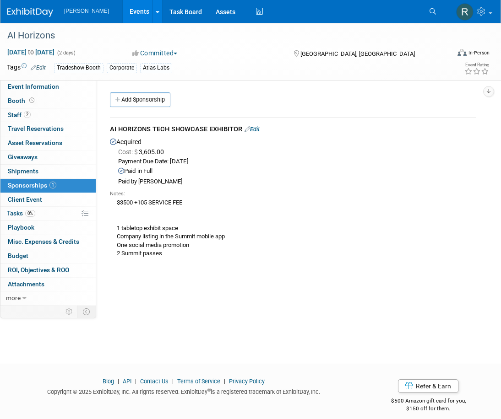
click at [433, 10] on icon at bounding box center [432, 11] width 6 height 6
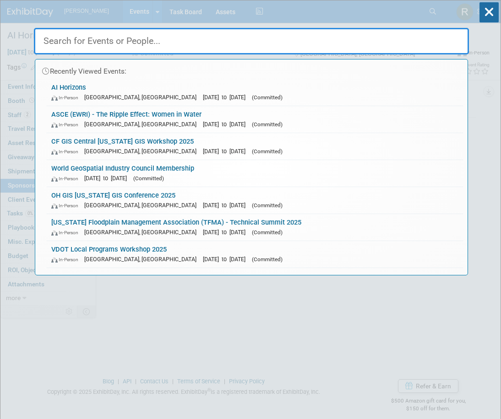
click at [322, 40] on input "text" at bounding box center [251, 41] width 435 height 27
click at [252, 219] on link "Texas Floodplain Management Association (TFMA) - Technical Summit 2025 In-Perso…" at bounding box center [255, 227] width 416 height 27
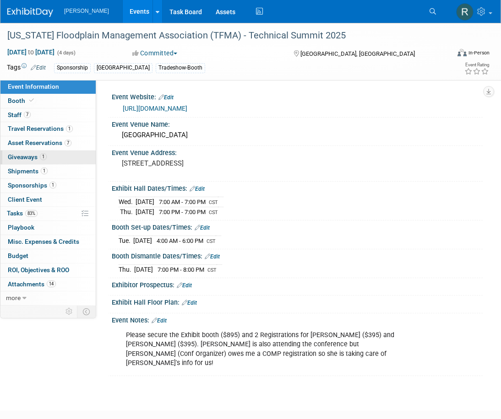
click at [38, 161] on link "1 Giveaways 1" at bounding box center [47, 158] width 95 height 14
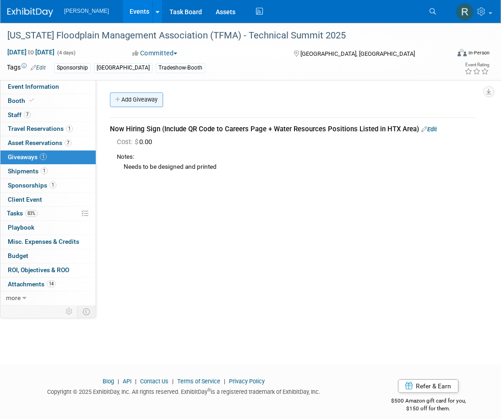
click at [141, 100] on link "Add Giveaway" at bounding box center [136, 99] width 53 height 15
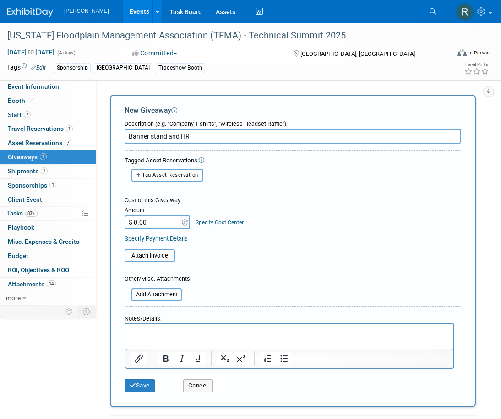
click at [201, 139] on input "Banner stand and HR" at bounding box center [293, 136] width 336 height 15
type input "Banner stand and HR Brochures"
drag, startPoint x: 142, startPoint y: 384, endPoint x: 151, endPoint y: 377, distance: 10.4
click at [142, 384] on button "Save" at bounding box center [140, 386] width 30 height 13
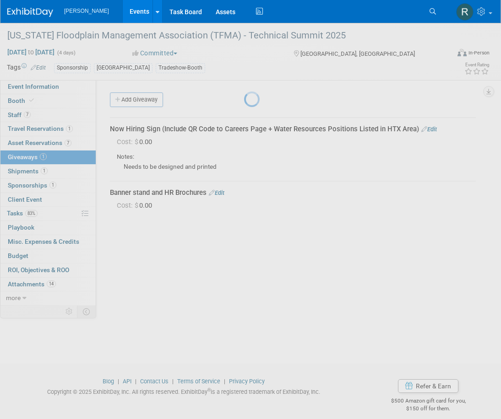
scroll to position [9, 0]
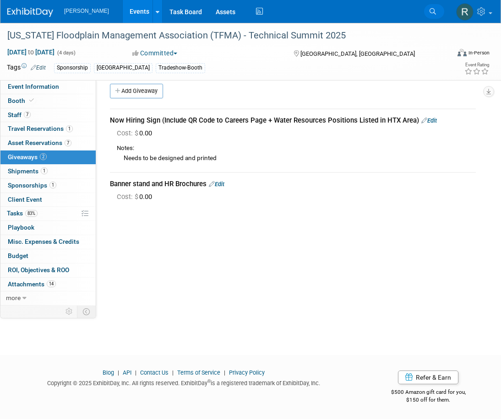
click at [437, 13] on link "Search" at bounding box center [434, 11] width 20 height 15
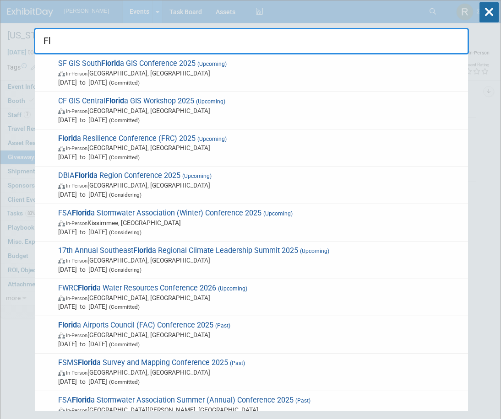
type input "F"
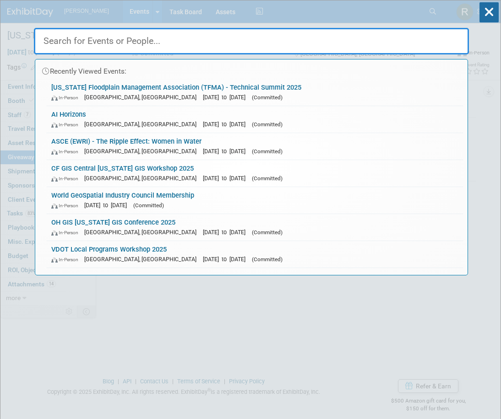
click at [226, 49] on input "text" at bounding box center [251, 41] width 435 height 27
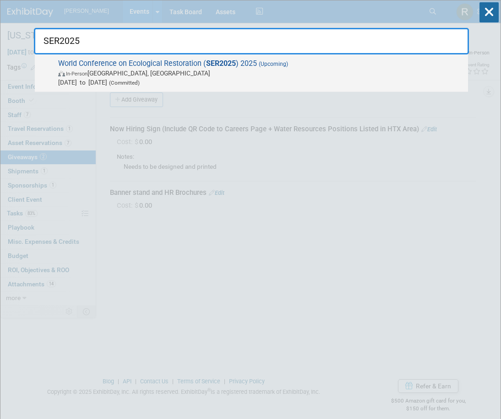
type input "SER2025"
click at [217, 70] on span "In-Person Denver, CO" at bounding box center [260, 73] width 405 height 9
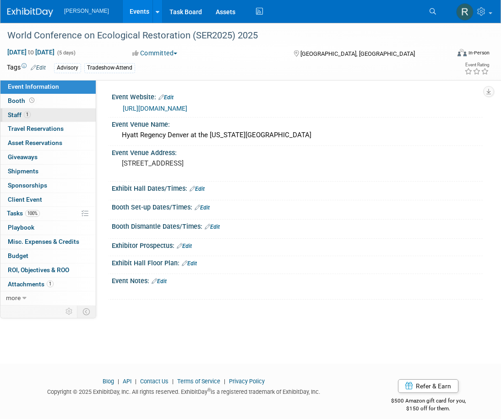
click at [55, 114] on link "1 Staff 1" at bounding box center [47, 116] width 95 height 14
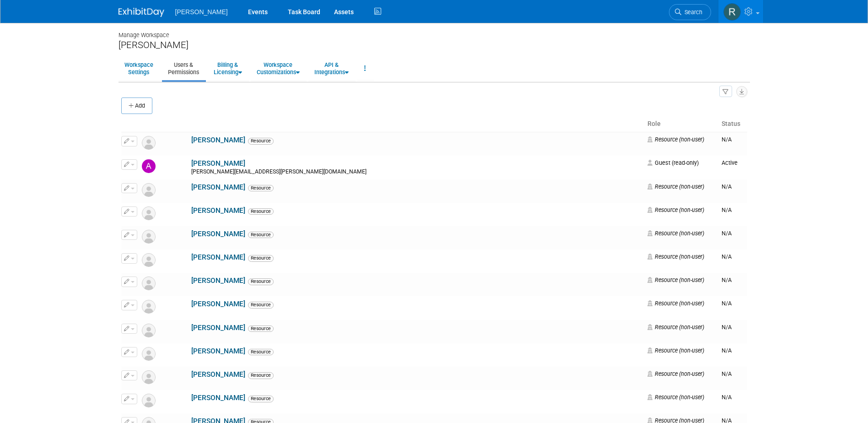
click at [683, 10] on span "Search" at bounding box center [692, 12] width 21 height 7
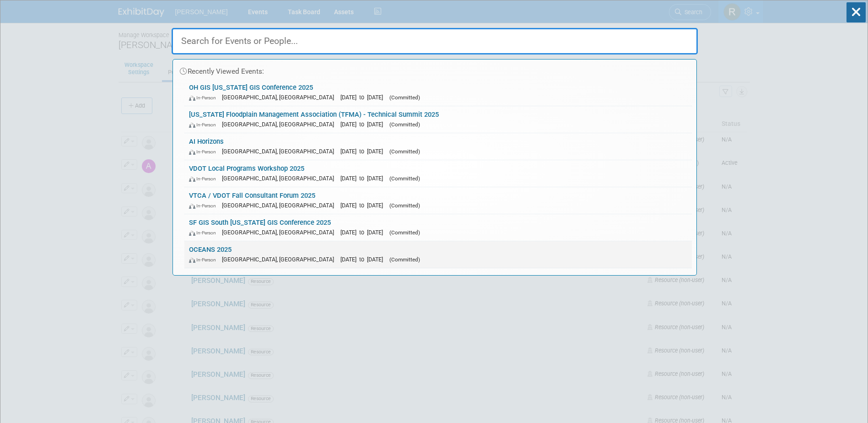
click at [248, 255] on div "In-Person Chicago, IL Sep 29, 2025 to Oct 2, 2025 (Committed)" at bounding box center [438, 260] width 499 height 10
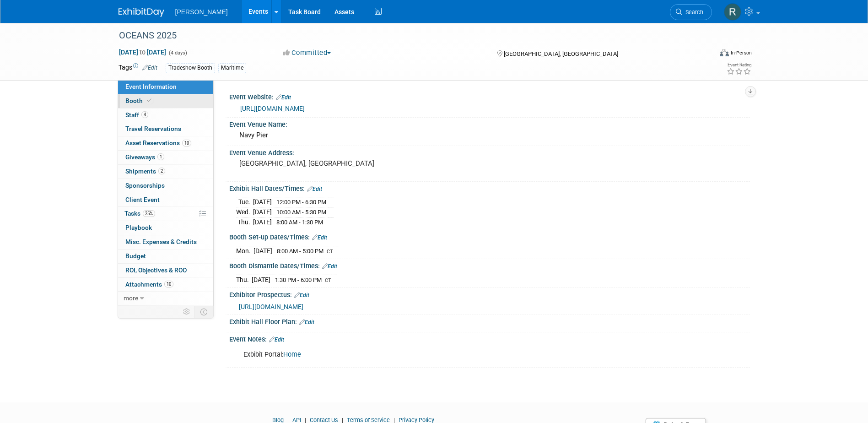
click at [141, 101] on span "Booth" at bounding box center [139, 100] width 28 height 7
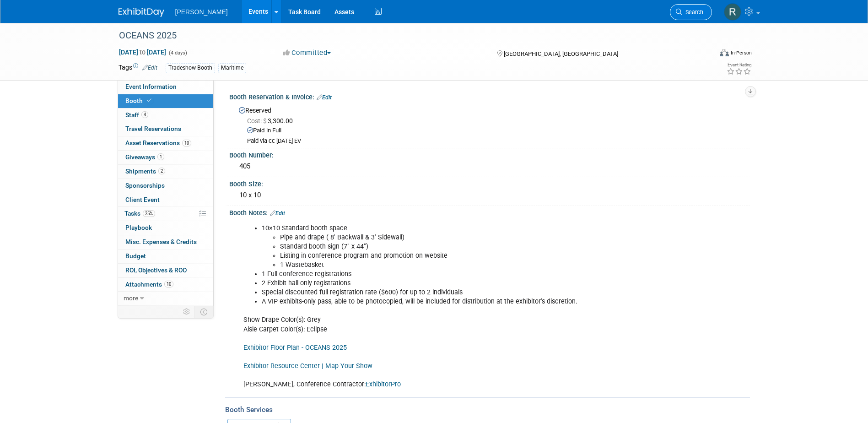
click at [684, 16] on link "Search" at bounding box center [691, 12] width 42 height 16
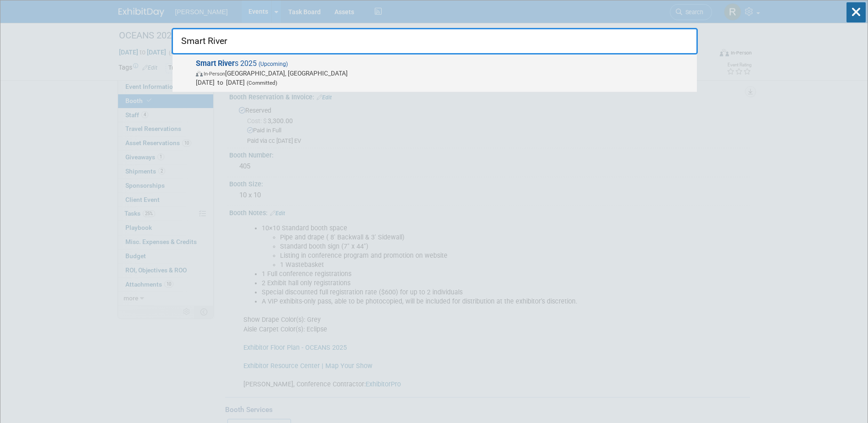
type input "Smart River"
click at [230, 74] on span "In-Person Memphis, TN" at bounding box center [444, 73] width 497 height 9
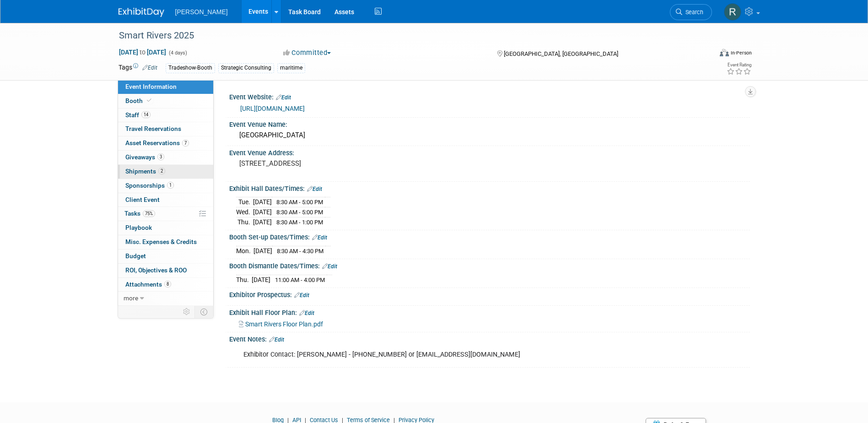
click at [150, 170] on span "Shipments 2" at bounding box center [145, 171] width 40 height 7
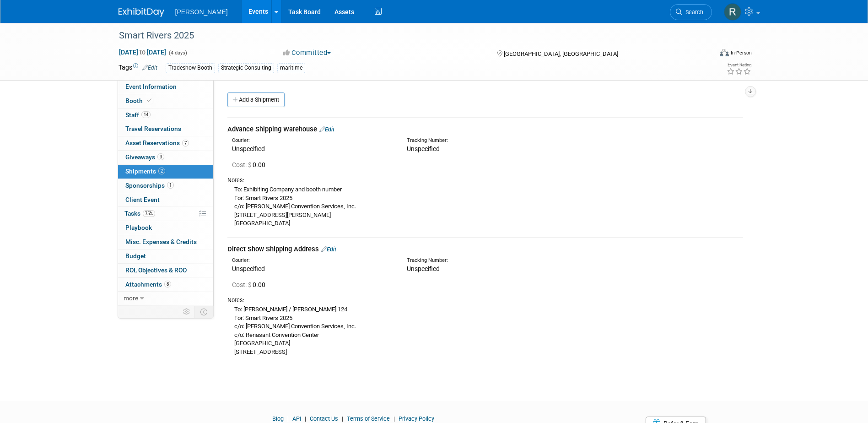
click at [333, 128] on link "Edit" at bounding box center [327, 129] width 15 height 7
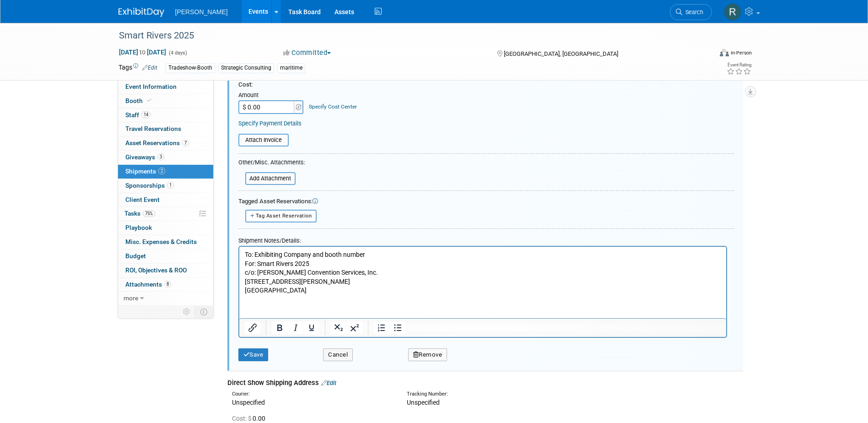
scroll to position [197, 0]
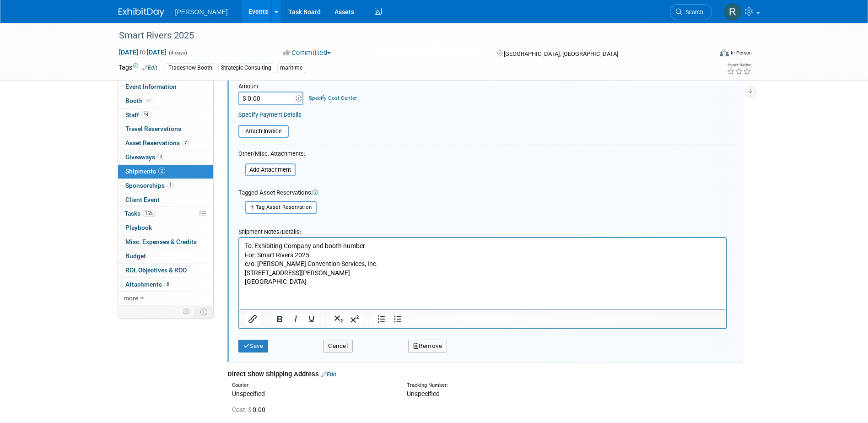
click at [243, 242] on html "To: Exhibiting Company and booth number For: Smart Rivers 2025 c/o: [PERSON_NAM…" at bounding box center [482, 262] width 487 height 49
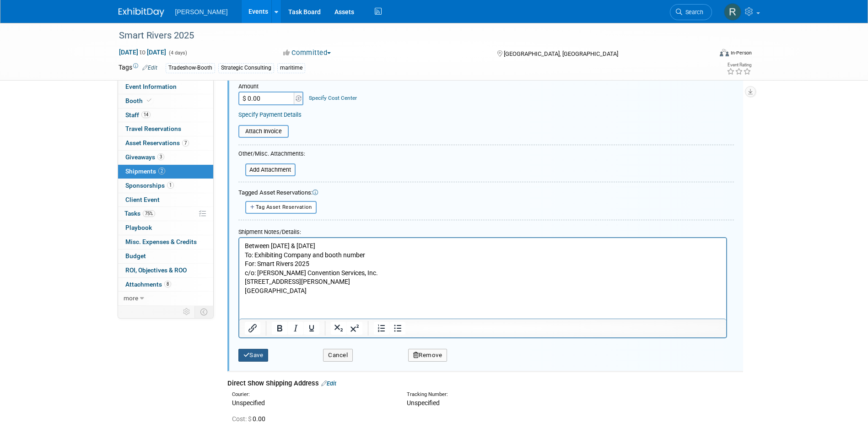
click at [260, 353] on button "Save" at bounding box center [254, 355] width 30 height 13
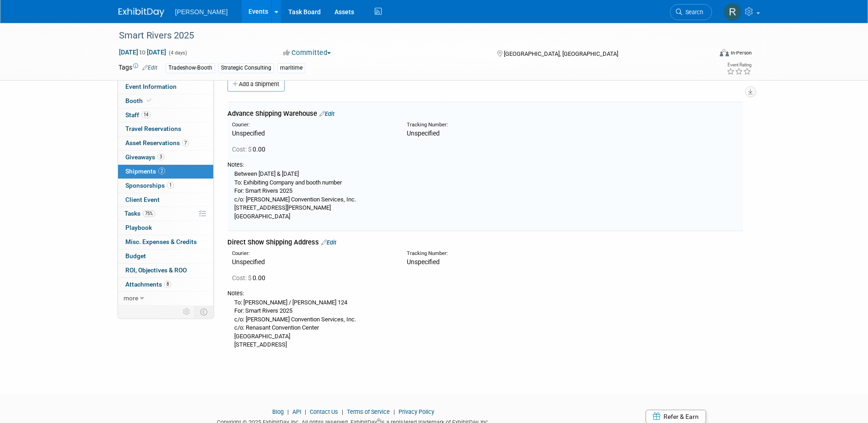
scroll to position [14, 0]
click at [334, 242] on link "Edit" at bounding box center [328, 244] width 15 height 7
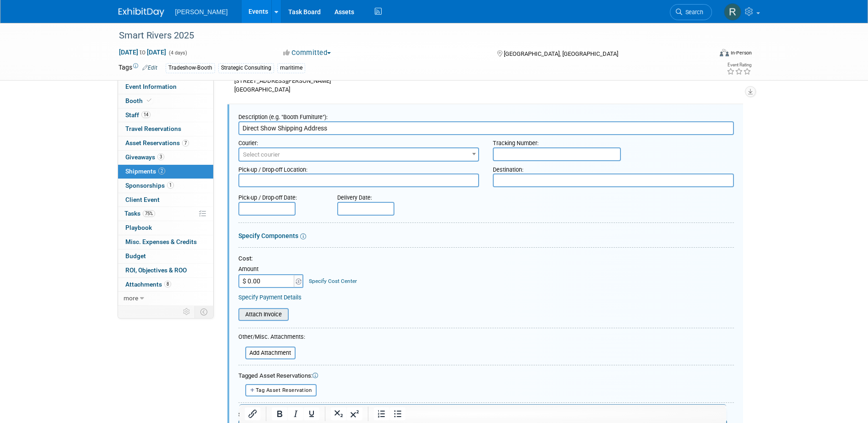
scroll to position [280, 0]
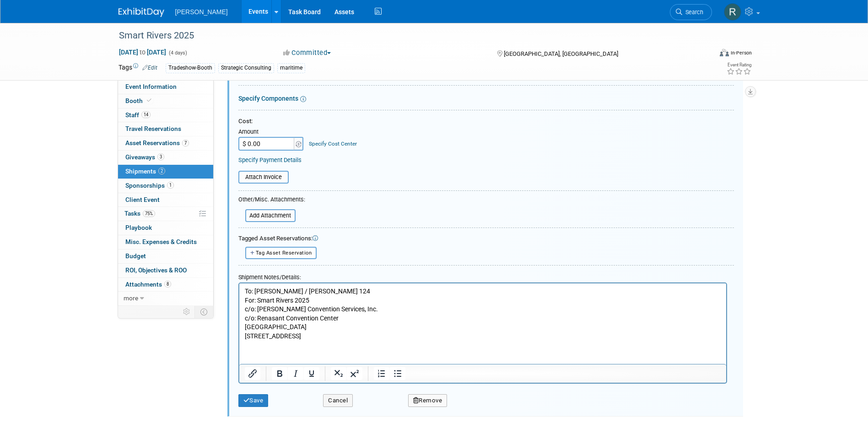
click at [243, 291] on html "To: [PERSON_NAME] / [PERSON_NAME] 124 For: Smart Rivers 2025 c/o: [PERSON_NAME]…" at bounding box center [482, 312] width 487 height 58
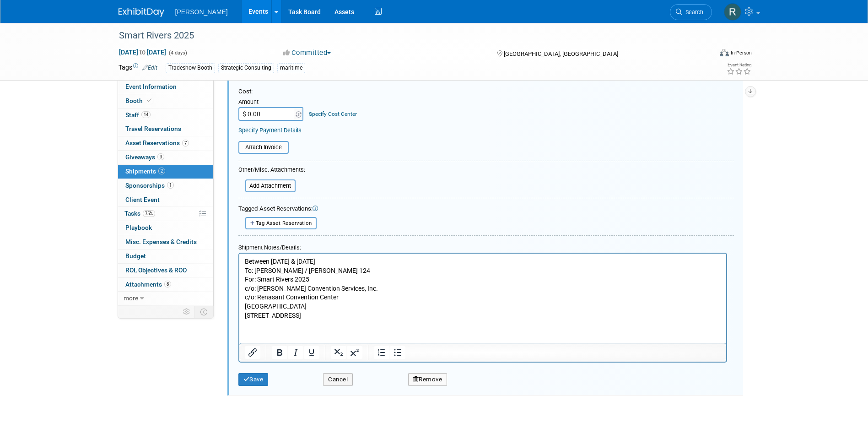
scroll to position [326, 0]
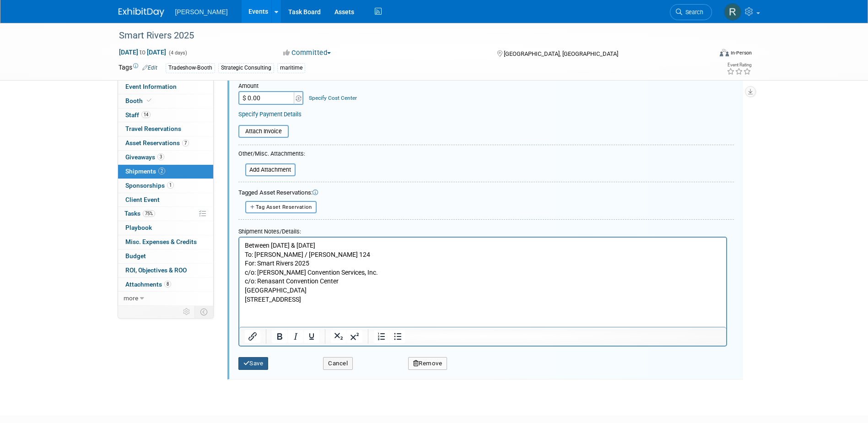
click at [256, 364] on button "Save" at bounding box center [254, 363] width 30 height 13
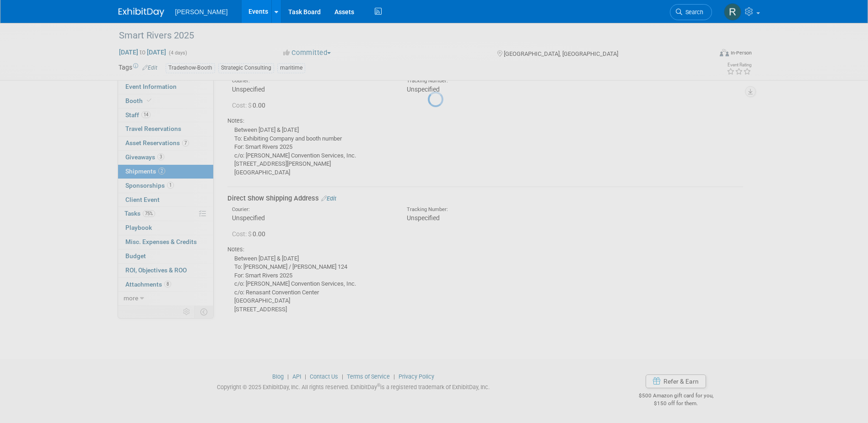
scroll to position [60, 0]
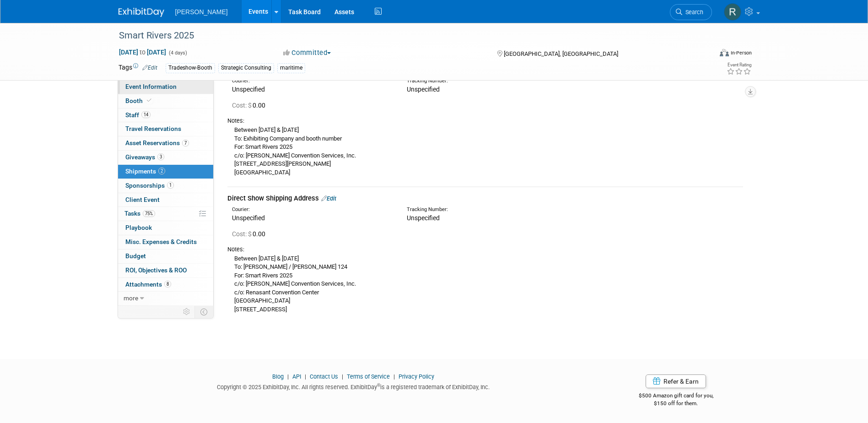
click at [142, 83] on span "Event Information" at bounding box center [150, 86] width 51 height 7
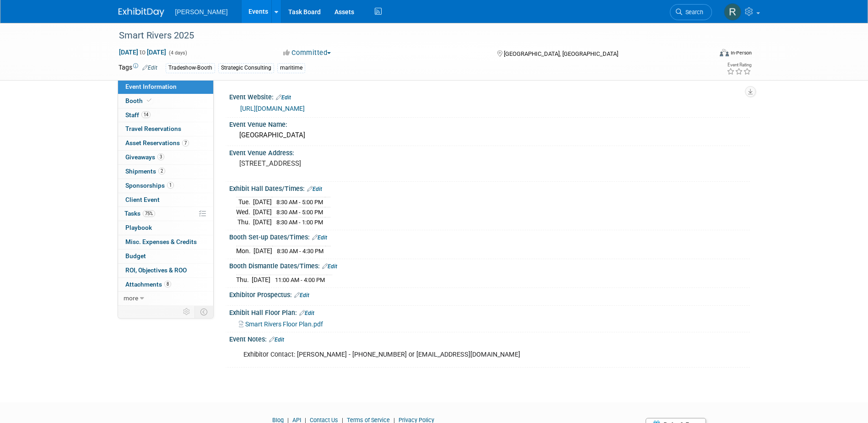
click at [324, 237] on link "Edit" at bounding box center [319, 237] width 15 height 6
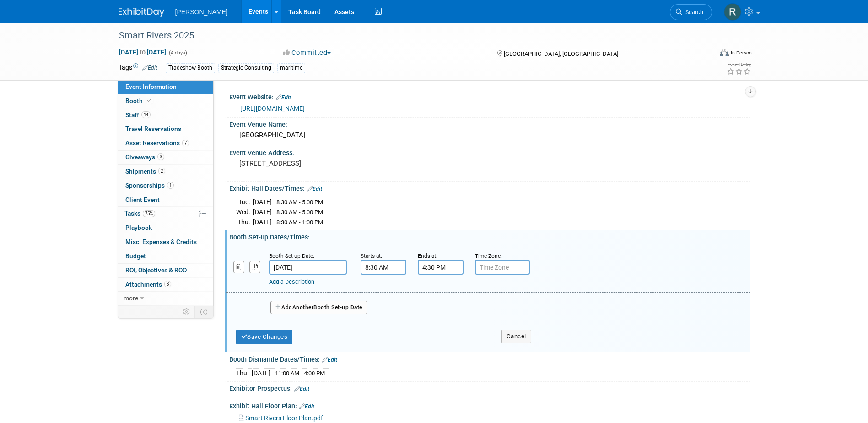
click at [382, 263] on input "8:30 AM" at bounding box center [384, 267] width 46 height 15
click at [385, 291] on span at bounding box center [382, 290] width 16 height 16
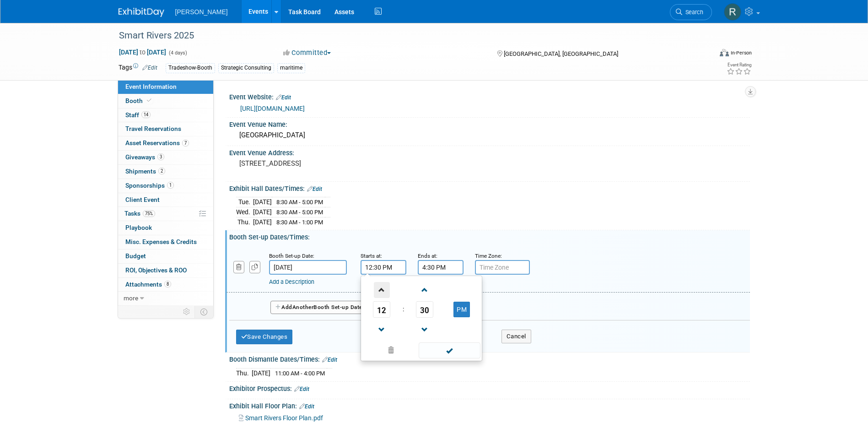
click at [385, 291] on span at bounding box center [382, 290] width 16 height 16
type input "1:30 PM"
click at [438, 349] on span at bounding box center [450, 350] width 62 height 16
click at [272, 337] on button "Save Changes" at bounding box center [264, 337] width 57 height 15
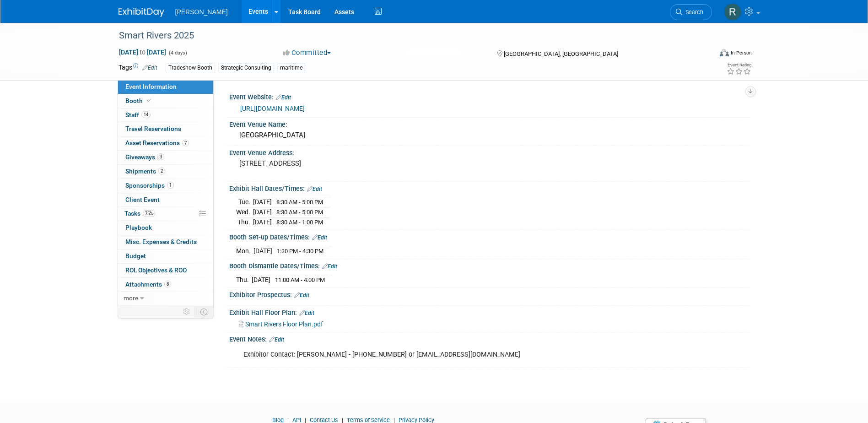
click at [319, 189] on link "Edit" at bounding box center [314, 189] width 15 height 6
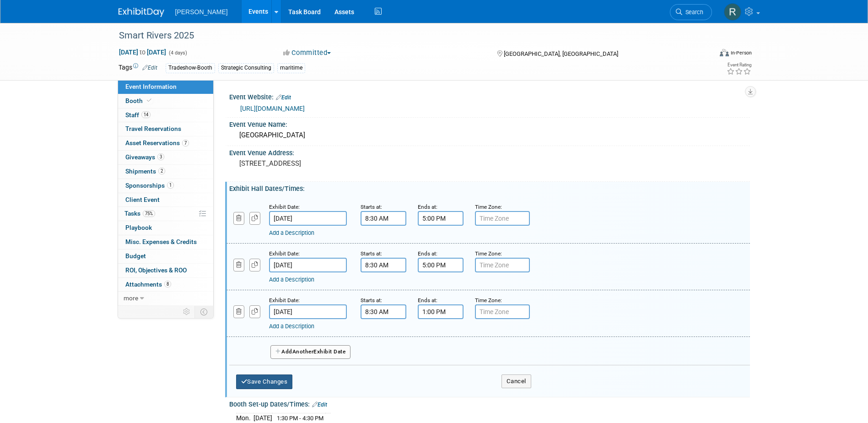
click at [268, 385] on button "Save Changes" at bounding box center [264, 381] width 57 height 15
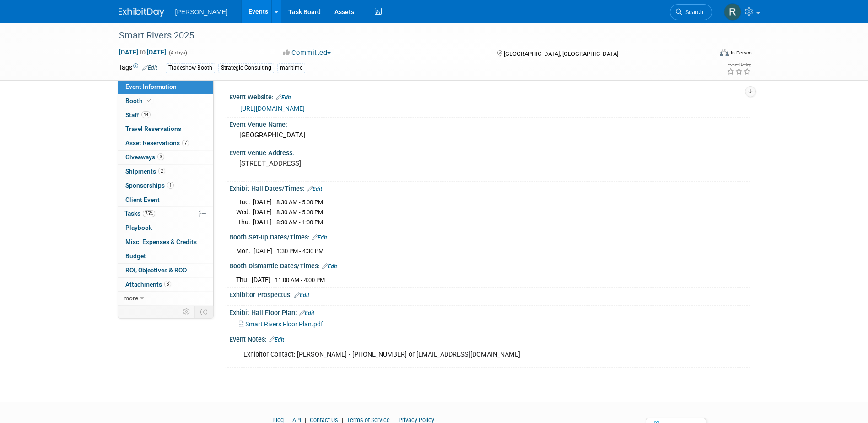
click at [325, 190] on div "Exhibit Hall Dates/Times: Edit" at bounding box center [489, 188] width 521 height 12
click at [320, 190] on link "Edit" at bounding box center [314, 189] width 15 height 6
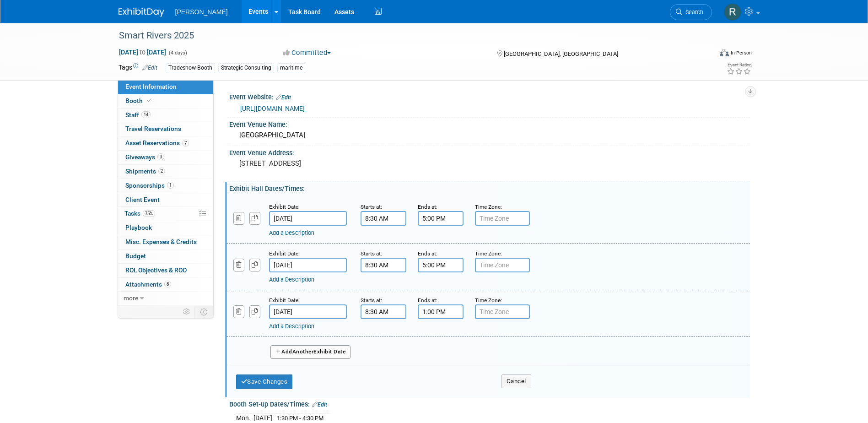
click at [302, 351] on span "Another" at bounding box center [304, 351] width 22 height 6
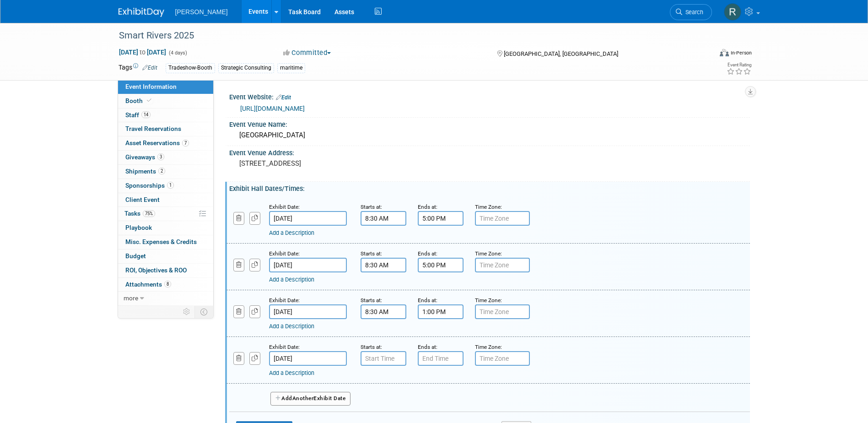
click at [328, 365] on input "[DATE]" at bounding box center [308, 358] width 78 height 15
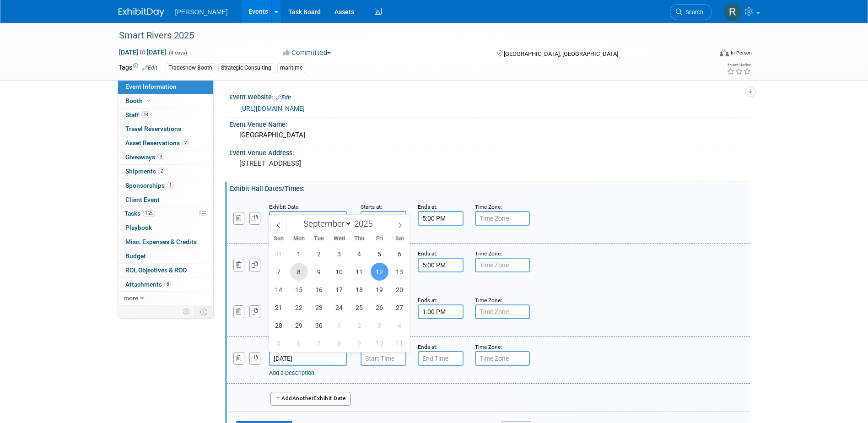
click at [297, 271] on span "8" at bounding box center [299, 272] width 18 height 18
type input "[DATE]"
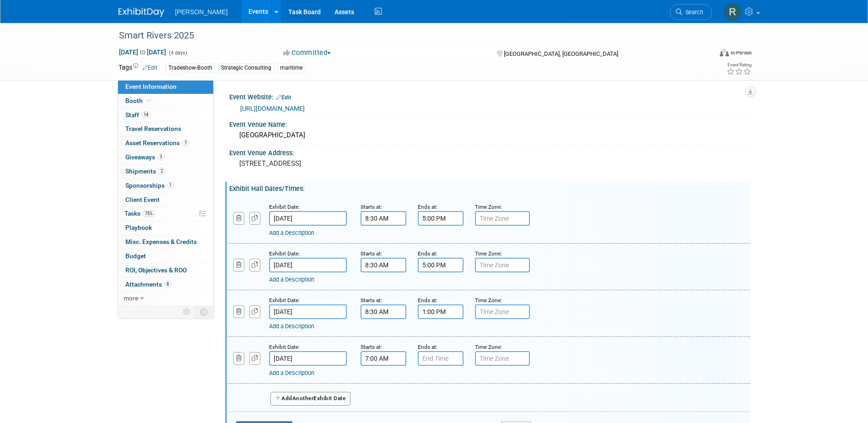
click at [385, 358] on input "7:00 AM" at bounding box center [384, 358] width 46 height 15
click at [382, 415] on span at bounding box center [382, 421] width 16 height 16
click at [460, 400] on button "AM" at bounding box center [462, 401] width 16 height 16
type input "5:00 PM"
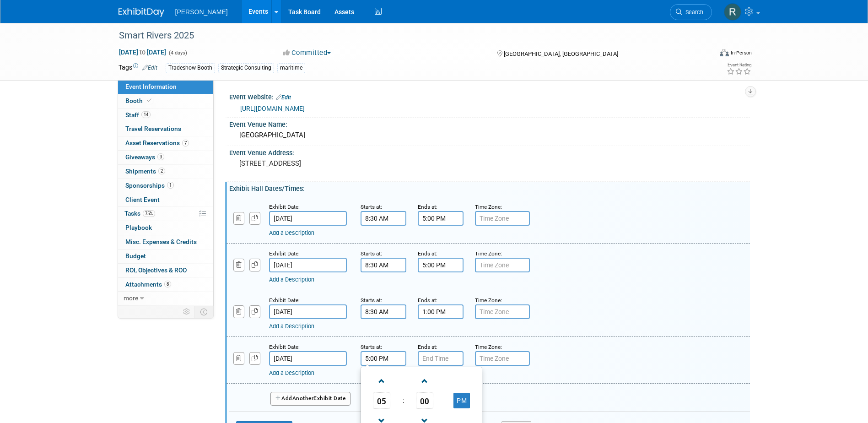
type input "7:00 PM"
click at [446, 361] on input "7:00 PM" at bounding box center [441, 358] width 46 height 15
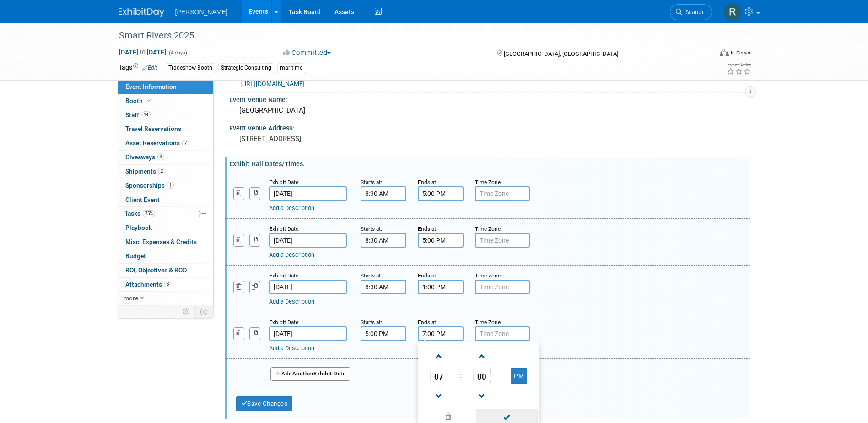
scroll to position [46, 0]
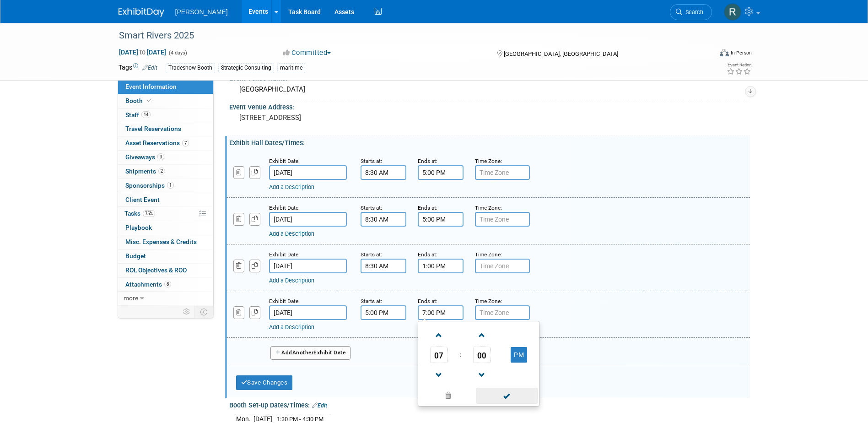
click at [500, 396] on span at bounding box center [507, 396] width 62 height 16
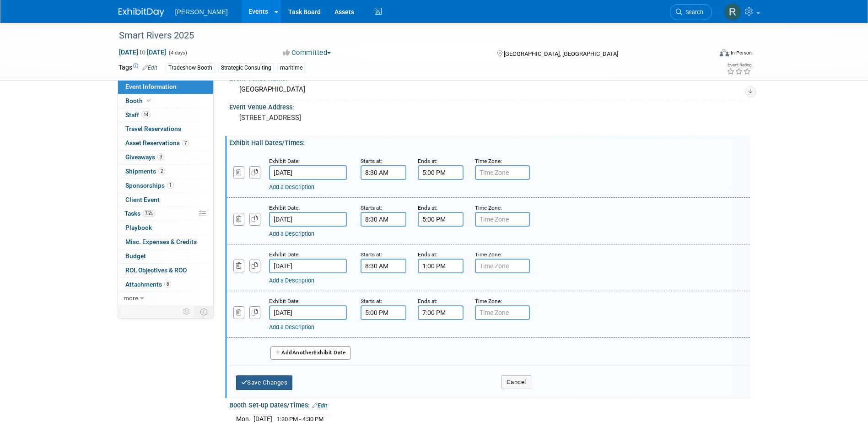
click at [272, 383] on button "Save Changes" at bounding box center [264, 382] width 57 height 15
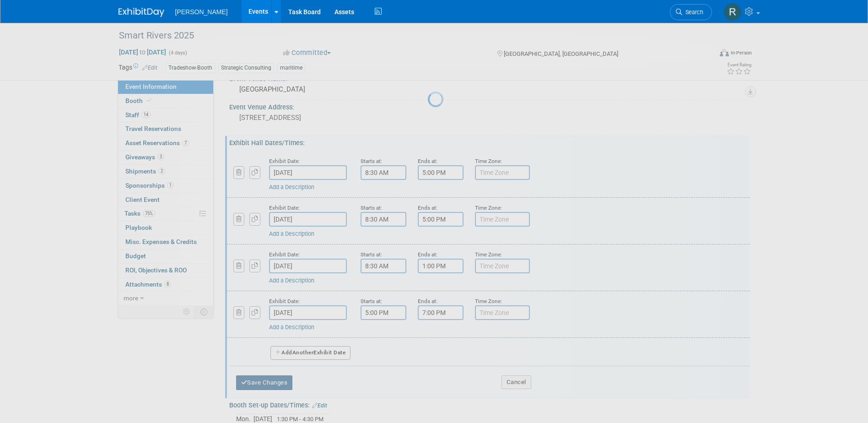
scroll to position [12, 0]
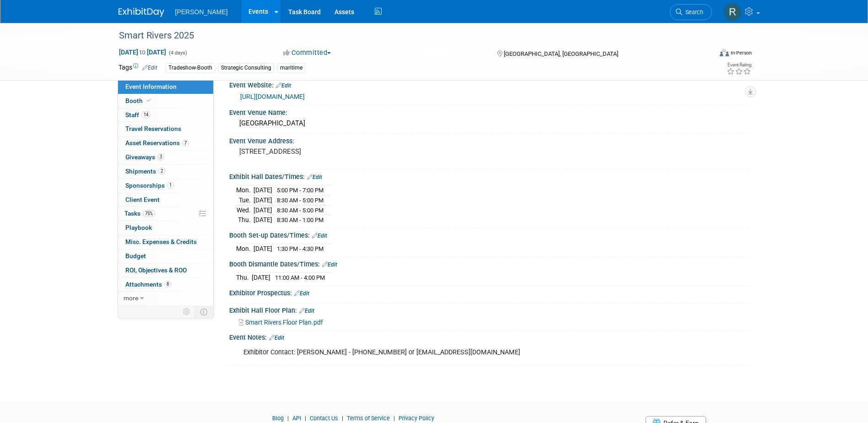
click at [336, 265] on link "Edit" at bounding box center [329, 264] width 15 height 6
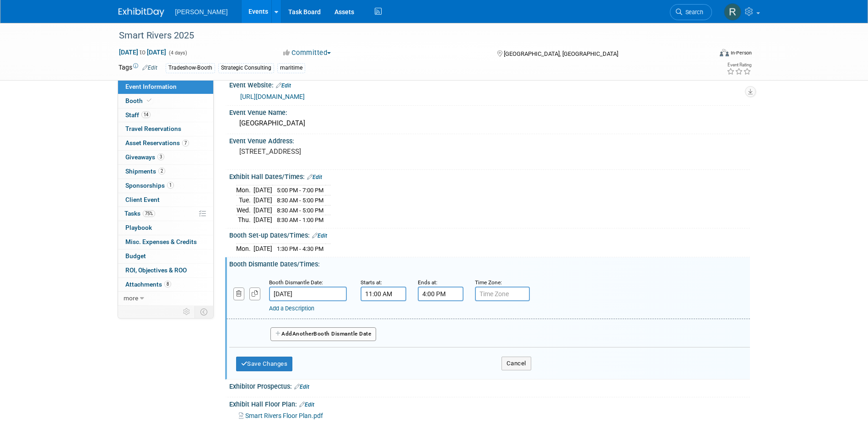
click at [391, 294] on input "11:00 AM" at bounding box center [384, 294] width 46 height 15
click at [382, 318] on span at bounding box center [382, 317] width 16 height 16
type input "1:00 PM"
click at [445, 374] on span at bounding box center [450, 377] width 62 height 16
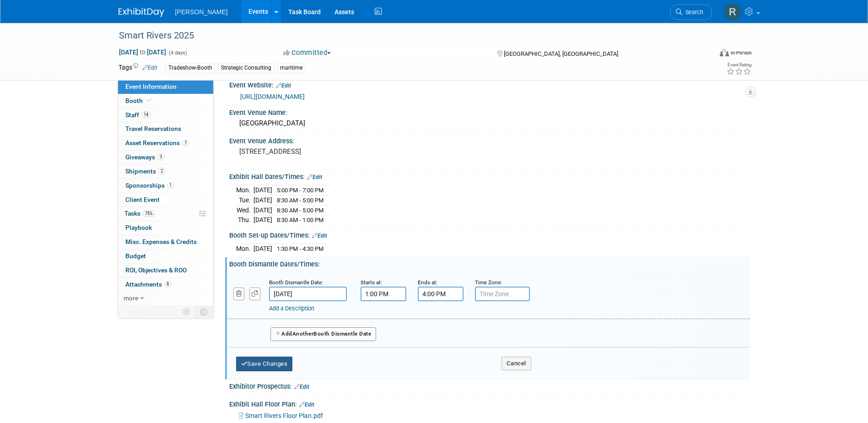
click at [276, 364] on button "Save Changes" at bounding box center [264, 364] width 57 height 15
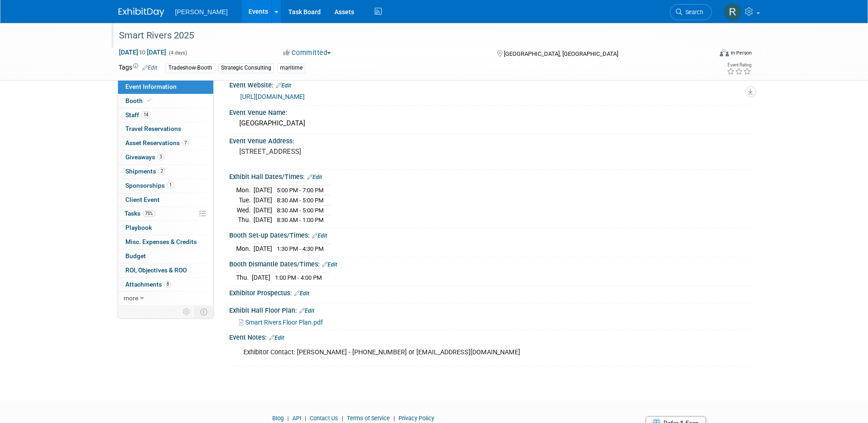
click at [202, 35] on div "Smart Rivers 2025" at bounding box center [407, 35] width 583 height 16
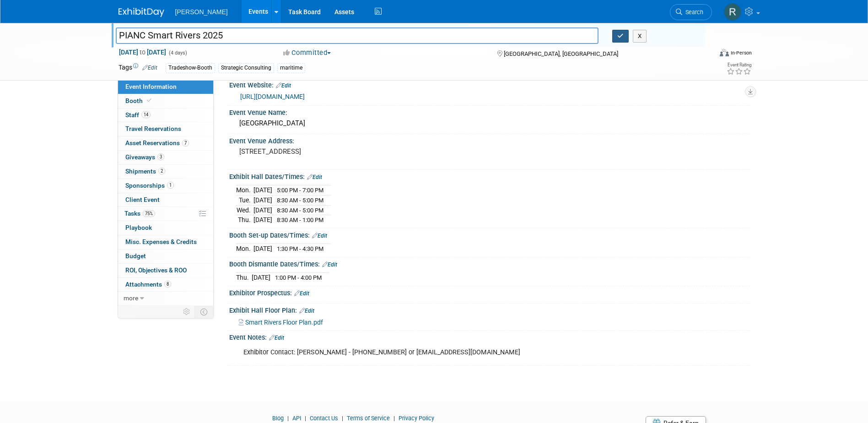
type input "PIANC Smart Rivers 2025"
click at [617, 35] on button "button" at bounding box center [621, 36] width 16 height 13
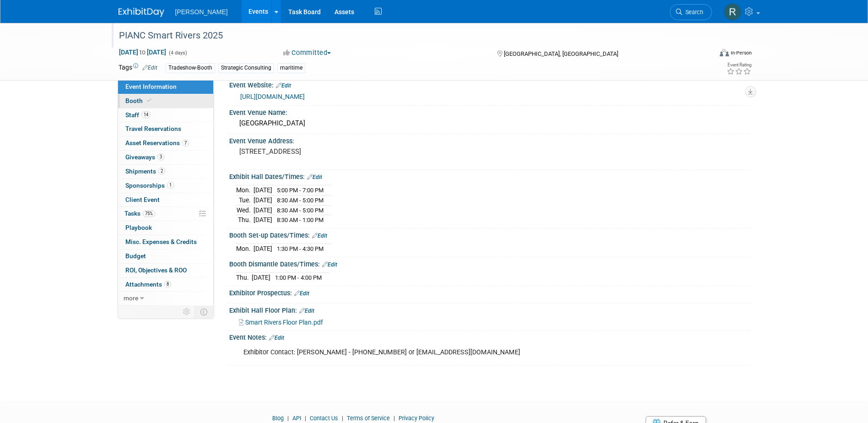
click at [132, 104] on span "Booth" at bounding box center [139, 100] width 28 height 7
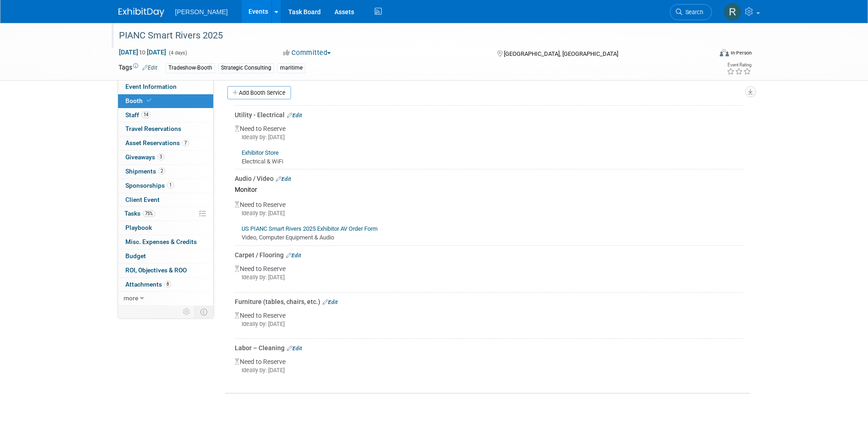
scroll to position [229, 0]
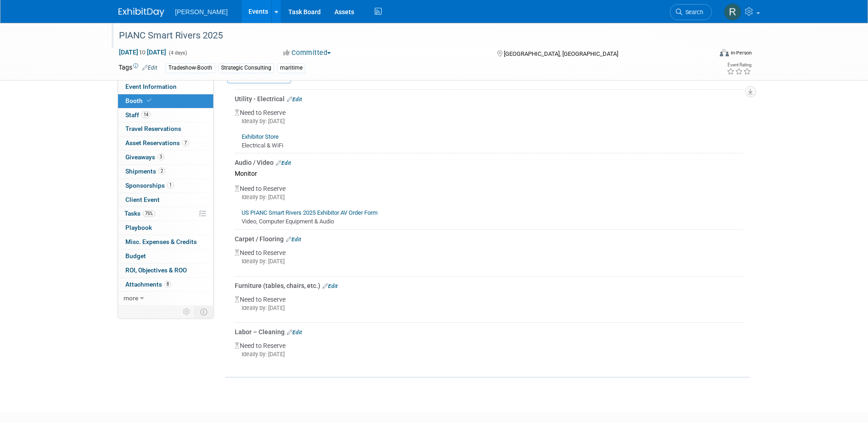
drag, startPoint x: 298, startPoint y: 97, endPoint x: 294, endPoint y: 115, distance: 19.1
click at [298, 97] on link "Edit" at bounding box center [294, 99] width 15 height 6
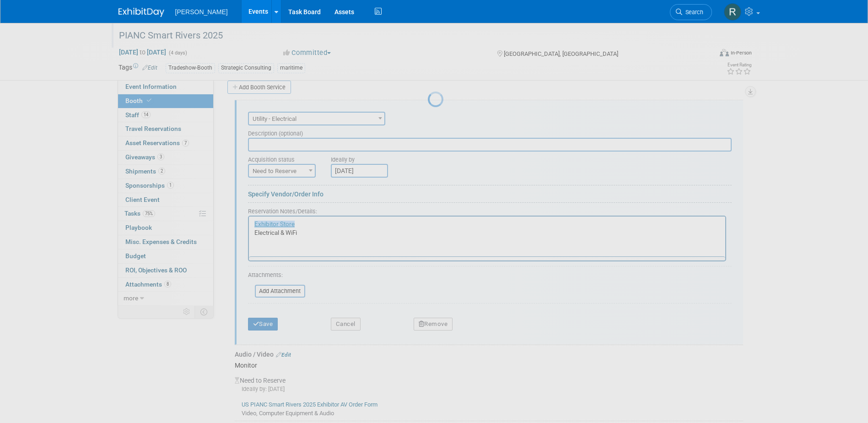
scroll to position [215, 0]
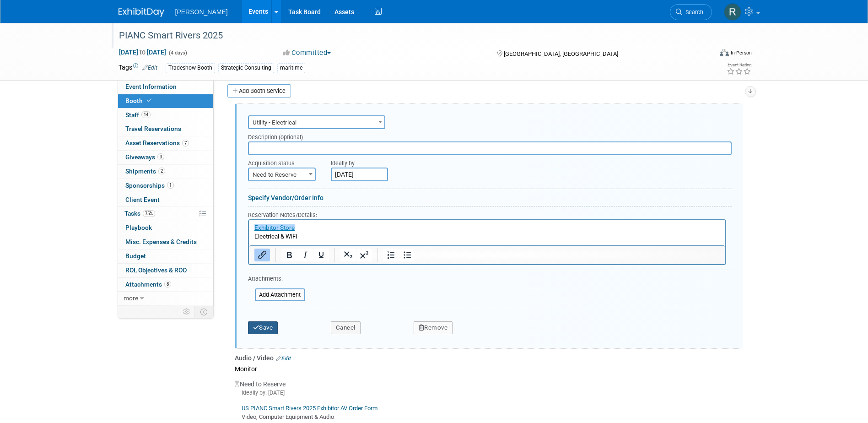
click at [264, 326] on button "Save" at bounding box center [263, 327] width 30 height 13
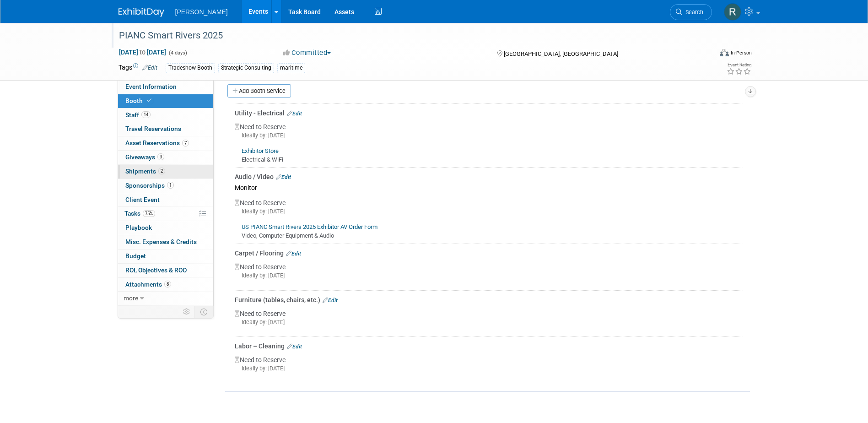
drag, startPoint x: 148, startPoint y: 174, endPoint x: 135, endPoint y: 164, distance: 17.0
click at [148, 174] on span "Shipments 2" at bounding box center [145, 171] width 40 height 7
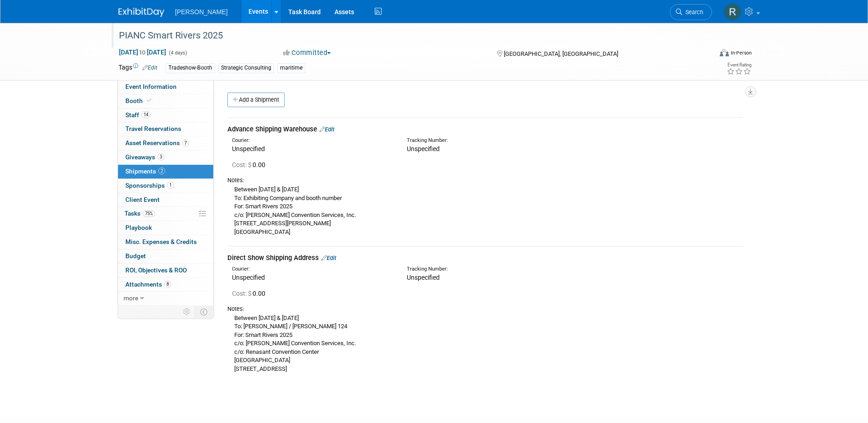
click at [334, 127] on link "Edit" at bounding box center [327, 129] width 15 height 7
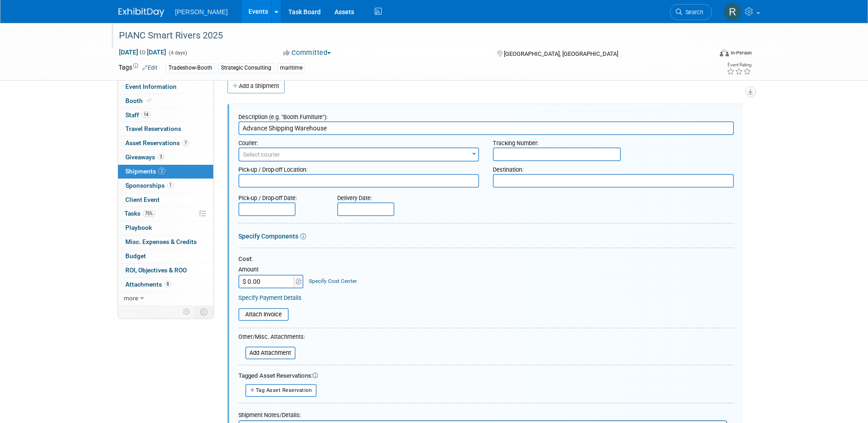
scroll to position [60, 0]
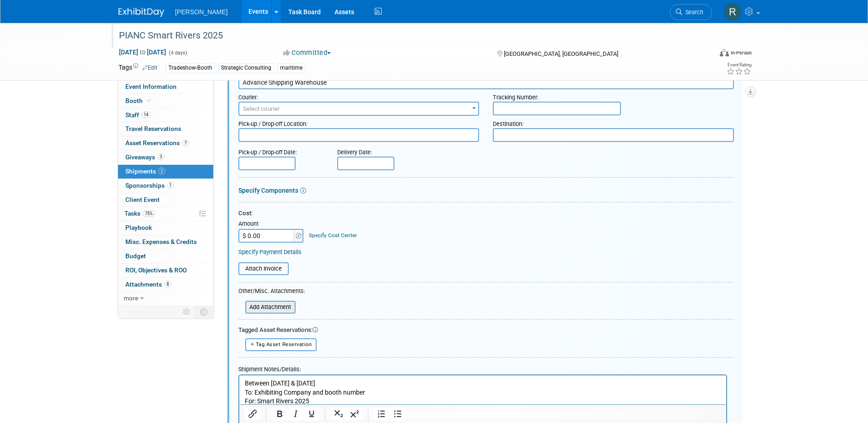
click at [266, 305] on input "file" at bounding box center [240, 307] width 109 height 11
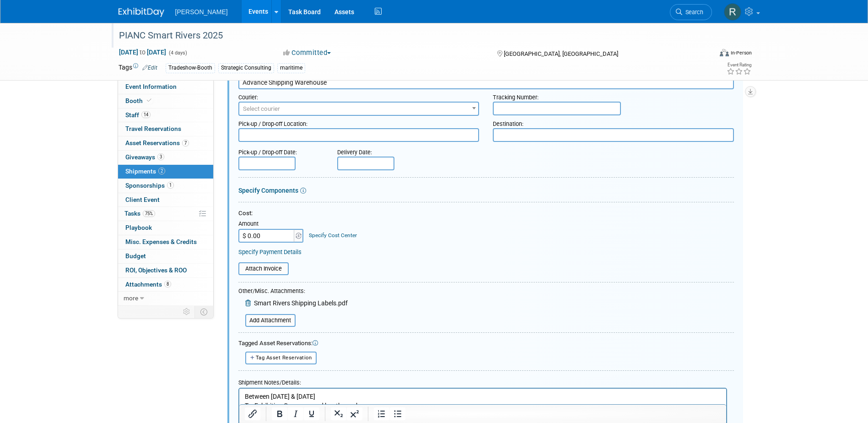
click at [298, 302] on span "Smart Rivers Shipping Labels.pdf" at bounding box center [301, 302] width 94 height 7
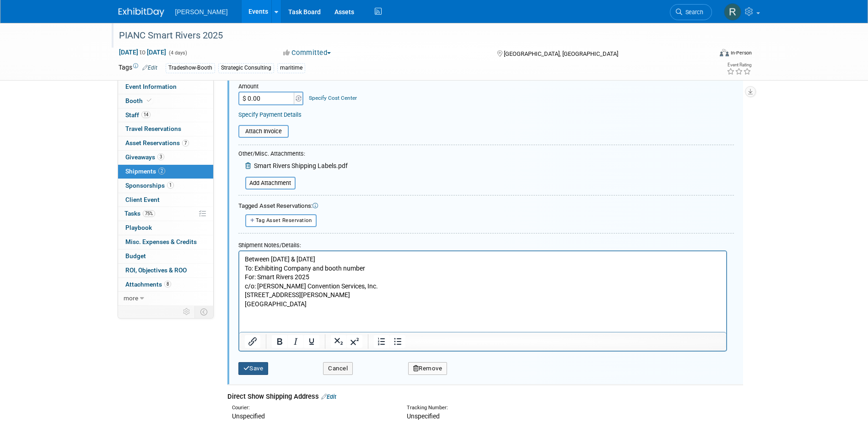
click at [256, 370] on button "Save" at bounding box center [254, 368] width 30 height 13
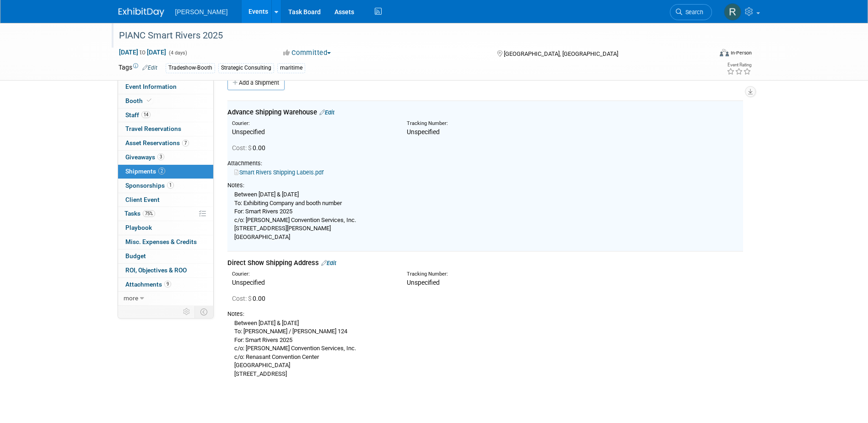
scroll to position [14, 0]
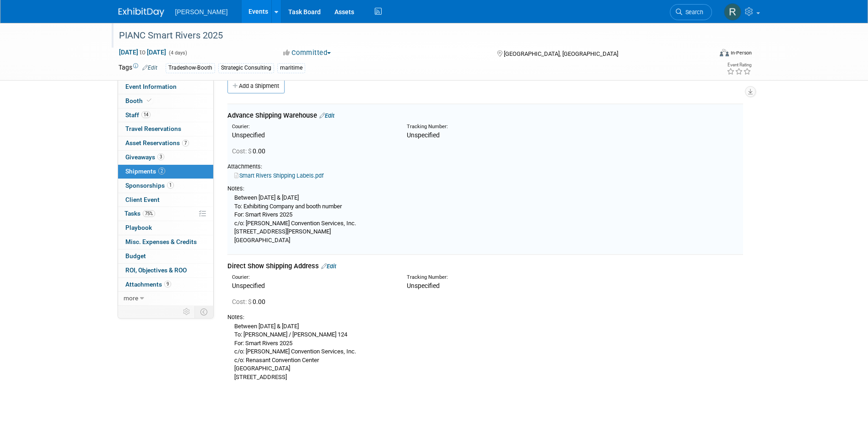
click at [280, 176] on link "Smart Rivers Shipping Labels.pdf" at bounding box center [278, 175] width 89 height 7
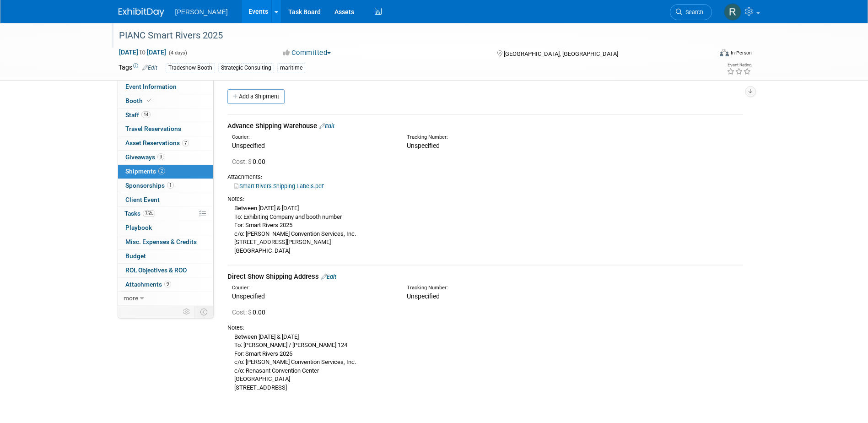
scroll to position [0, 0]
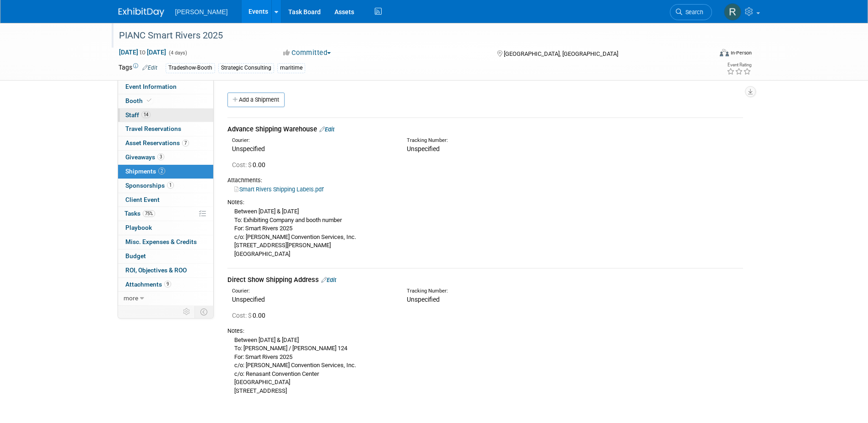
click at [142, 114] on span "14" at bounding box center [145, 114] width 9 height 7
